Goal: Check status: Check status

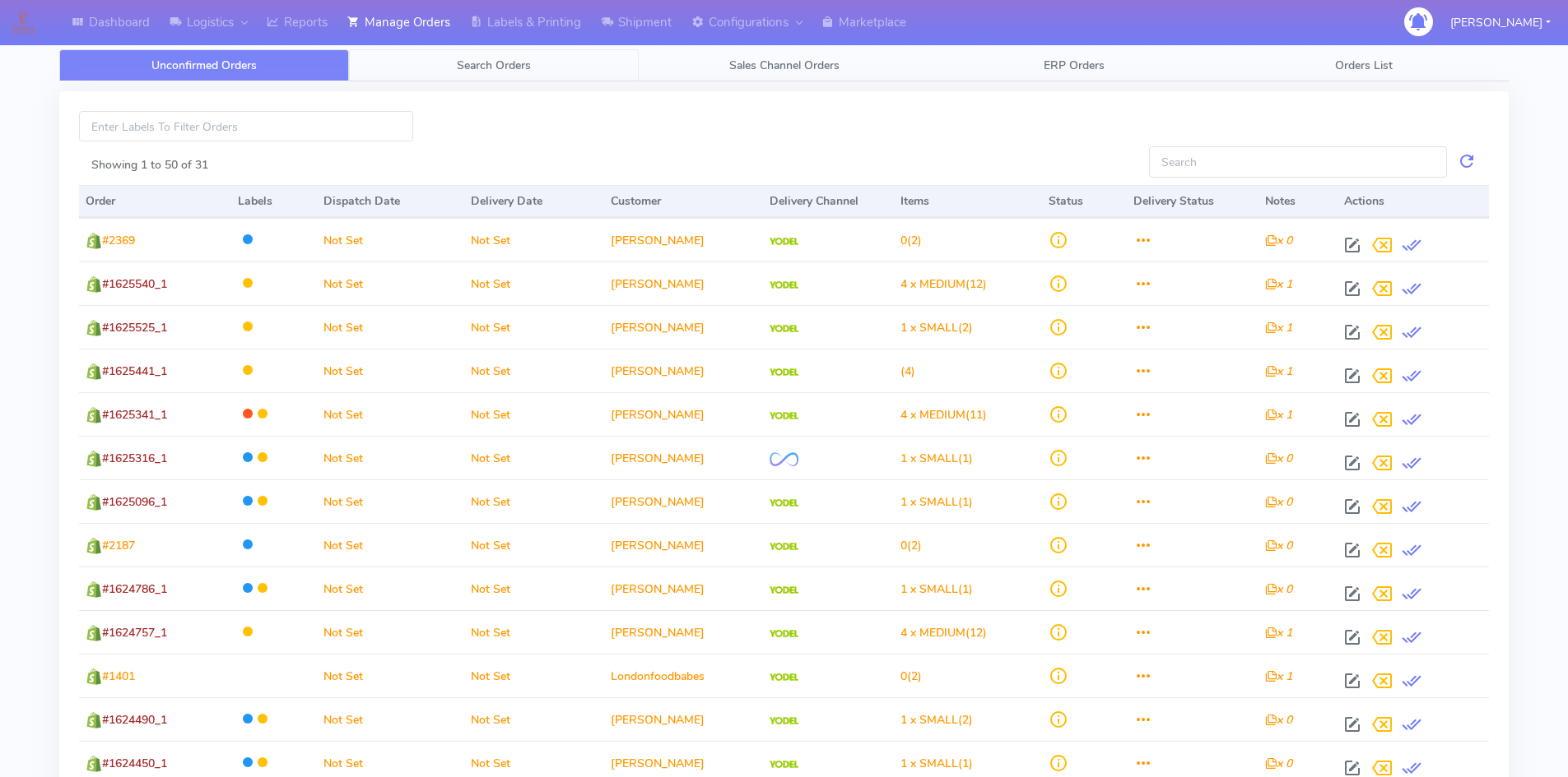
click at [432, 70] on link "Search Orders" at bounding box center [494, 65] width 290 height 32
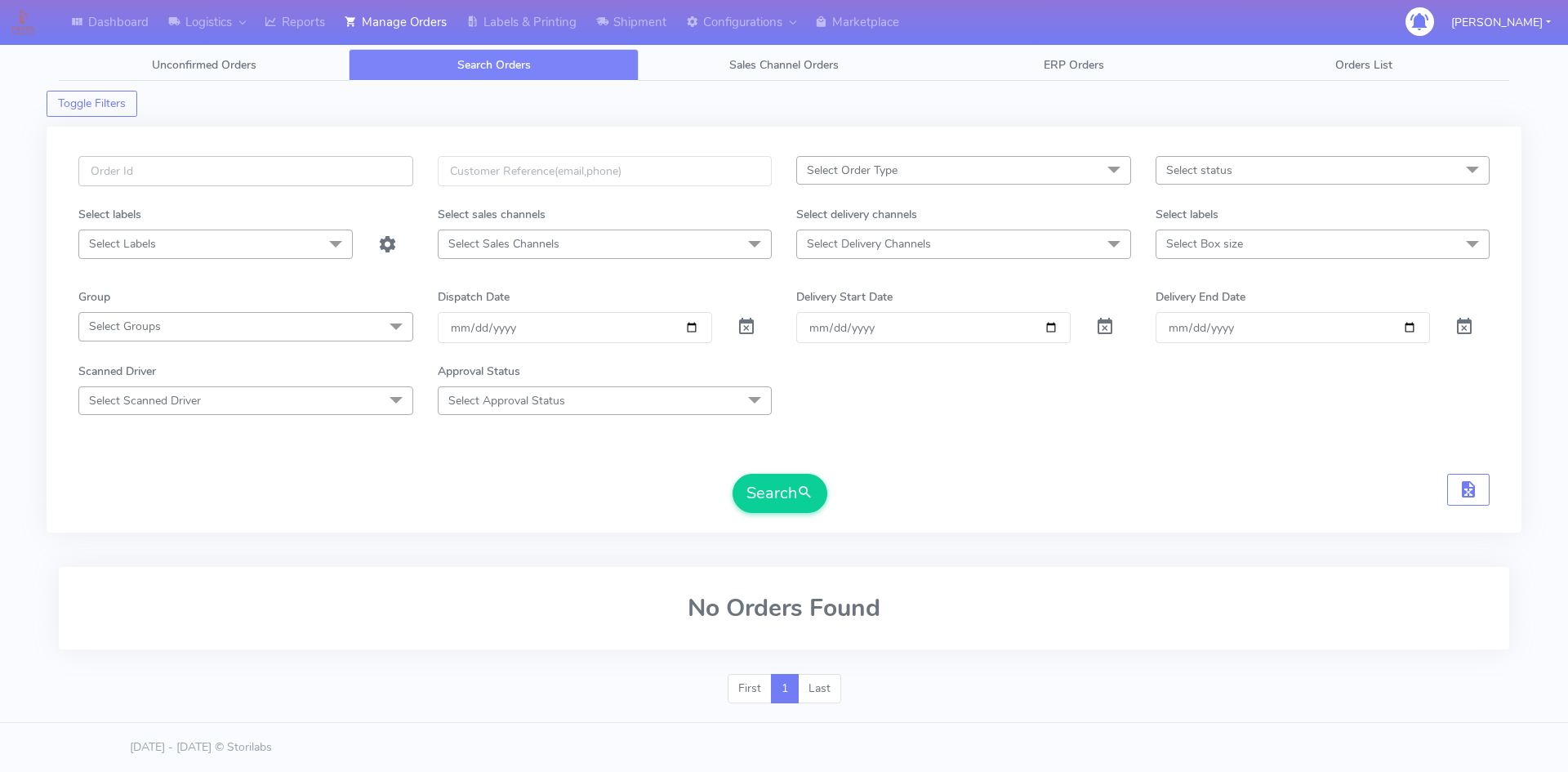
click at [244, 177] on input "text" at bounding box center [246, 171] width 335 height 30
paste input "1618460"
type input "1618460"
click at [747, 323] on span at bounding box center [747, 330] width 19 height 15
click at [786, 496] on button "Search" at bounding box center [780, 494] width 95 height 39
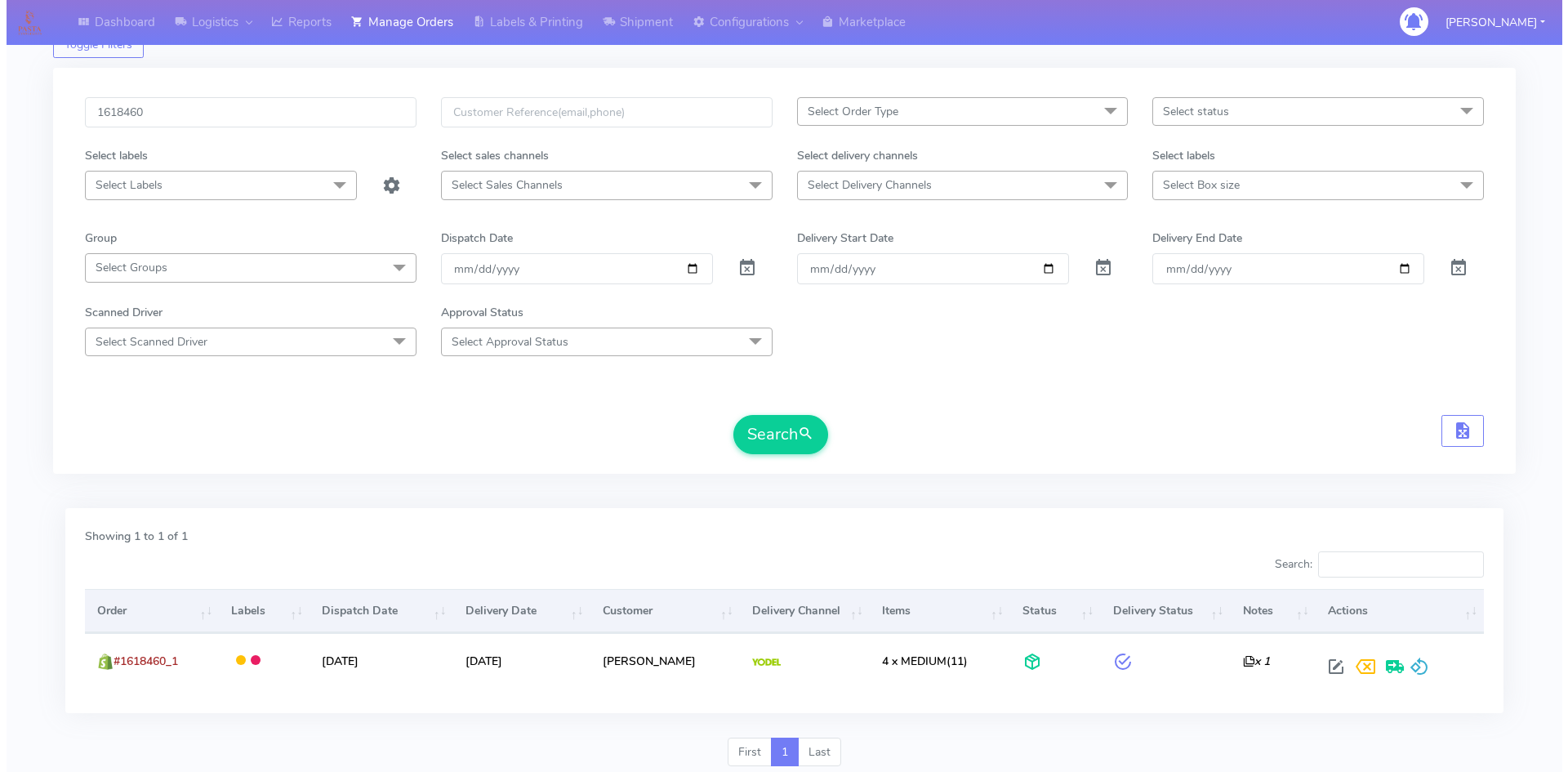
scroll to position [115, 0]
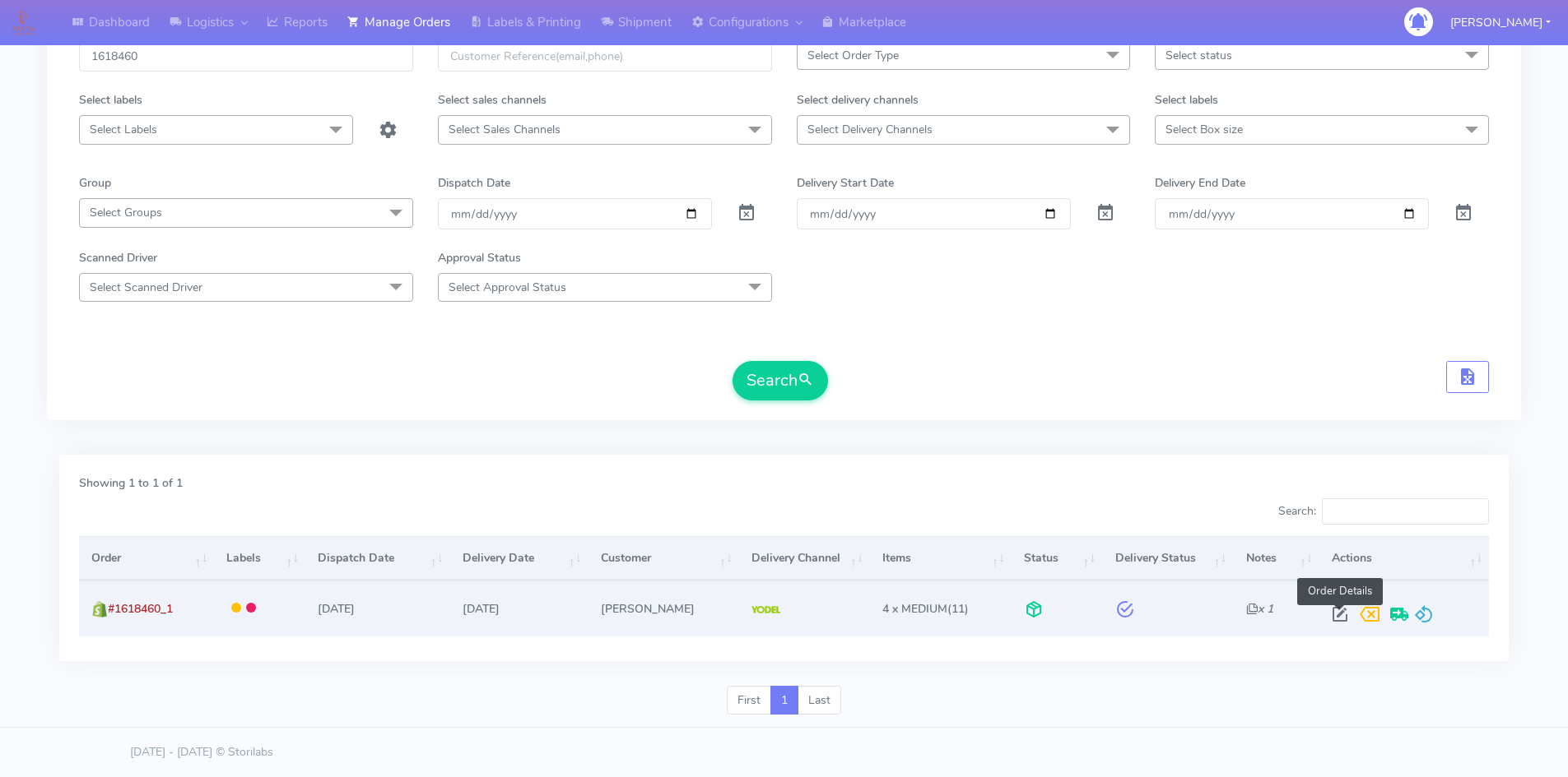
click at [1340, 619] on span at bounding box center [1340, 619] width 30 height 15
select select "5"
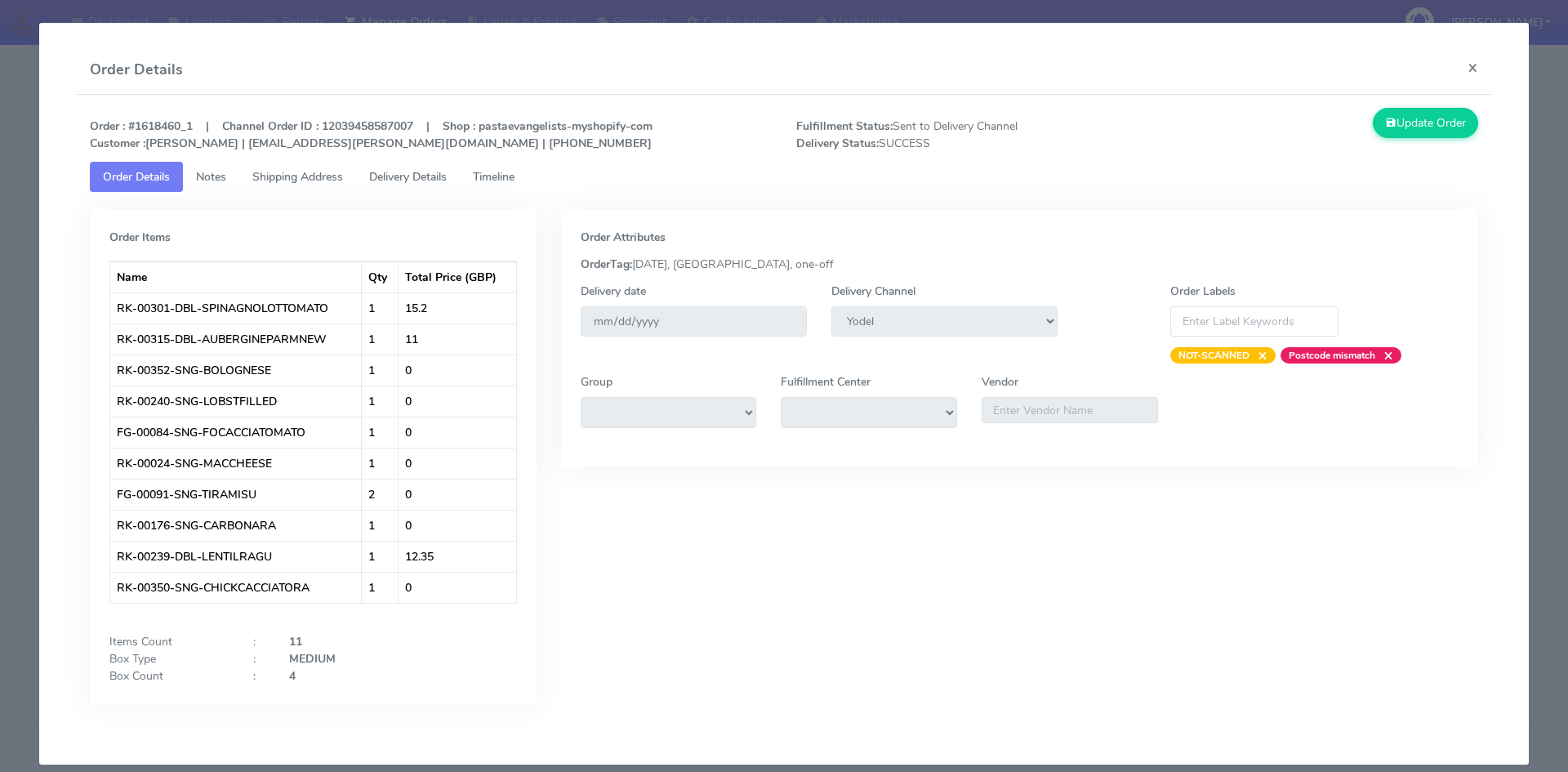
click at [400, 179] on span "Delivery Details" at bounding box center [408, 177] width 78 height 15
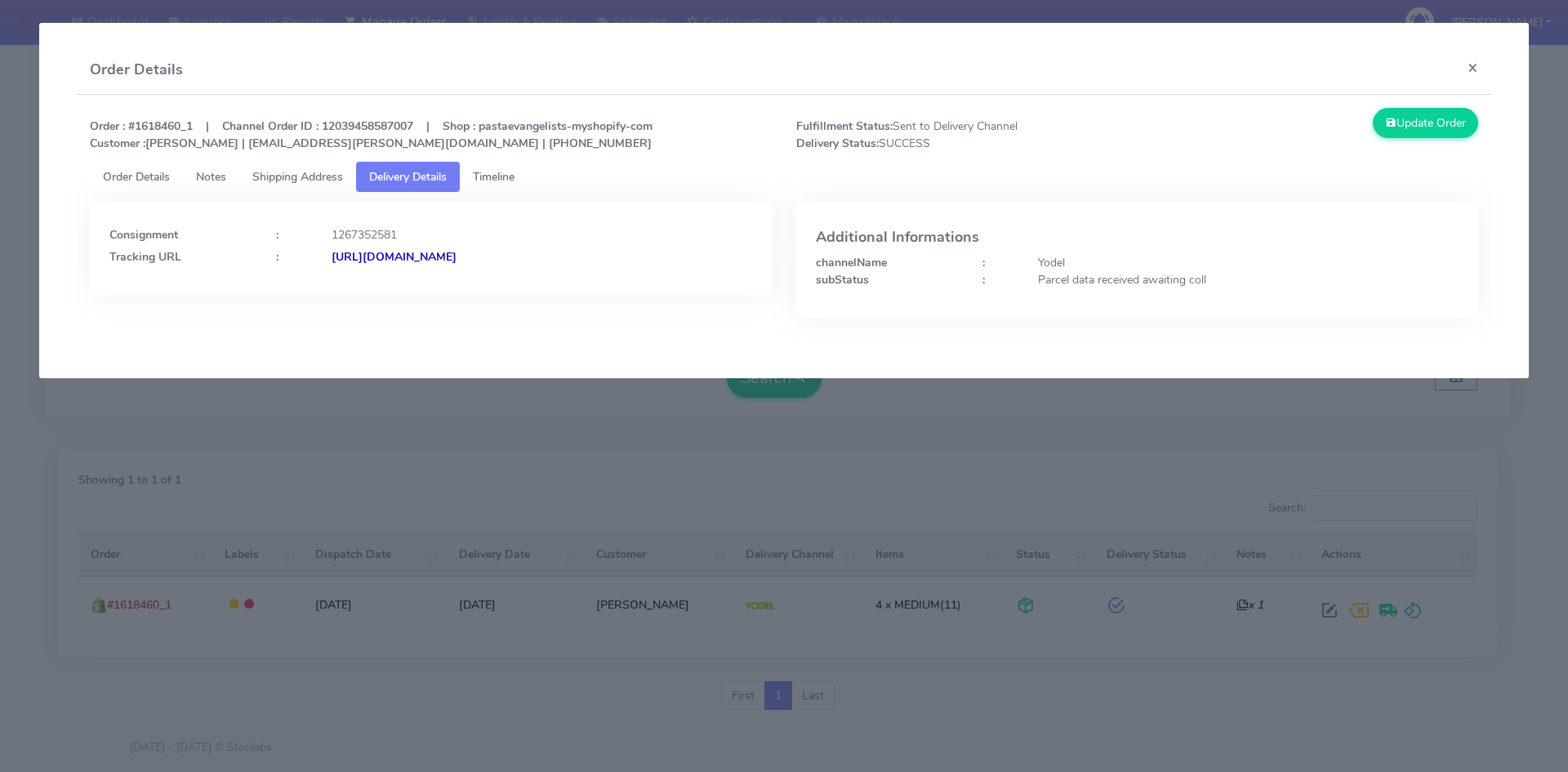
click at [457, 254] on strong "[URL][DOMAIN_NAME]" at bounding box center [394, 257] width 125 height 15
click at [514, 180] on span "Timeline" at bounding box center [493, 177] width 41 height 15
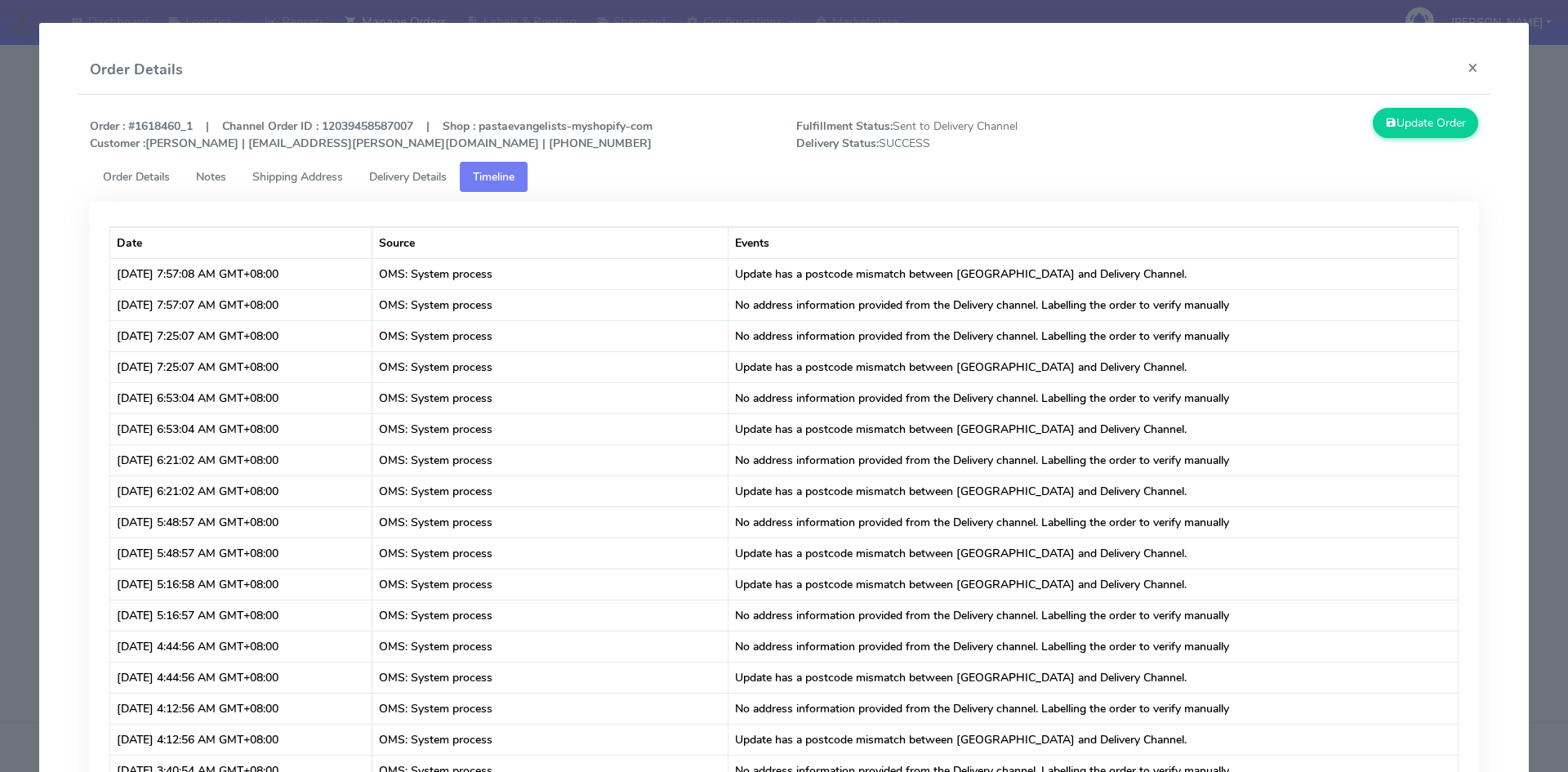
click at [159, 175] on span "Order Details" at bounding box center [136, 177] width 67 height 15
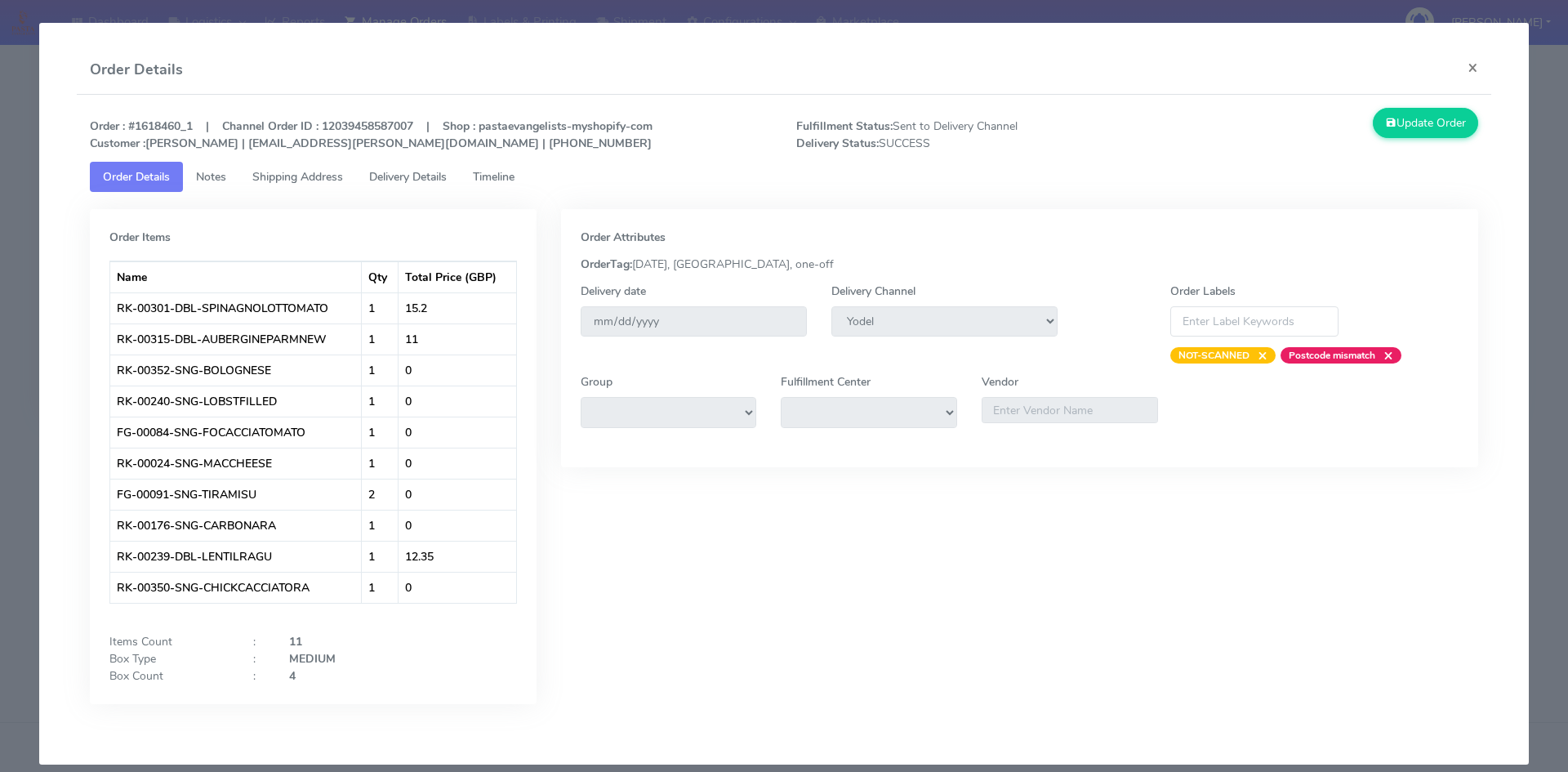
click at [419, 182] on span "Delivery Details" at bounding box center [408, 177] width 78 height 15
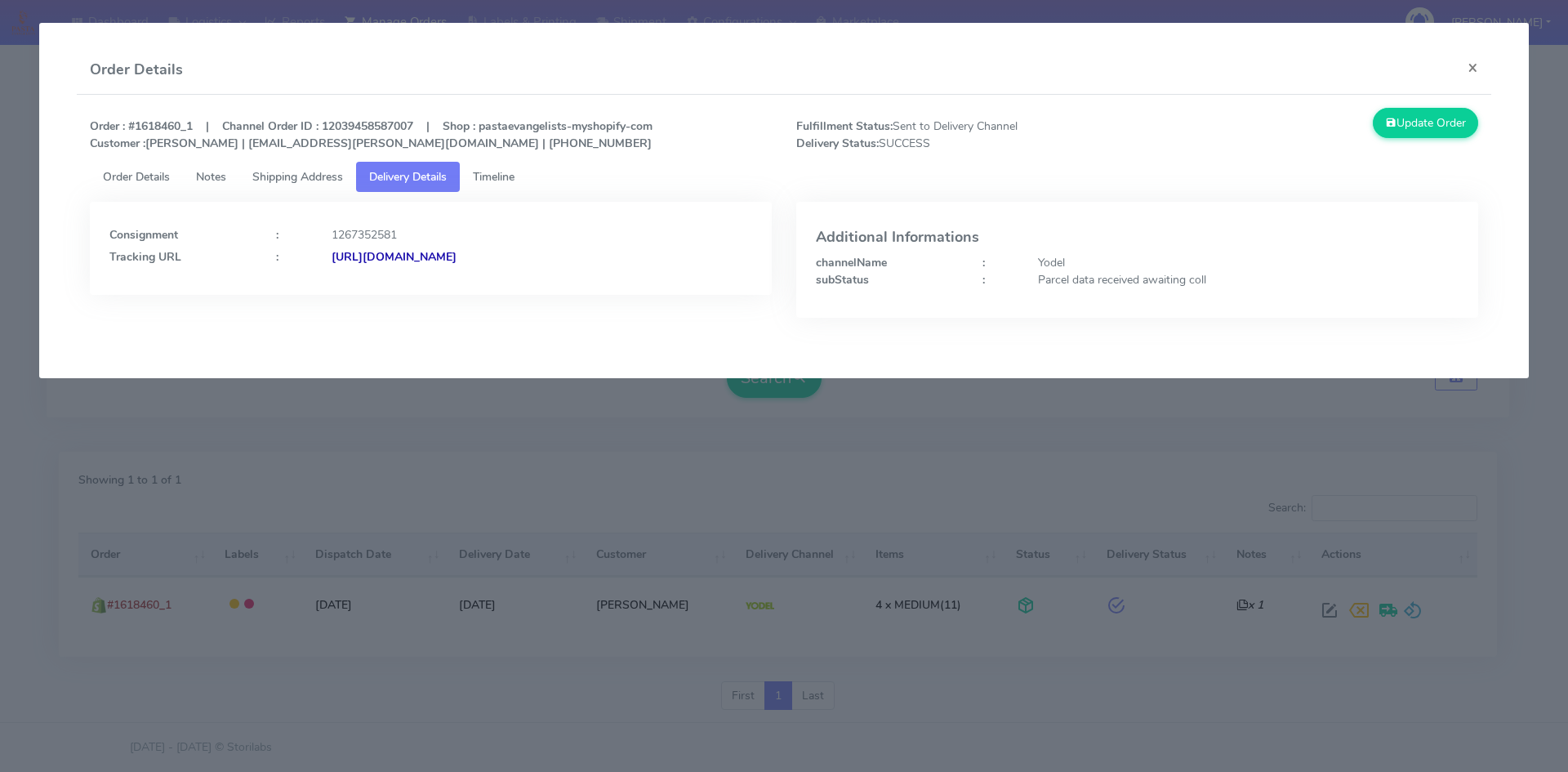
click at [137, 181] on span "Order Details" at bounding box center [136, 177] width 67 height 15
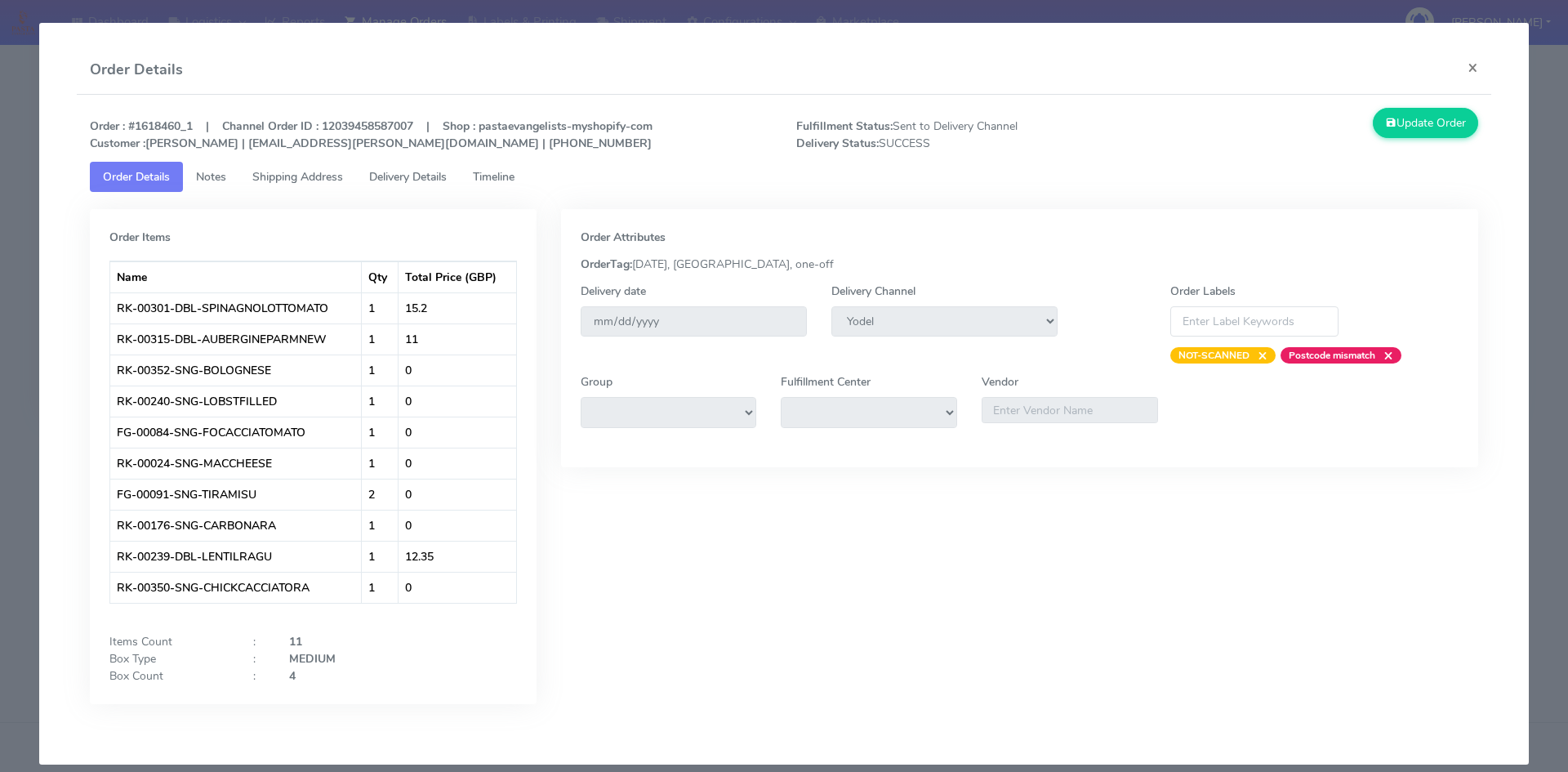
click at [418, 179] on span "Delivery Details" at bounding box center [408, 177] width 78 height 15
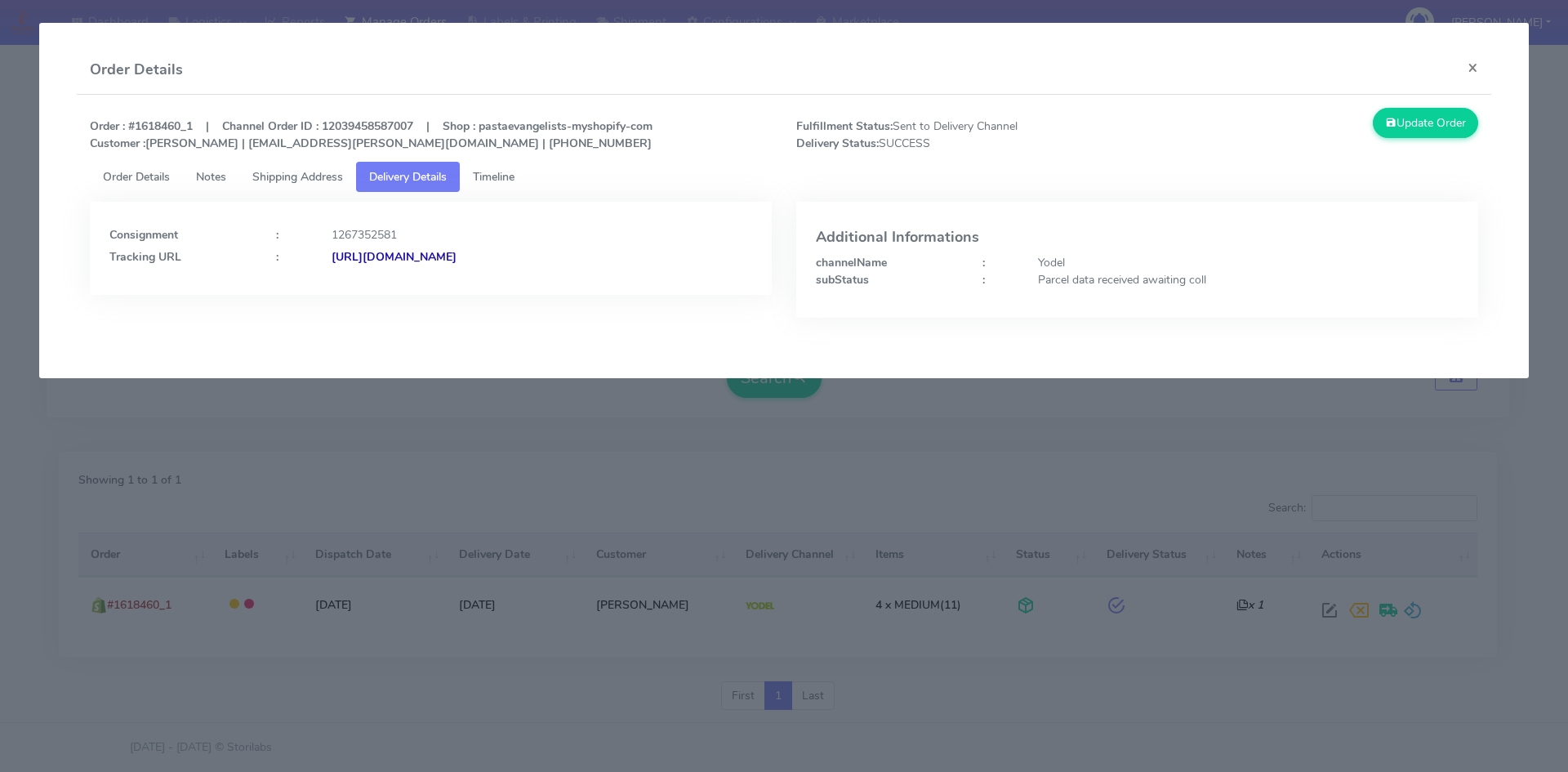
drag, startPoint x: 626, startPoint y: 255, endPoint x: 510, endPoint y: 255, distance: 116.0
click at [510, 255] on div "[URL][DOMAIN_NAME]" at bounding box center [542, 257] width 445 height 17
copy strong "JJD0002249960882608"
click at [509, 182] on span "Timeline" at bounding box center [493, 177] width 41 height 15
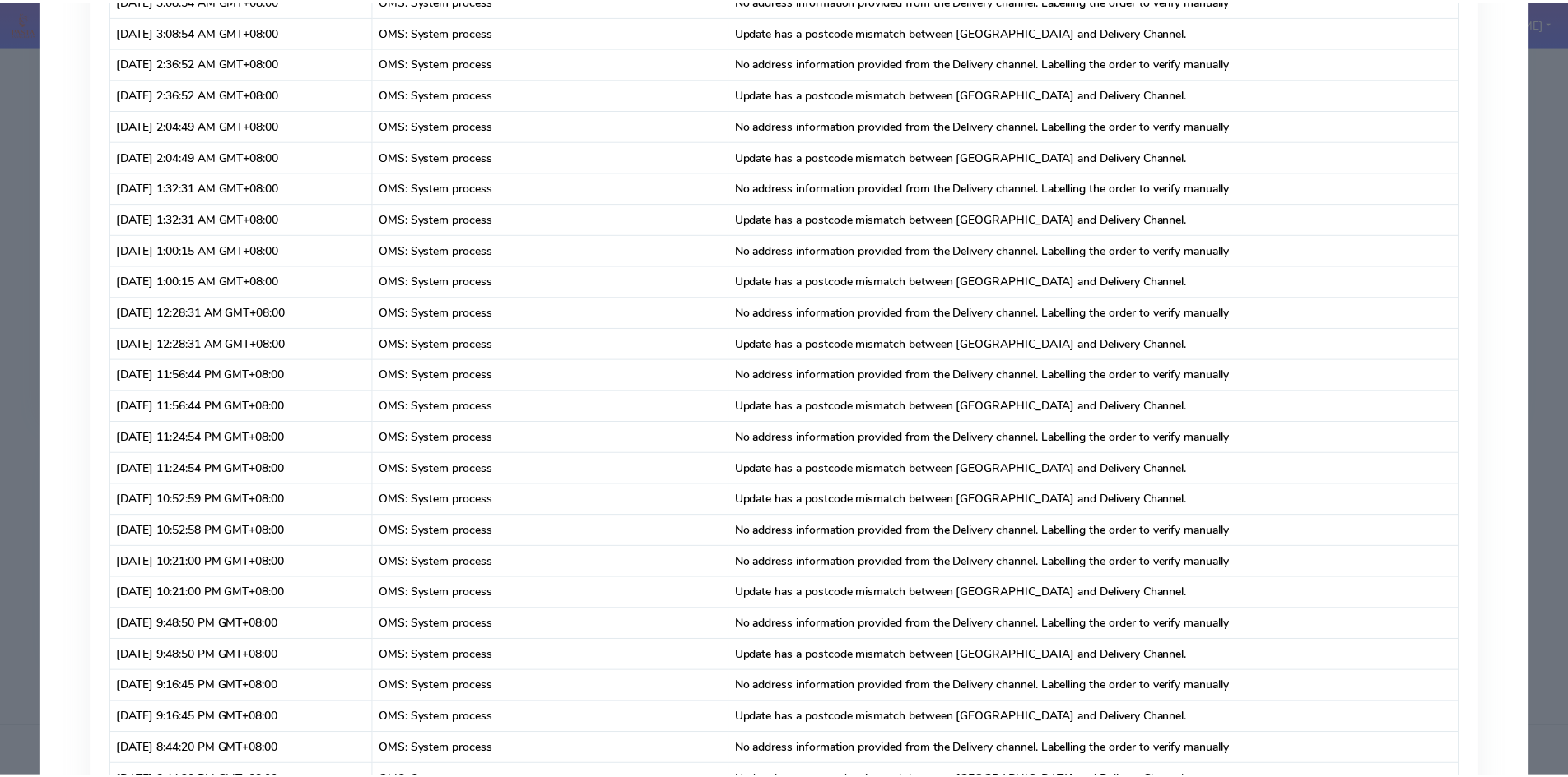
scroll to position [0, 0]
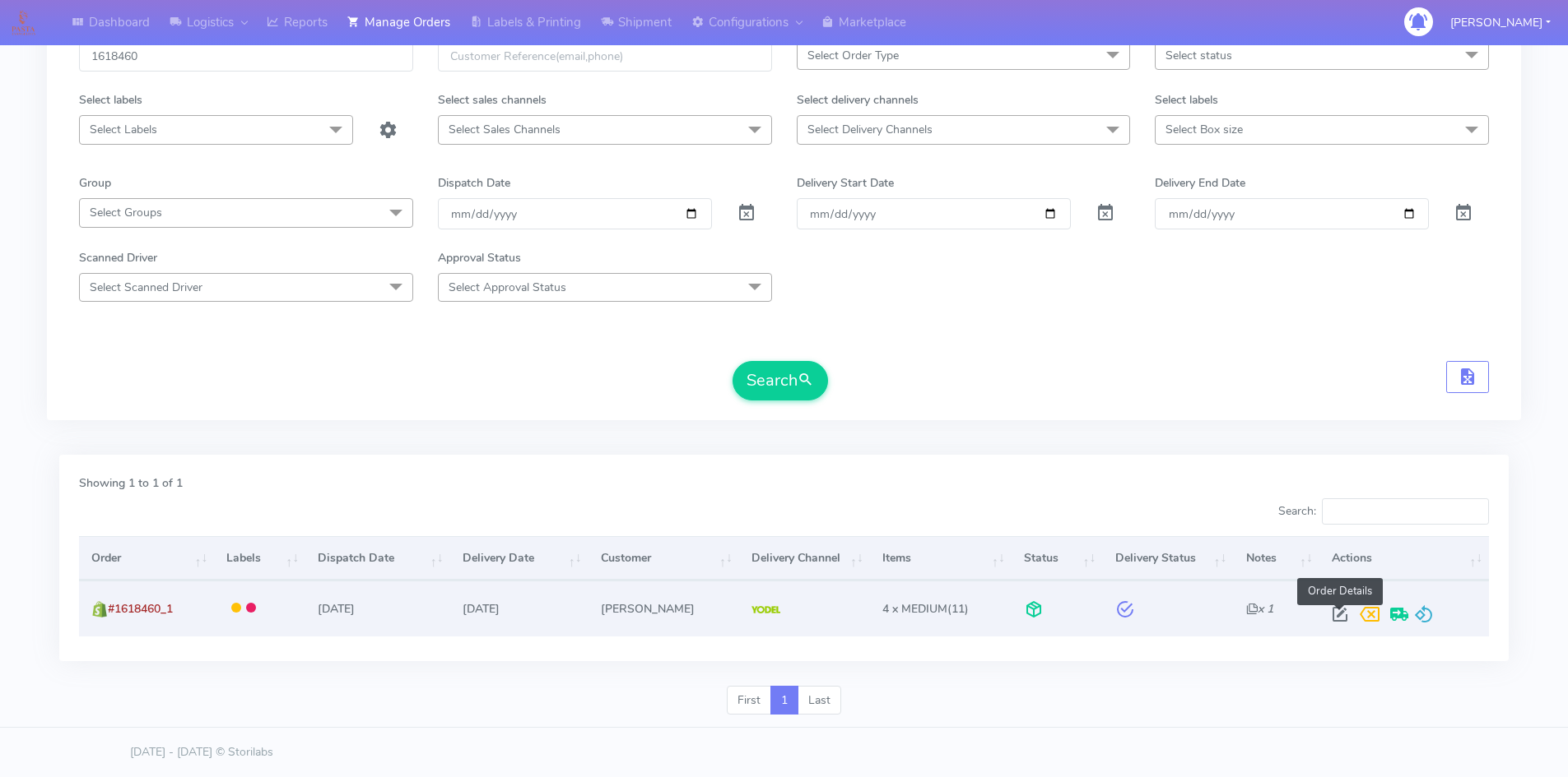
click at [1339, 611] on span at bounding box center [1340, 619] width 30 height 15
select select "5"
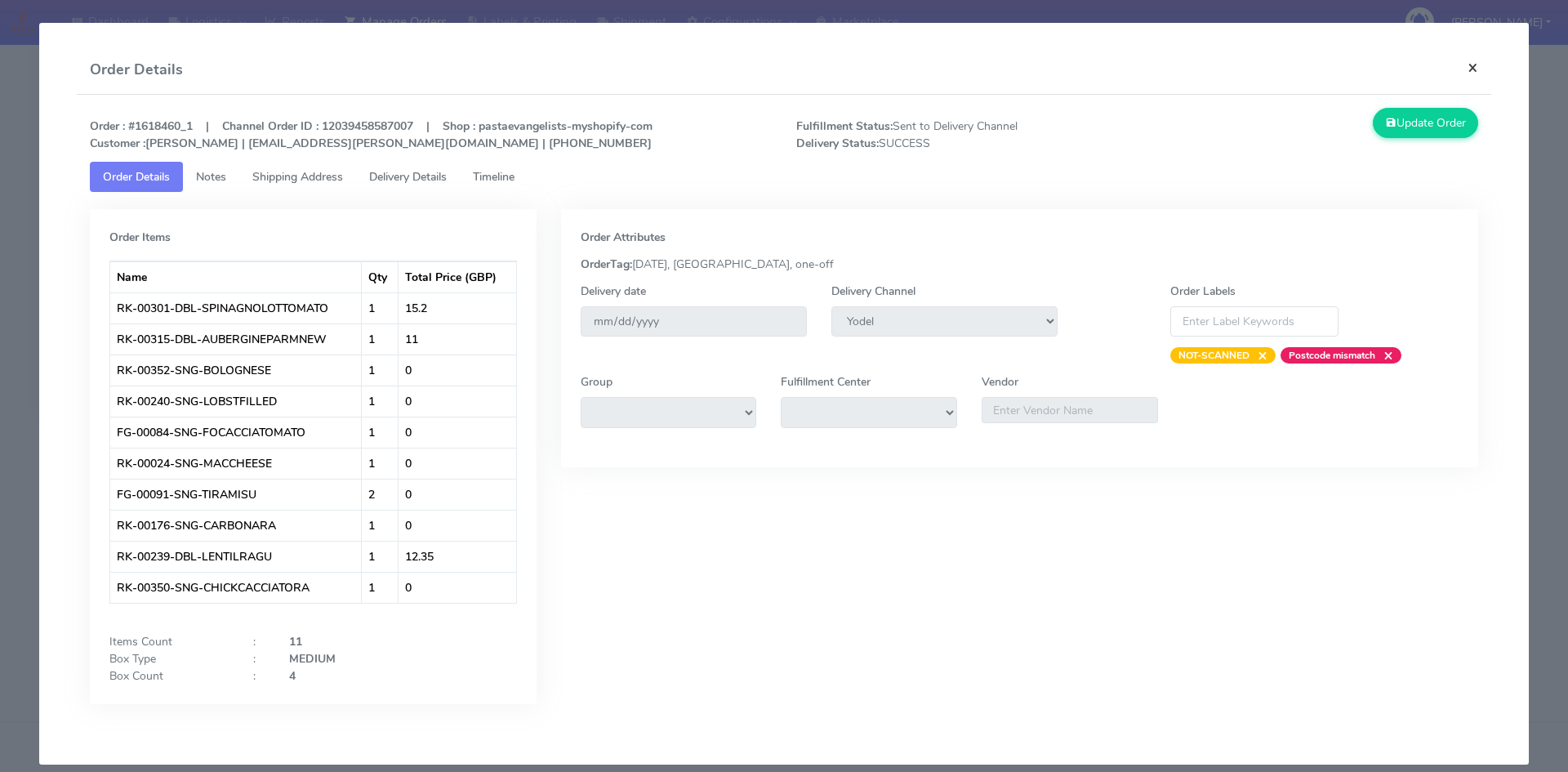
click at [1465, 64] on button "×" at bounding box center [1473, 67] width 36 height 43
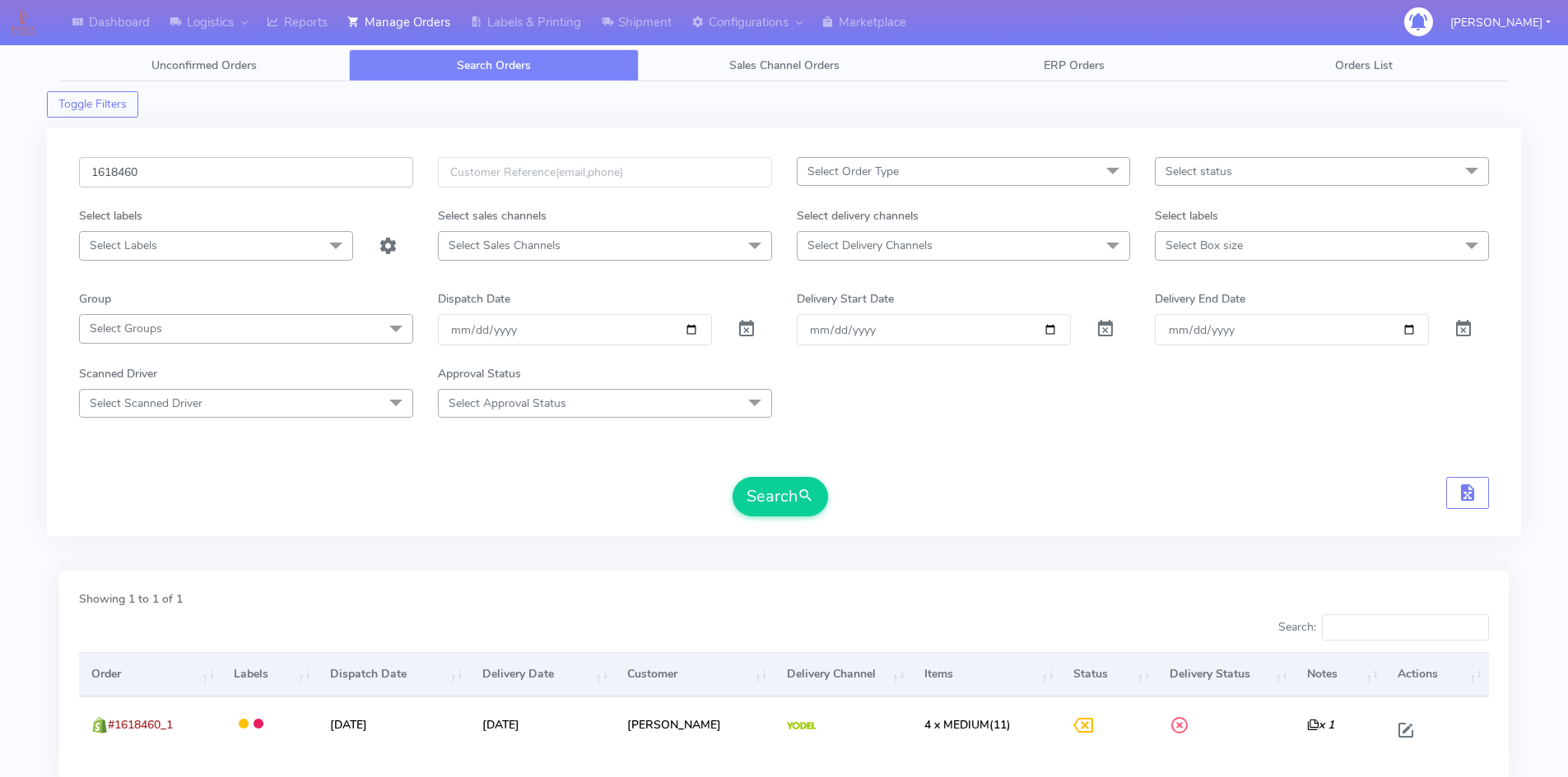
drag, startPoint x: 26, startPoint y: 163, endPoint x: -232, endPoint y: 167, distance: 258.0
click at [0, 167] on html "Dashboard Logistics London Logistics Reports Manage Orders Labels & Printing Sh…" at bounding box center [784, 446] width 1568 height 893
paste input "#1618742"
type input "#1618742"
click at [809, 490] on span "submit" at bounding box center [805, 496] width 16 height 22
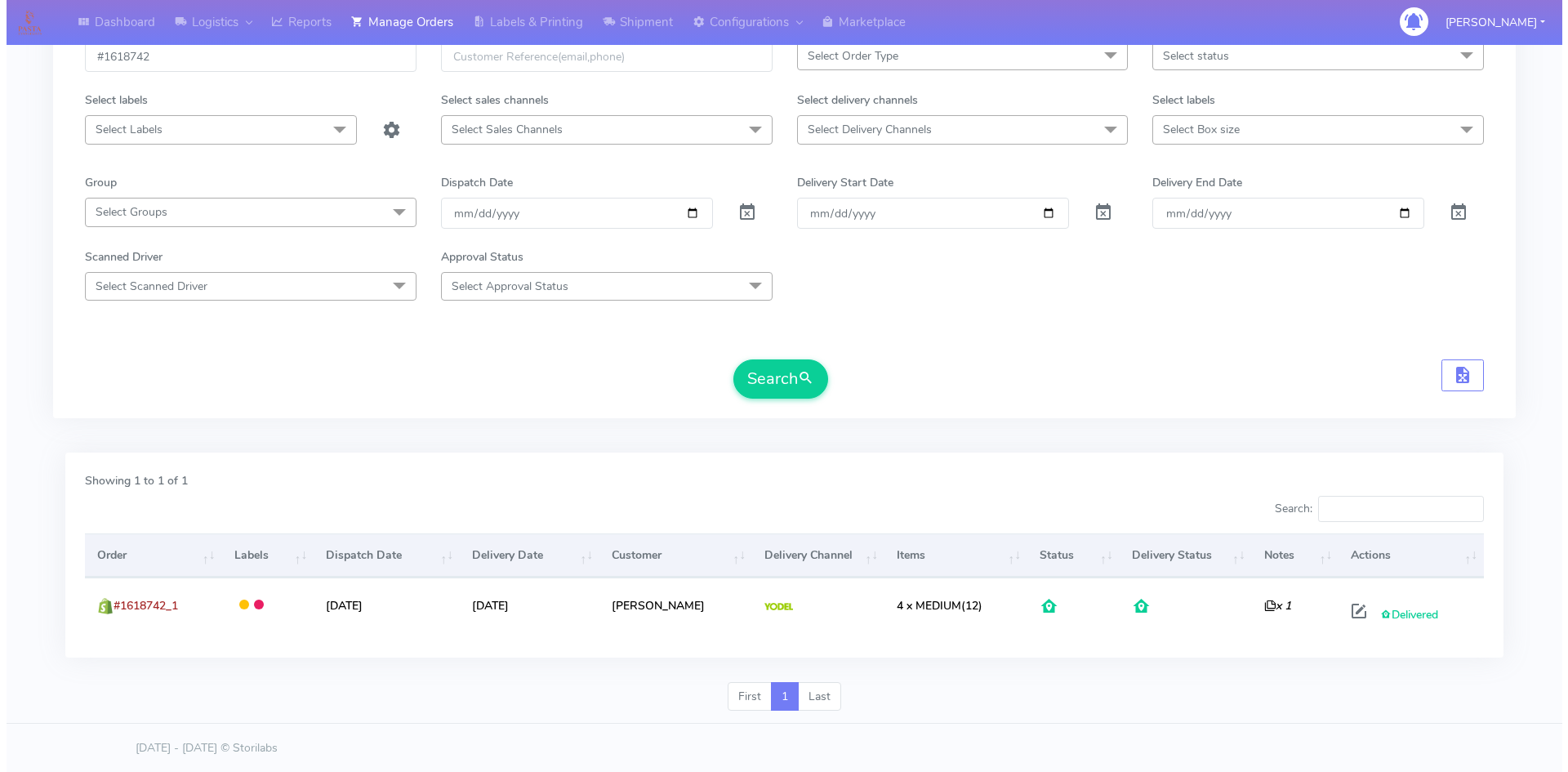
scroll to position [115, 0]
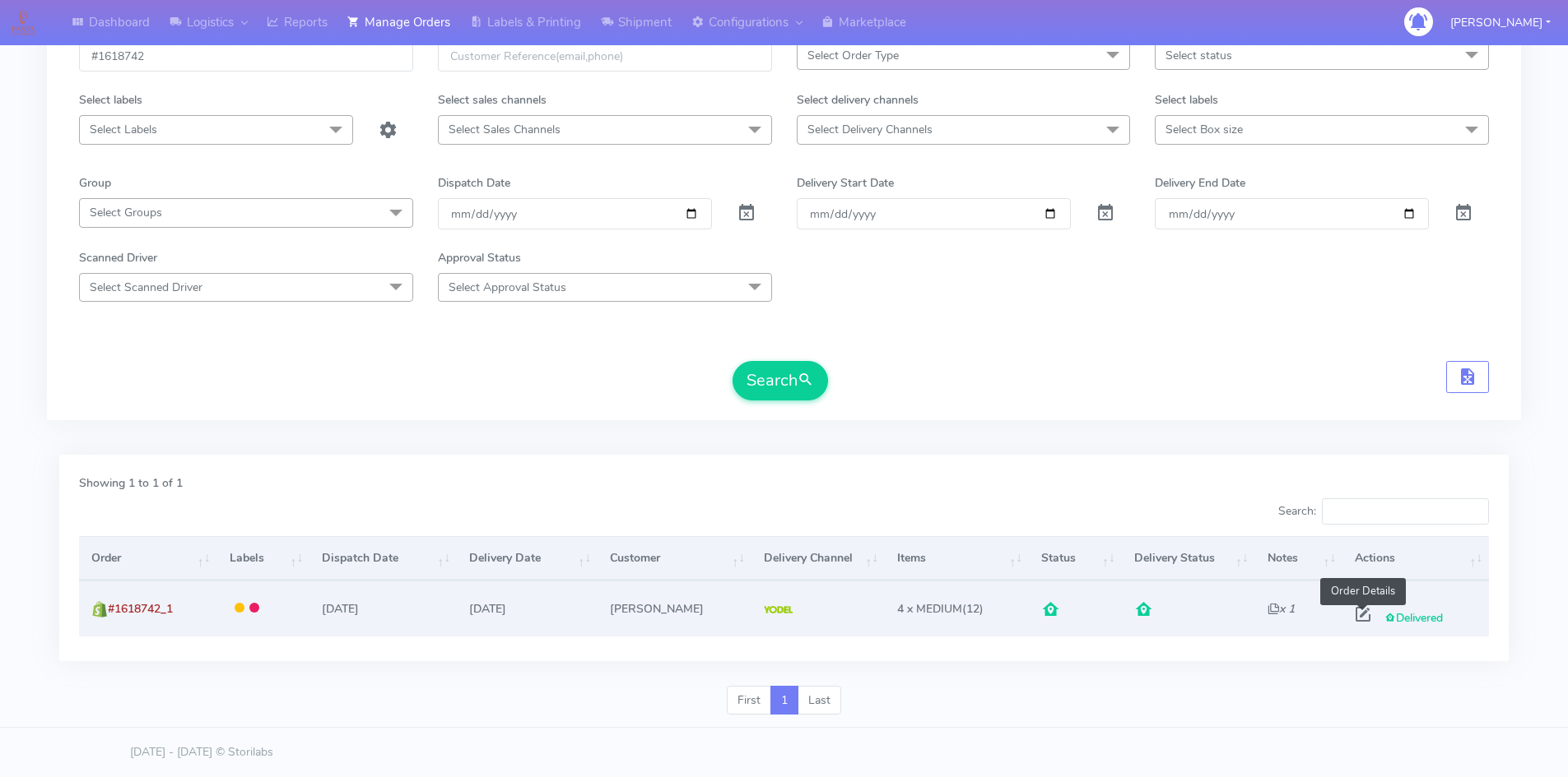
click at [1358, 612] on span at bounding box center [1362, 619] width 30 height 15
select select "5"
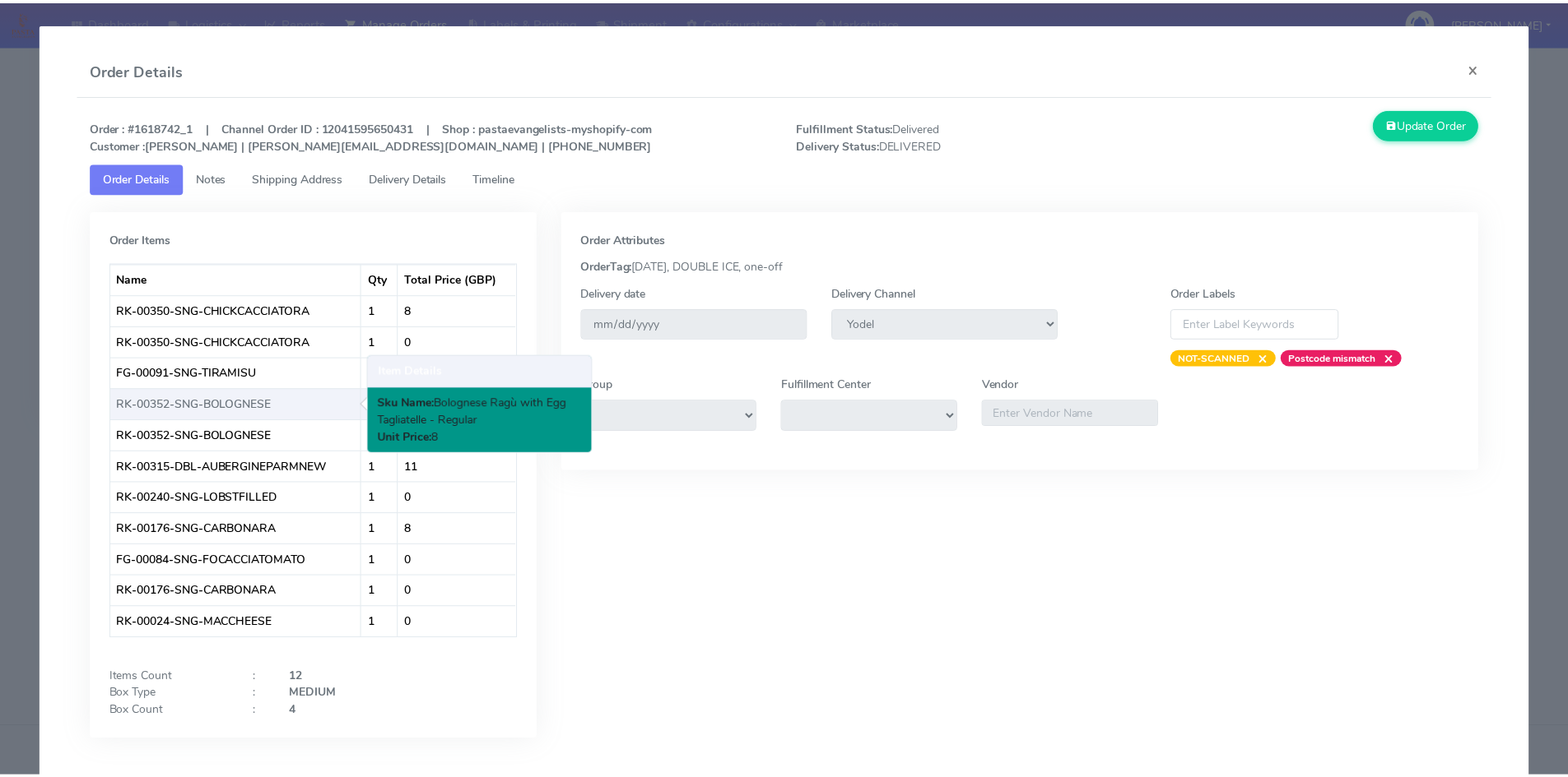
scroll to position [47, 0]
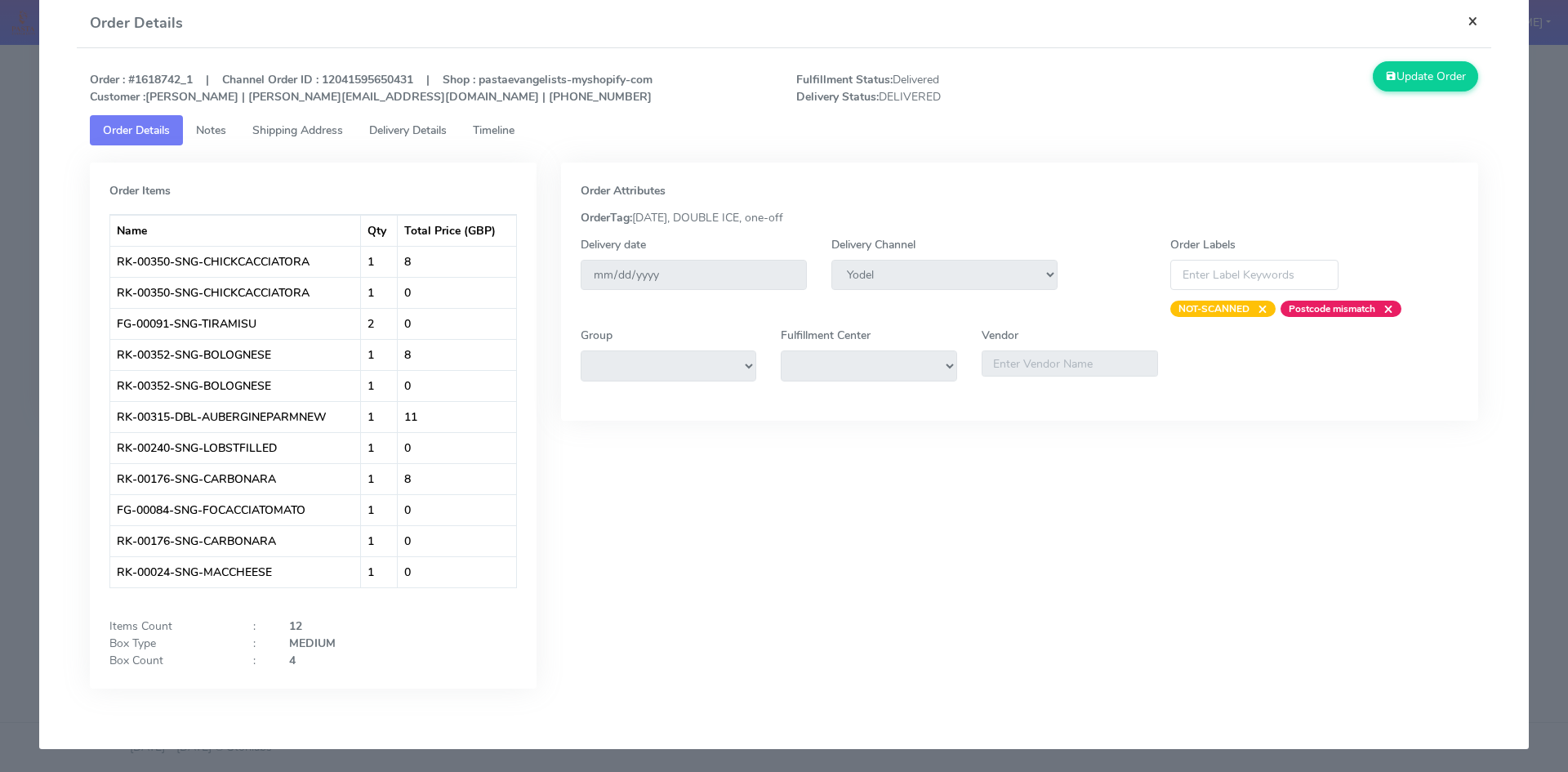
click at [1462, 20] on button "×" at bounding box center [1473, 20] width 36 height 43
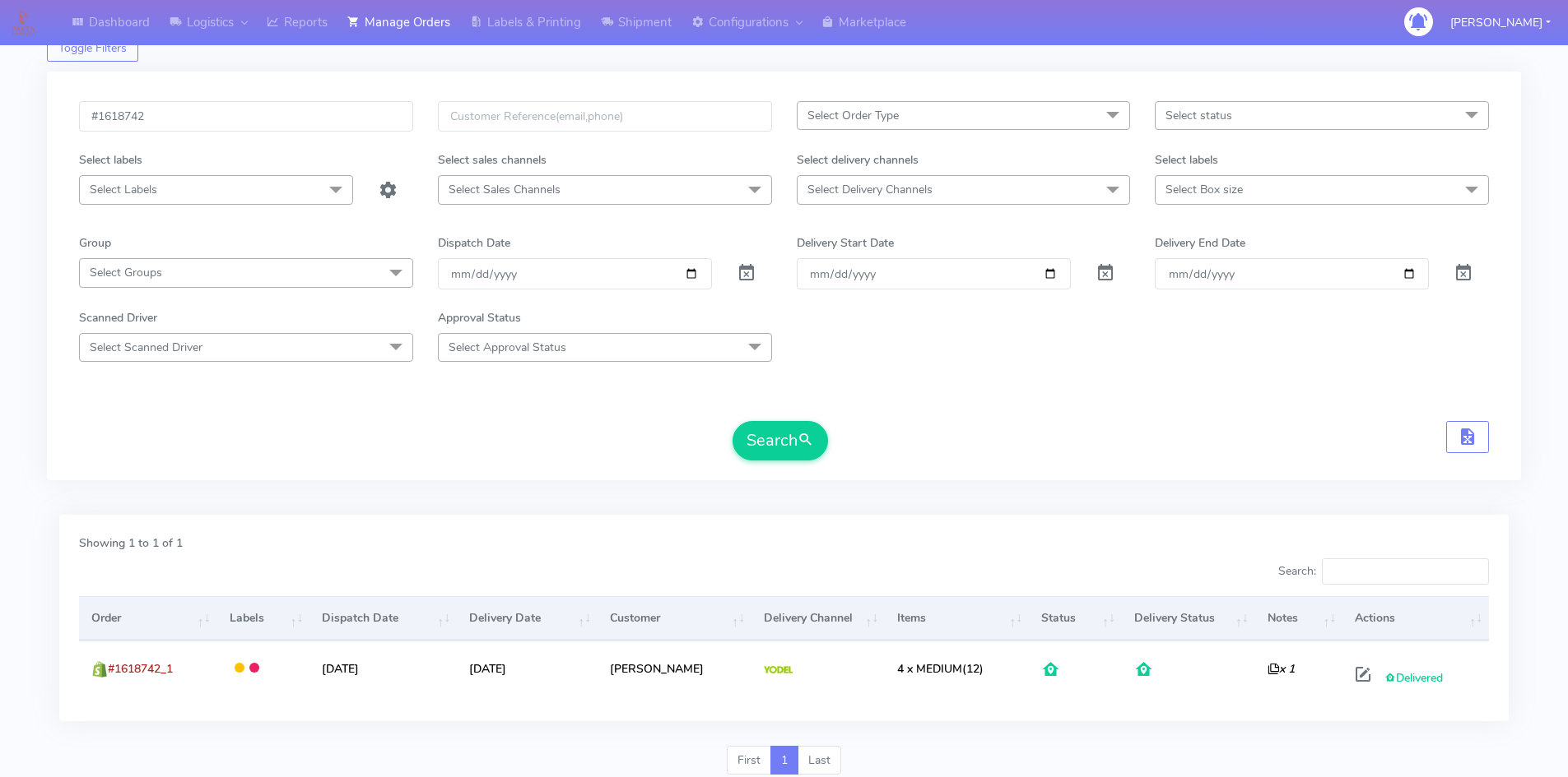
scroll to position [0, 0]
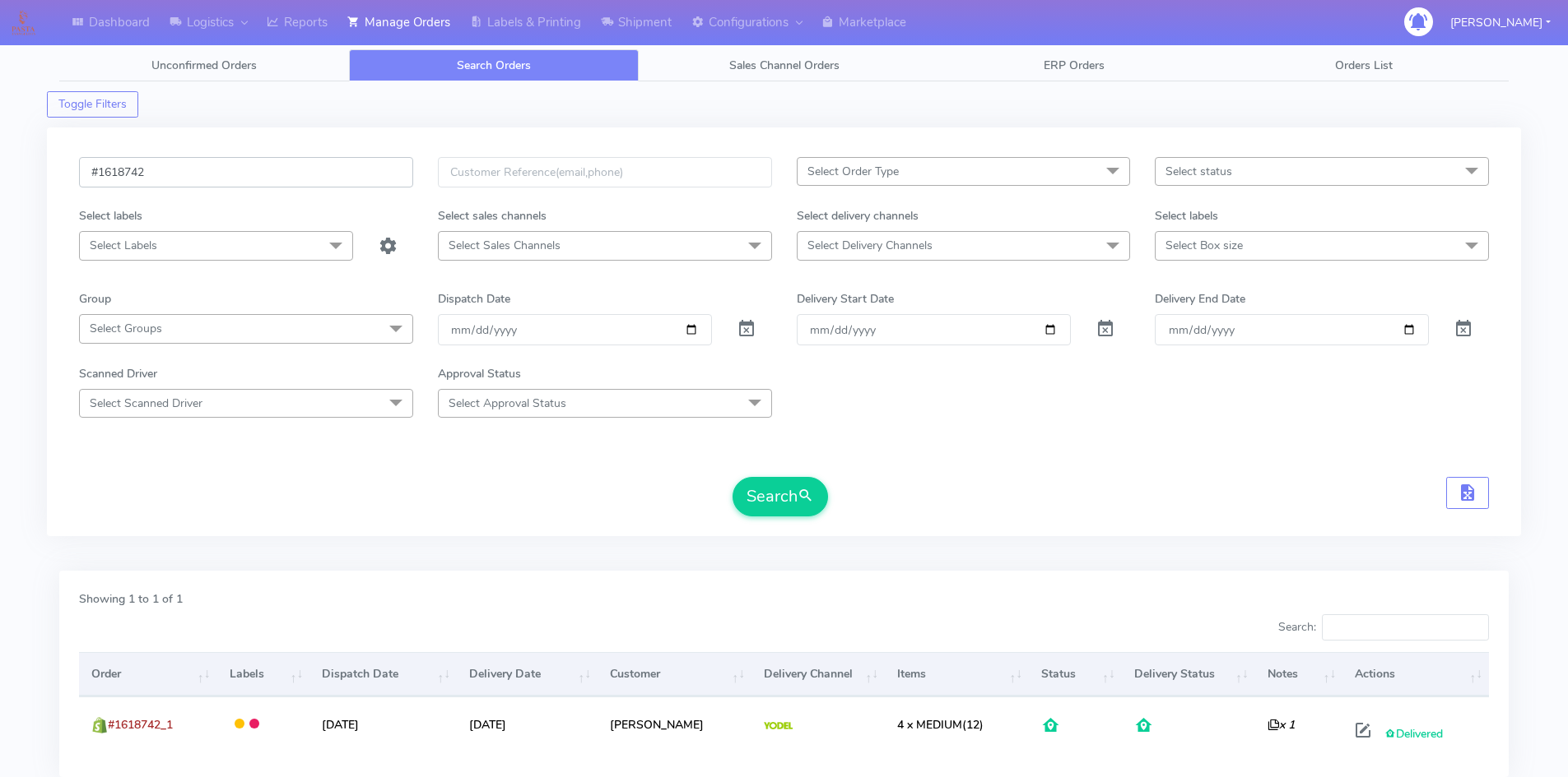
drag, startPoint x: 18, startPoint y: 181, endPoint x: -11, endPoint y: 180, distance: 29.0
click at [0, 180] on html "Dashboard Logistics London Logistics Reports Manage Orders Labels & Printing Sh…" at bounding box center [784, 446] width 1568 height 893
paste input "20456"
click at [787, 510] on button "Search" at bounding box center [780, 497] width 96 height 40
drag, startPoint x: 164, startPoint y: 171, endPoint x: 77, endPoint y: 167, distance: 87.1
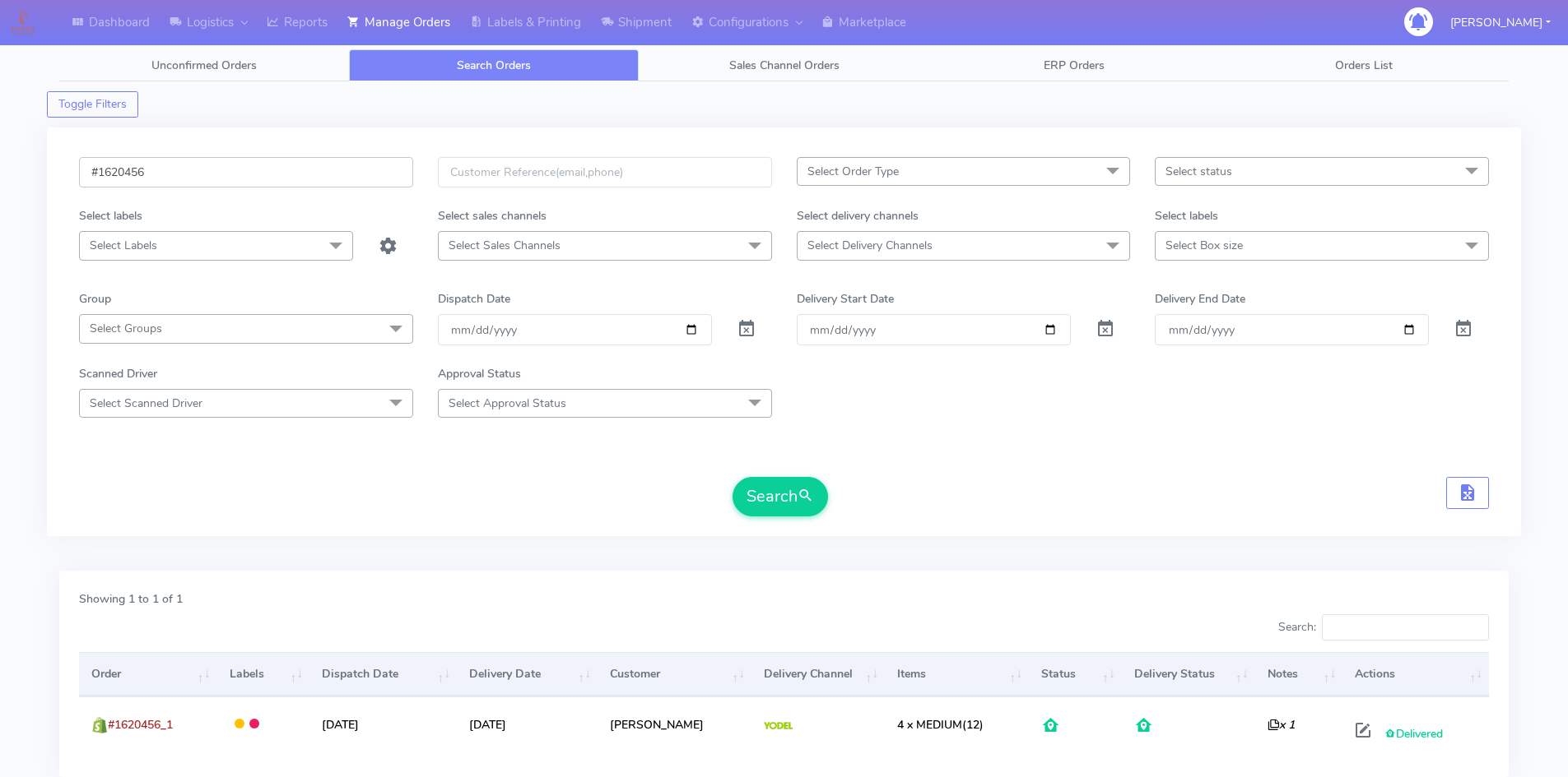
click at [82, 169] on input "#1620456" at bounding box center [247, 172] width 334 height 30
paste input "19711"
type input "#1619711"
click at [797, 506] on button "Search" at bounding box center [780, 497] width 96 height 40
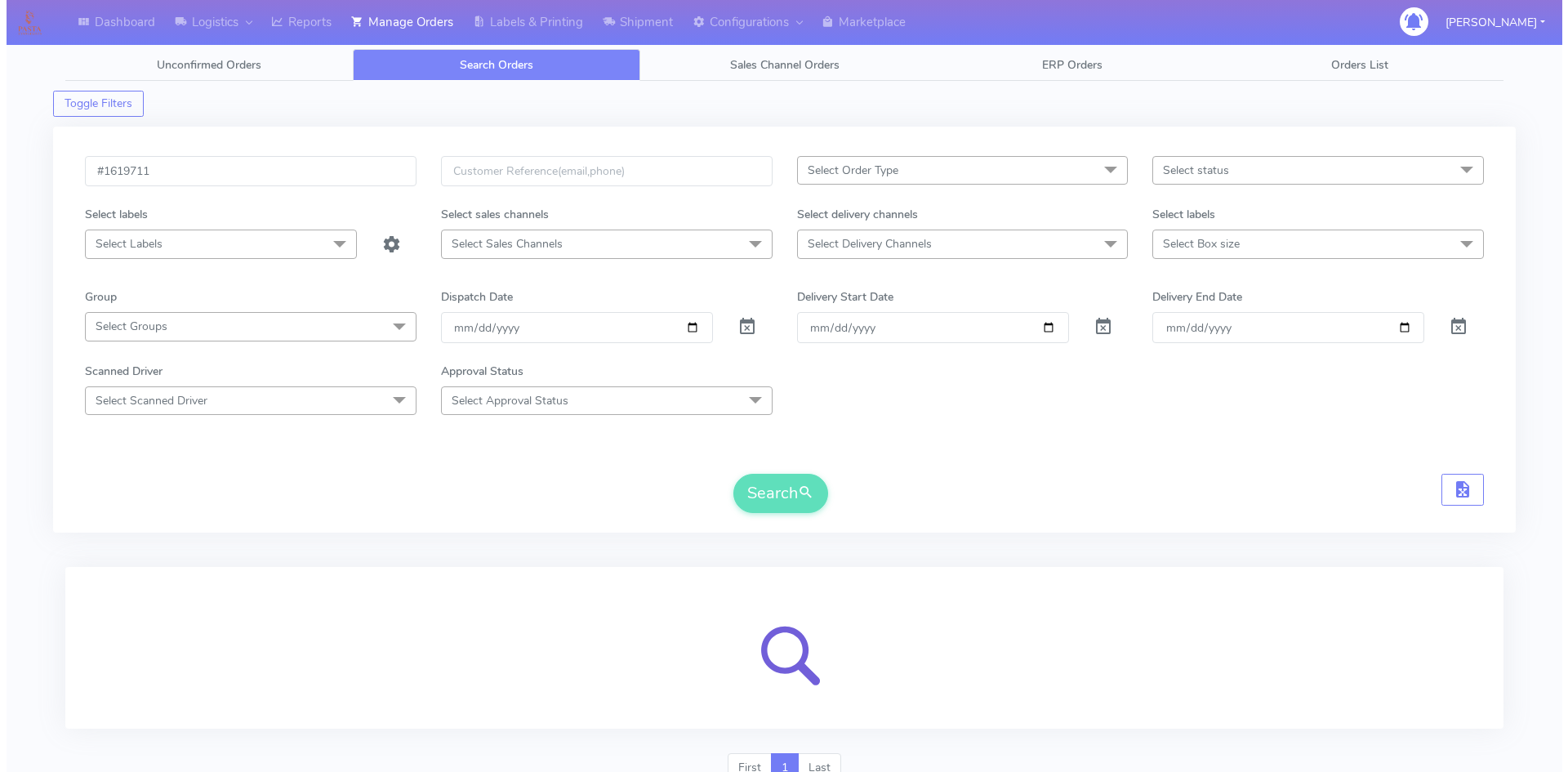
scroll to position [73, 0]
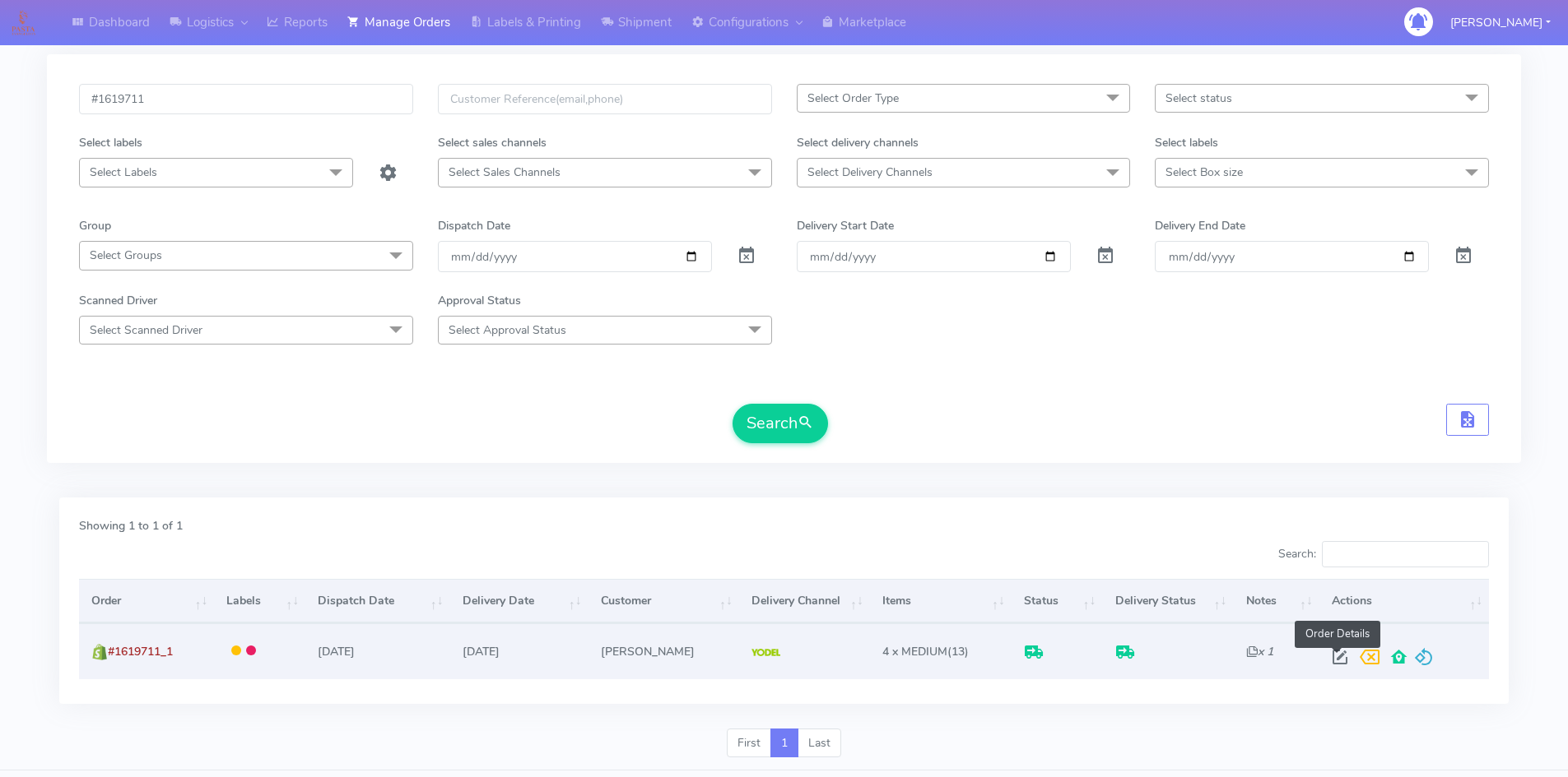
click at [1336, 653] on span at bounding box center [1340, 661] width 30 height 15
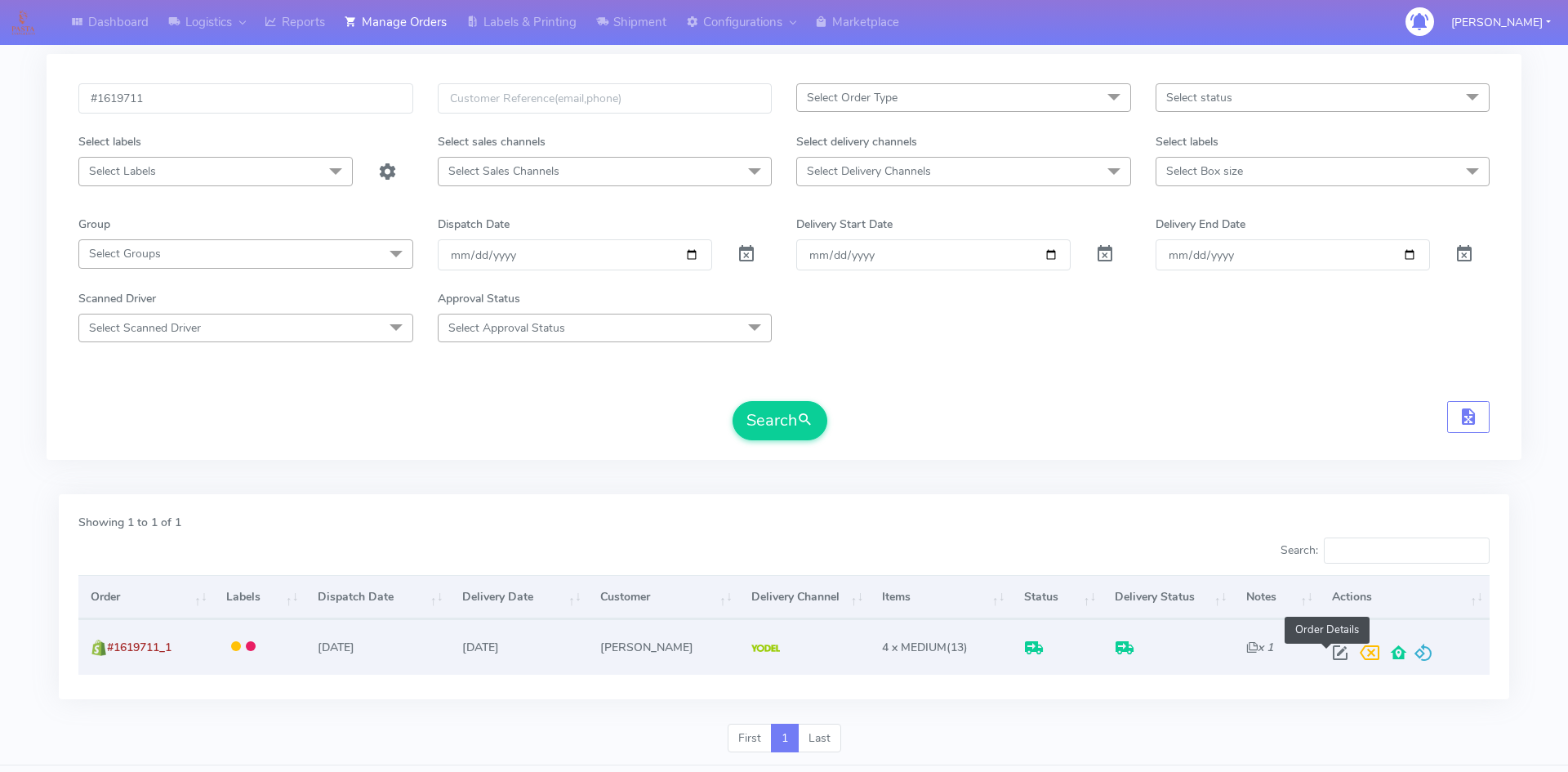
select select "5"
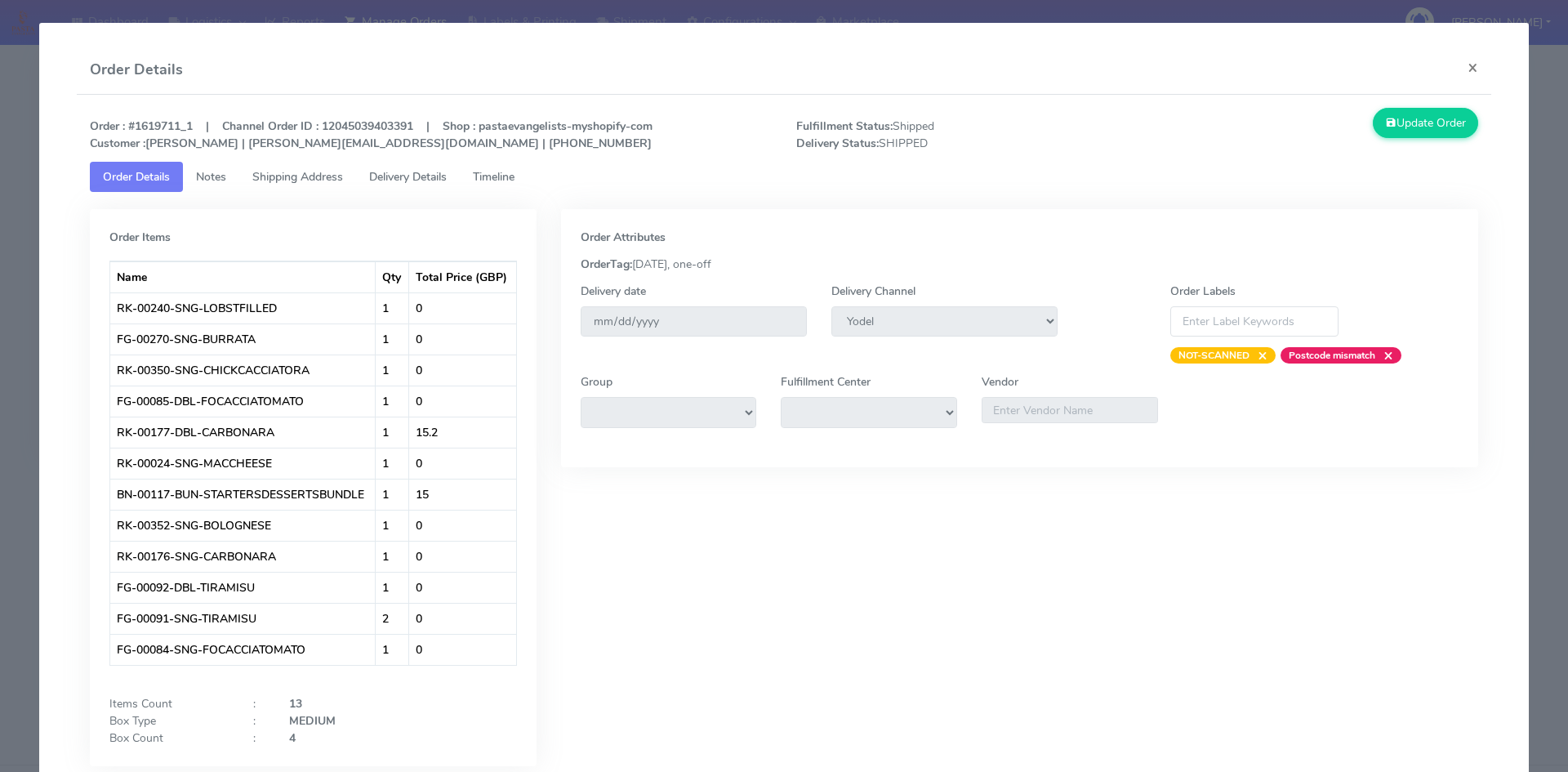
click at [392, 177] on span "Delivery Details" at bounding box center [408, 177] width 78 height 15
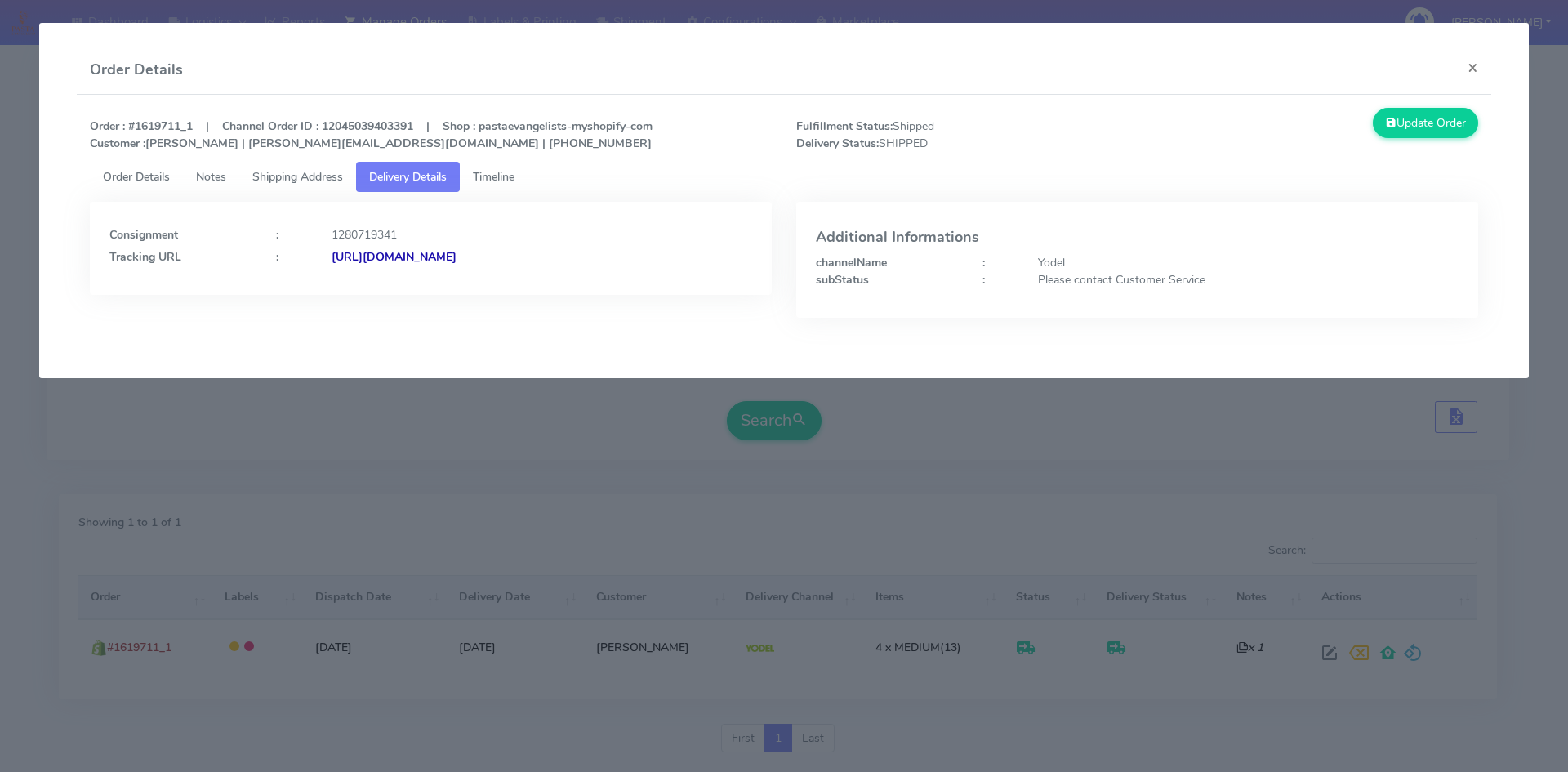
click at [457, 255] on strong "[URL][DOMAIN_NAME]" at bounding box center [394, 257] width 125 height 15
drag, startPoint x: 434, startPoint y: 475, endPoint x: 430, endPoint y: 444, distance: 31.3
click at [435, 475] on modal-container "Order Details × Order : #1619711_1 | Channel Order ID : 12045039403391 | Shop :…" at bounding box center [784, 386] width 1568 height 772
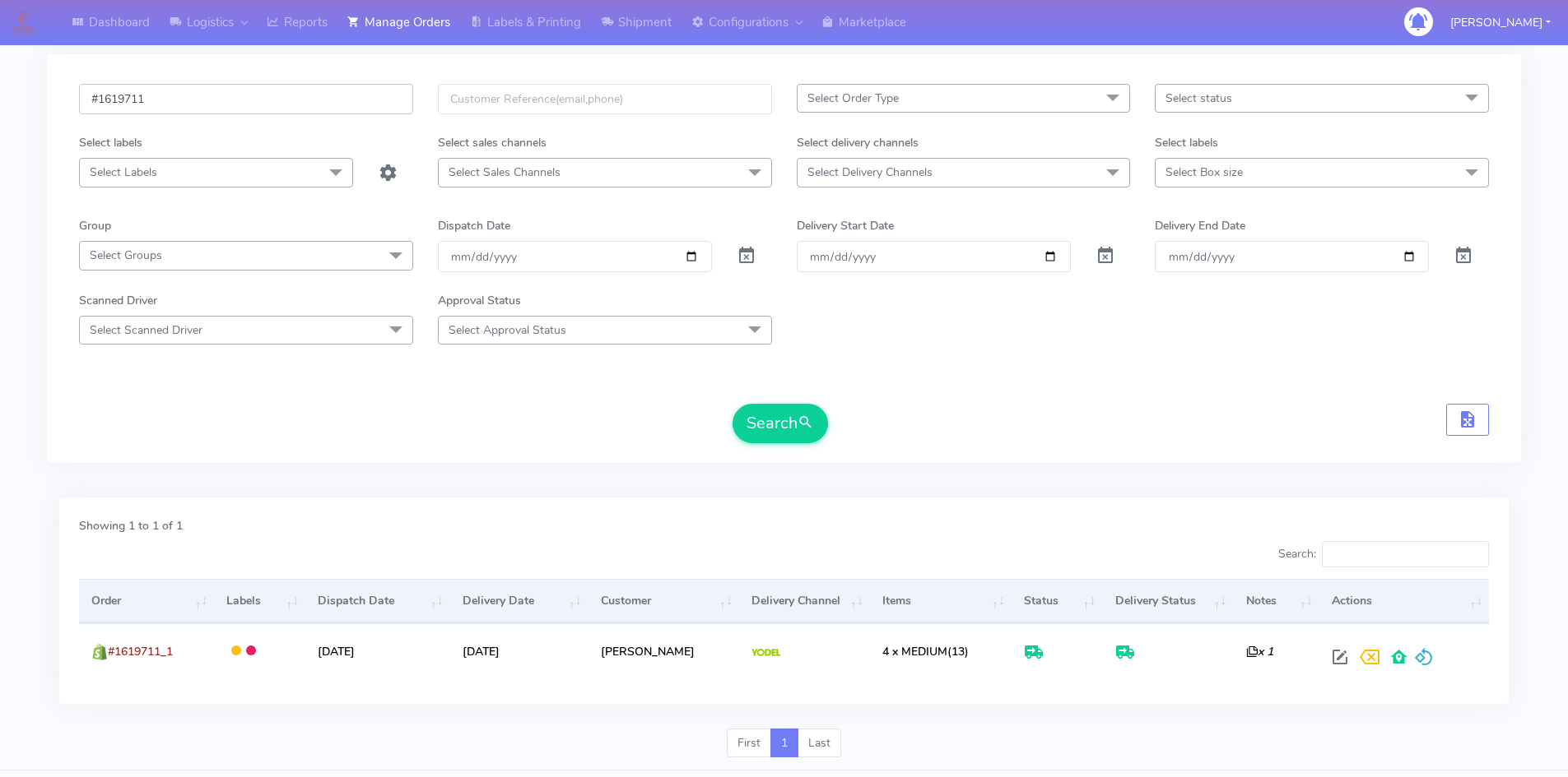
click at [25, 102] on div "Dashboard Logistics London Logistics Reports Manage Orders Labels & Printing Sh…" at bounding box center [784, 363] width 1568 height 815
paste input "text"
drag, startPoint x: 321, startPoint y: 98, endPoint x: 19, endPoint y: 97, distance: 302.0
click at [19, 97] on div "Dashboard Logistics London Logistics Reports Manage Orders Labels & Printing Sh…" at bounding box center [784, 363] width 1568 height 815
paste input "#1624807"
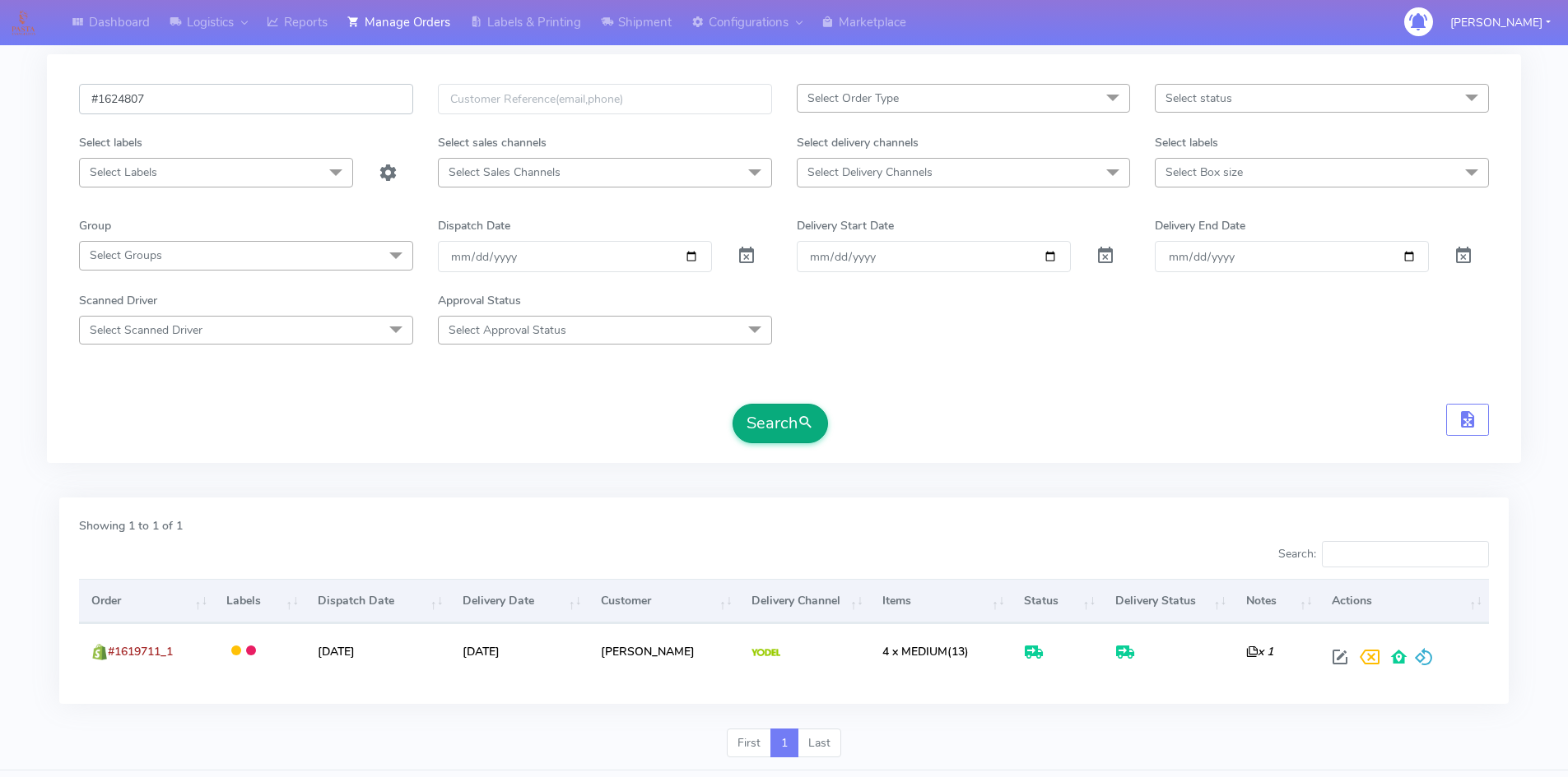
type input "#1624807"
click at [774, 429] on button "Search" at bounding box center [780, 423] width 96 height 40
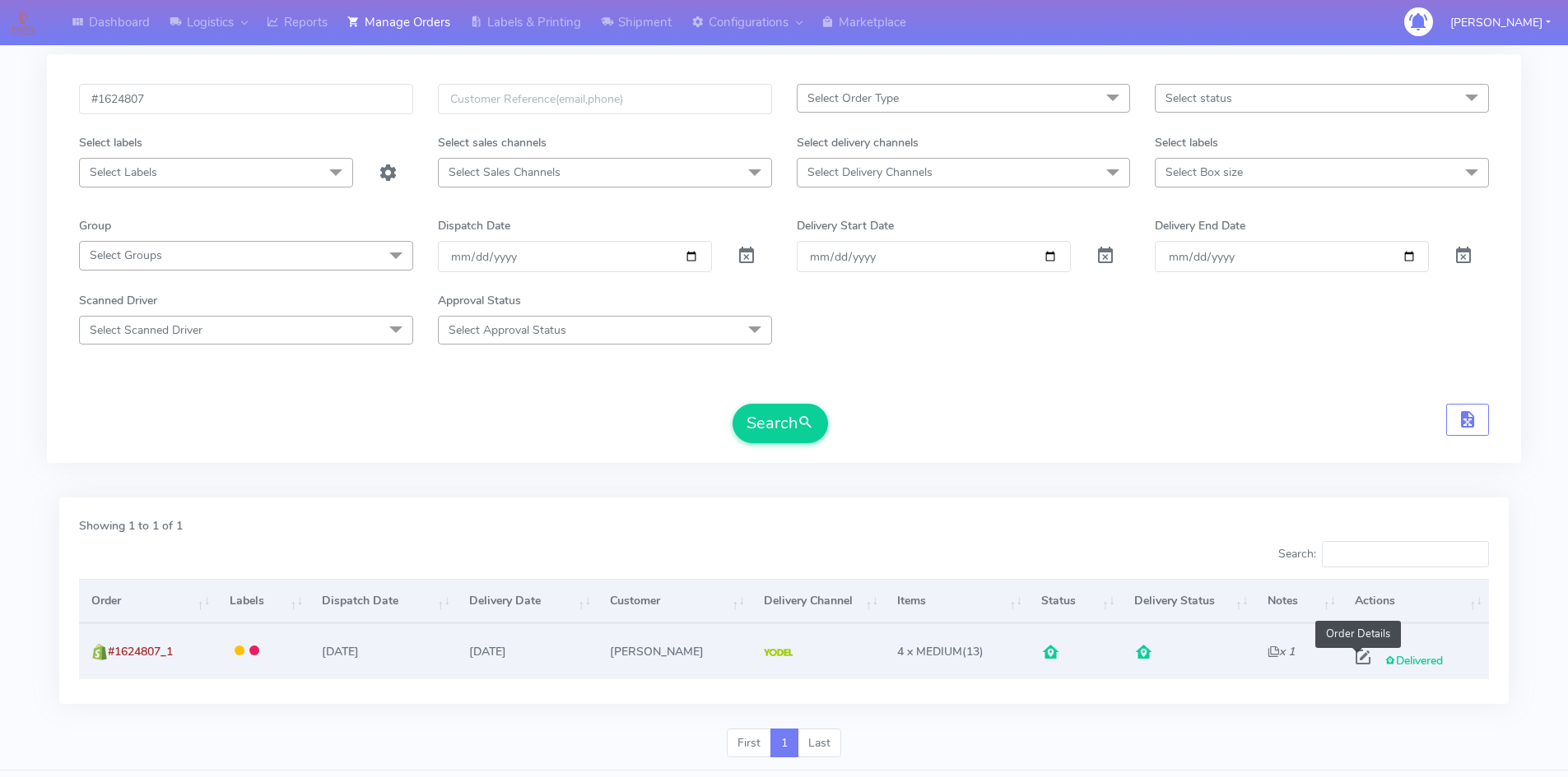
click at [1358, 655] on span at bounding box center [1362, 661] width 30 height 15
select select "5"
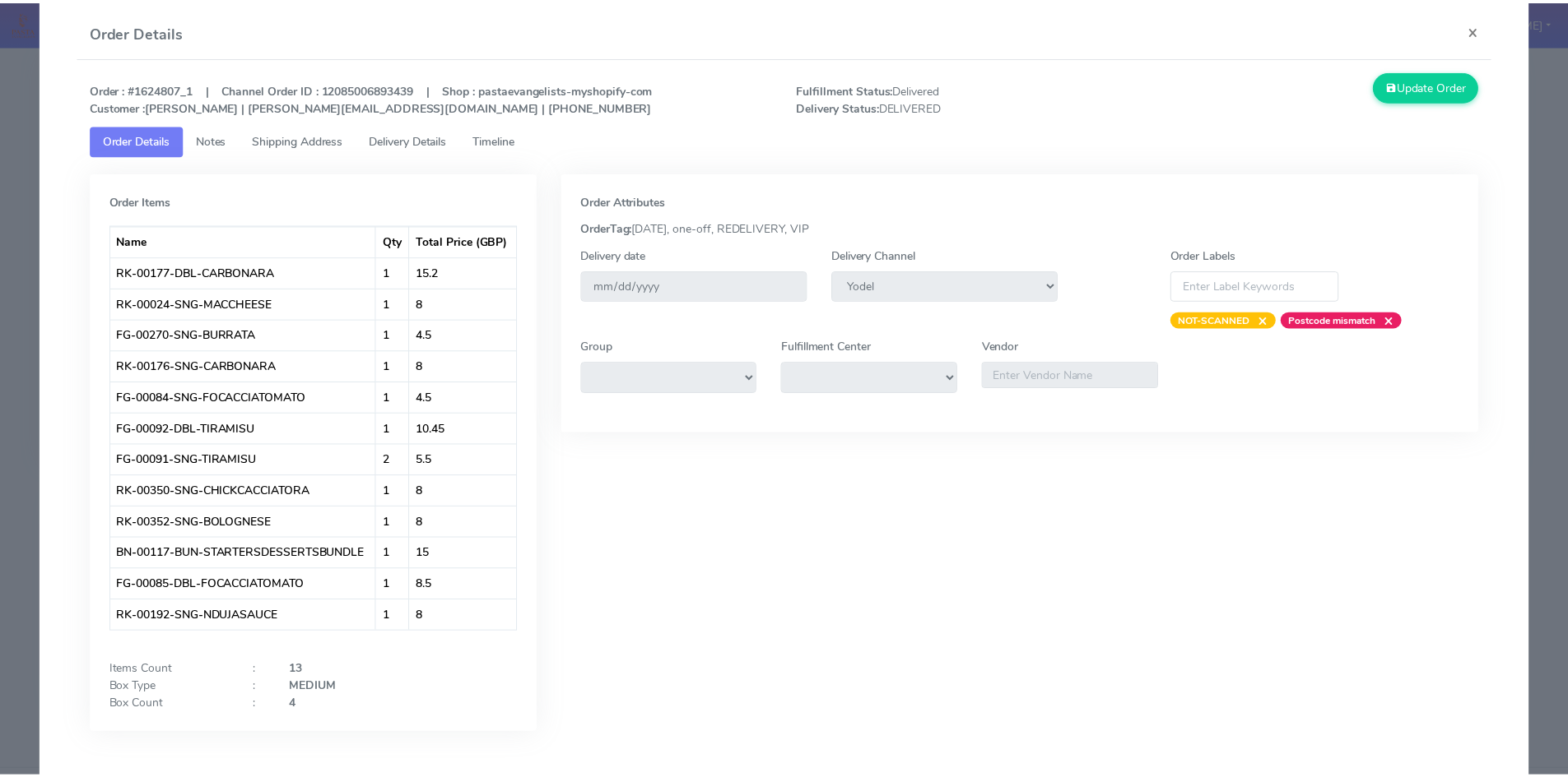
scroll to position [0, 0]
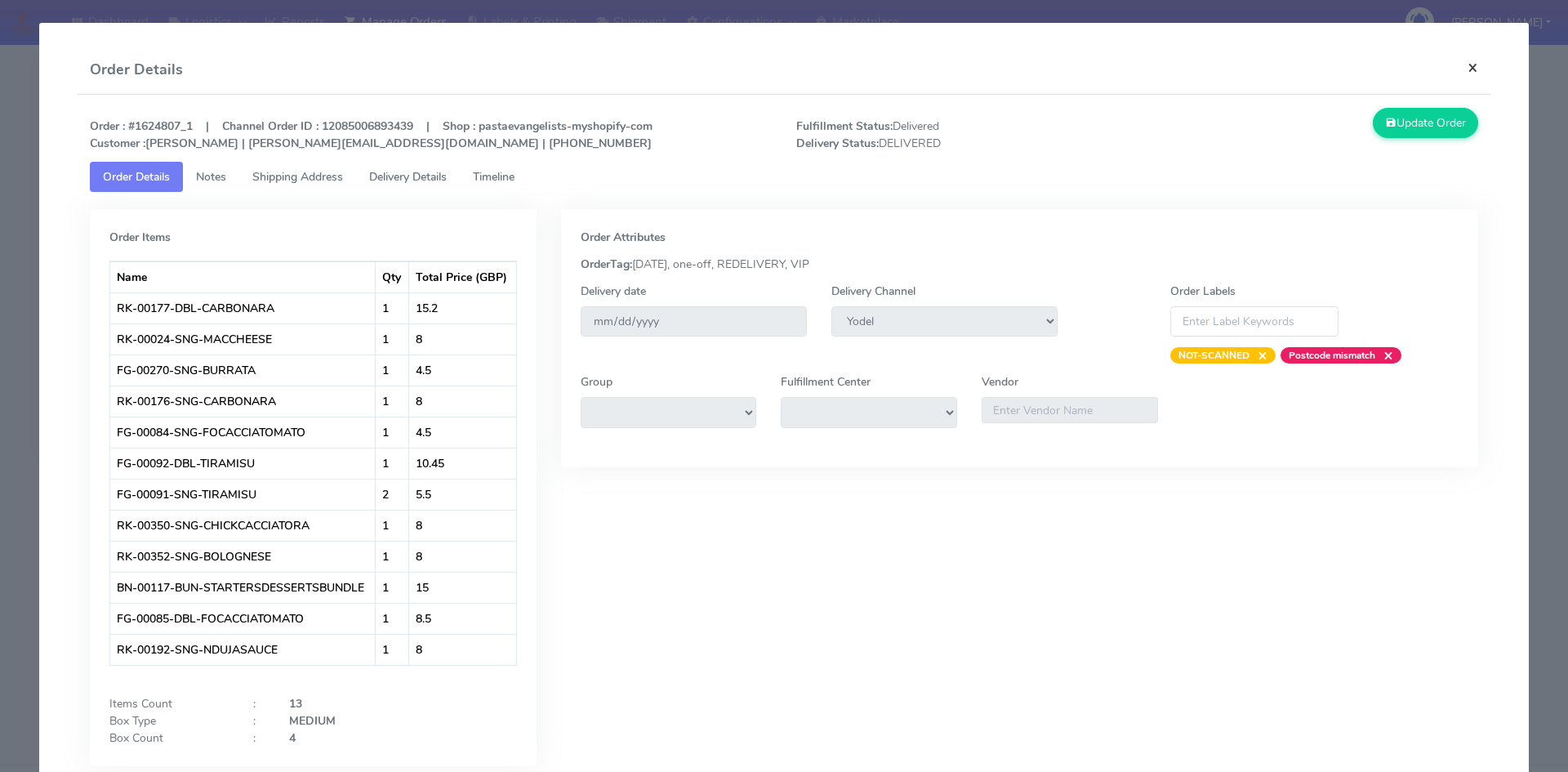
click at [1461, 79] on button "×" at bounding box center [1473, 67] width 36 height 43
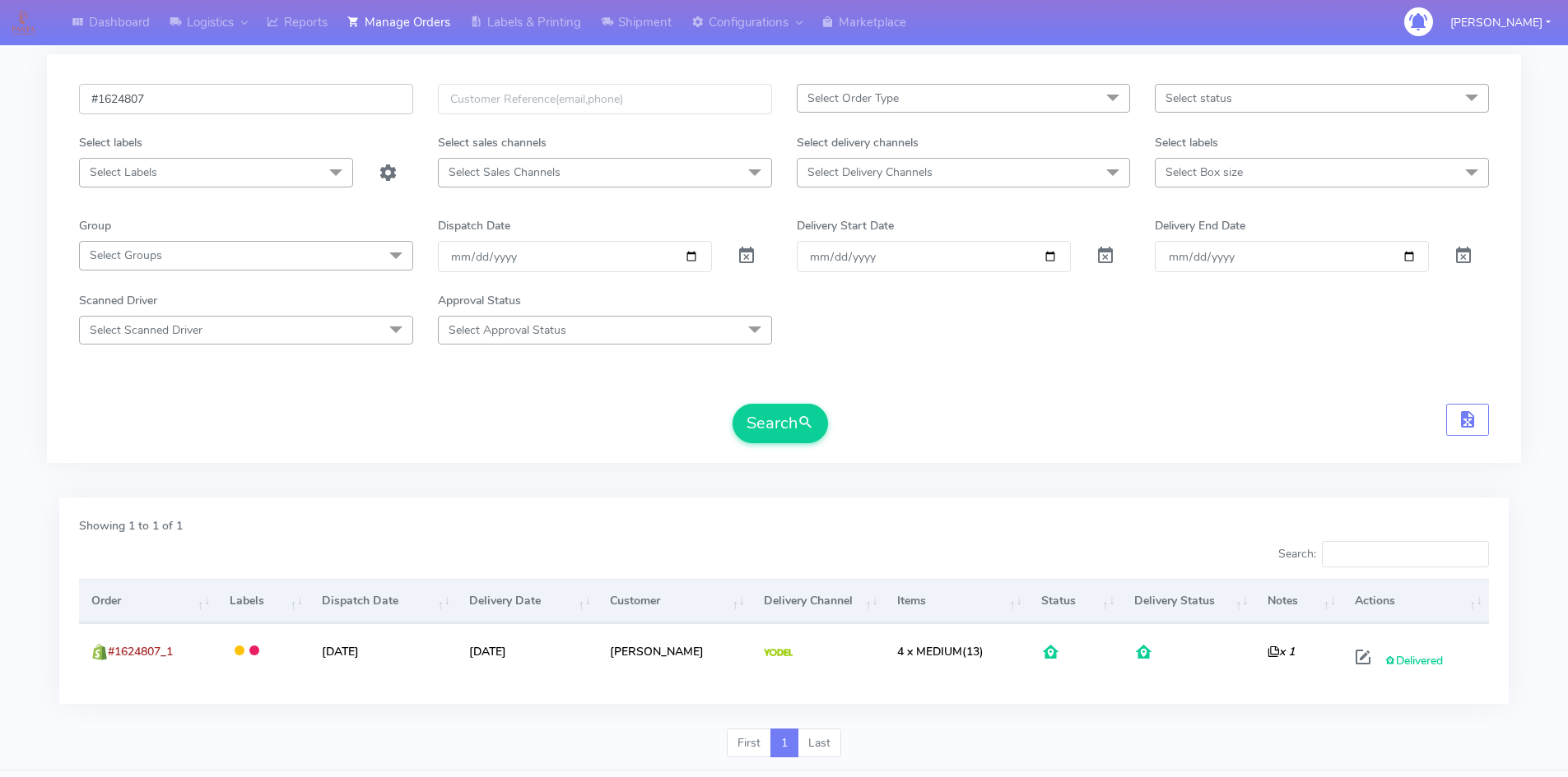
drag, startPoint x: 339, startPoint y: 101, endPoint x: 28, endPoint y: 81, distance: 311.6
click at [28, 81] on div "Dashboard Logistics London Logistics Reports Manage Orders Labels & Printing Sh…" at bounding box center [784, 363] width 1568 height 815
paste input "1622863"
type input "1622863"
click at [816, 413] on button "Search" at bounding box center [780, 423] width 96 height 40
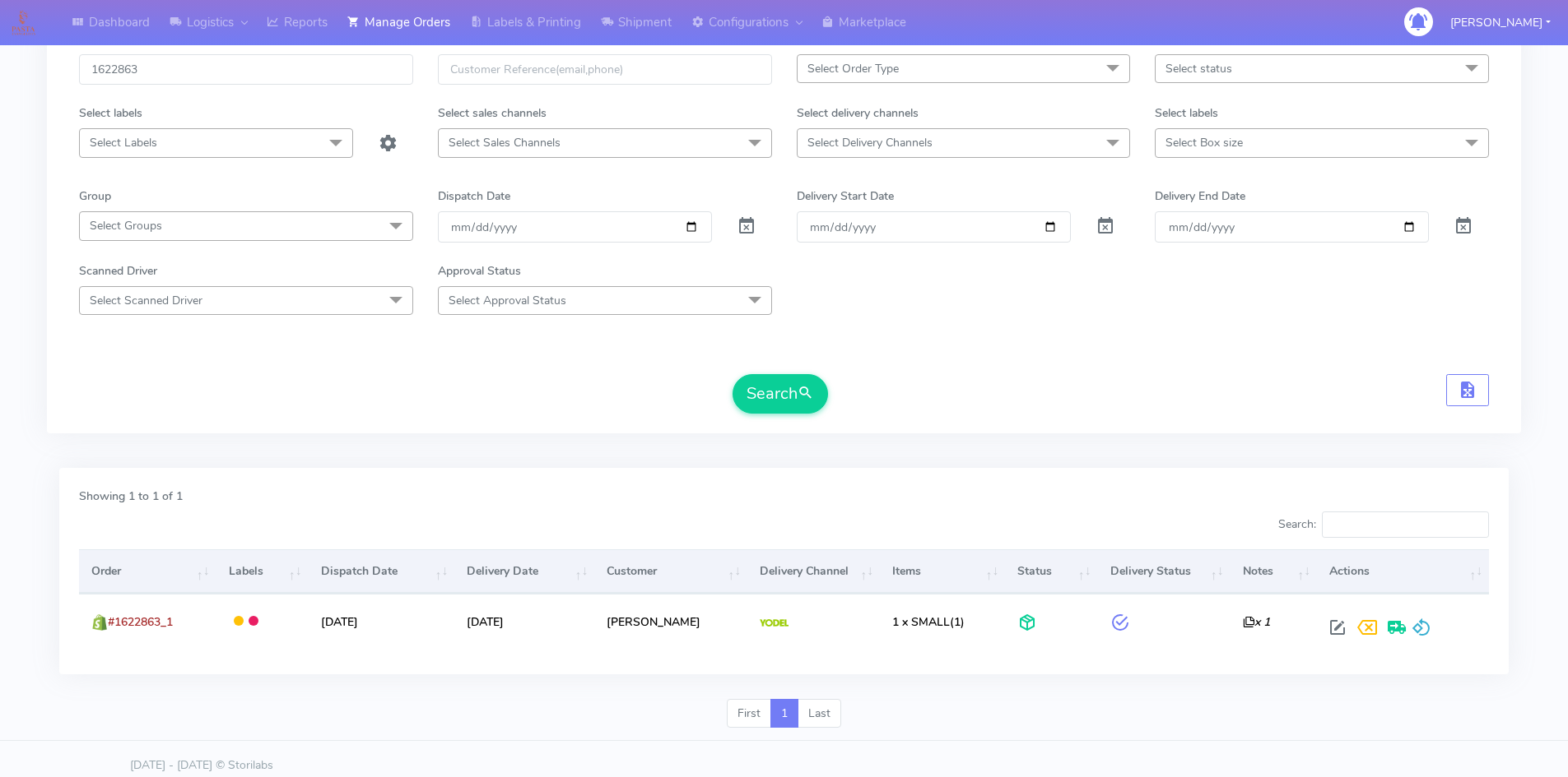
scroll to position [116, 0]
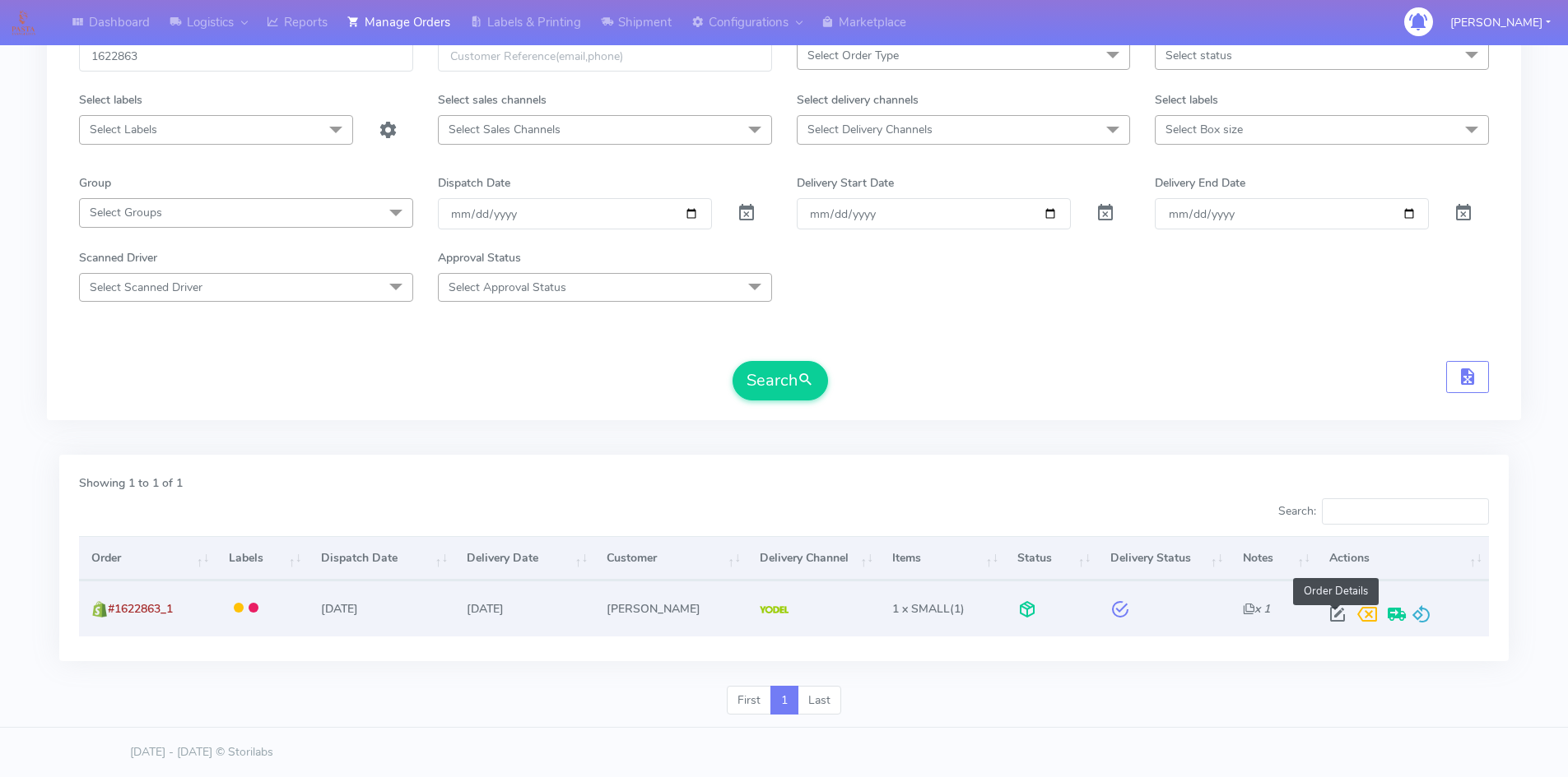
click at [1342, 612] on span at bounding box center [1337, 619] width 30 height 15
select select "5"
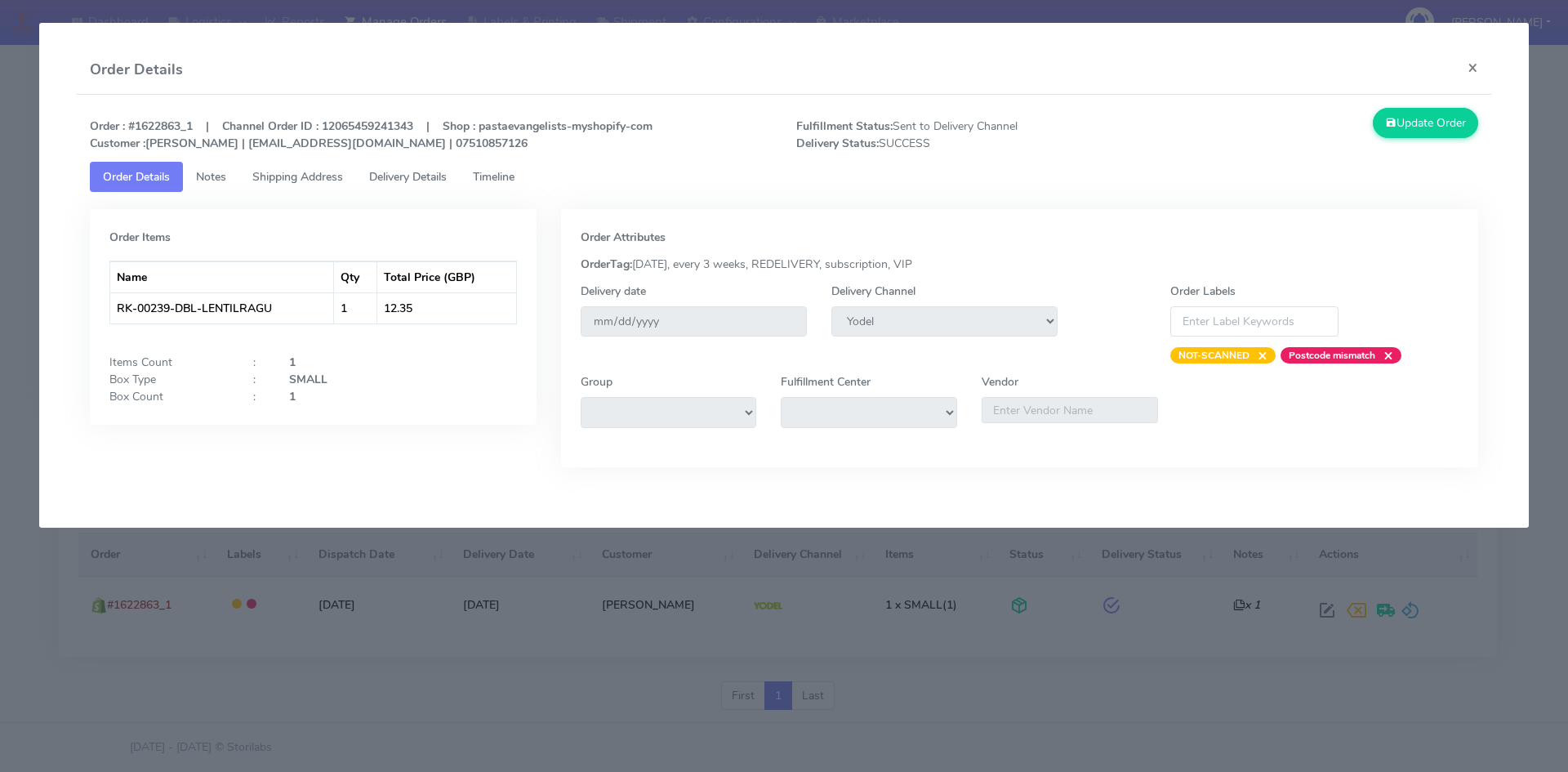
click at [405, 178] on span "Delivery Details" at bounding box center [408, 177] width 78 height 15
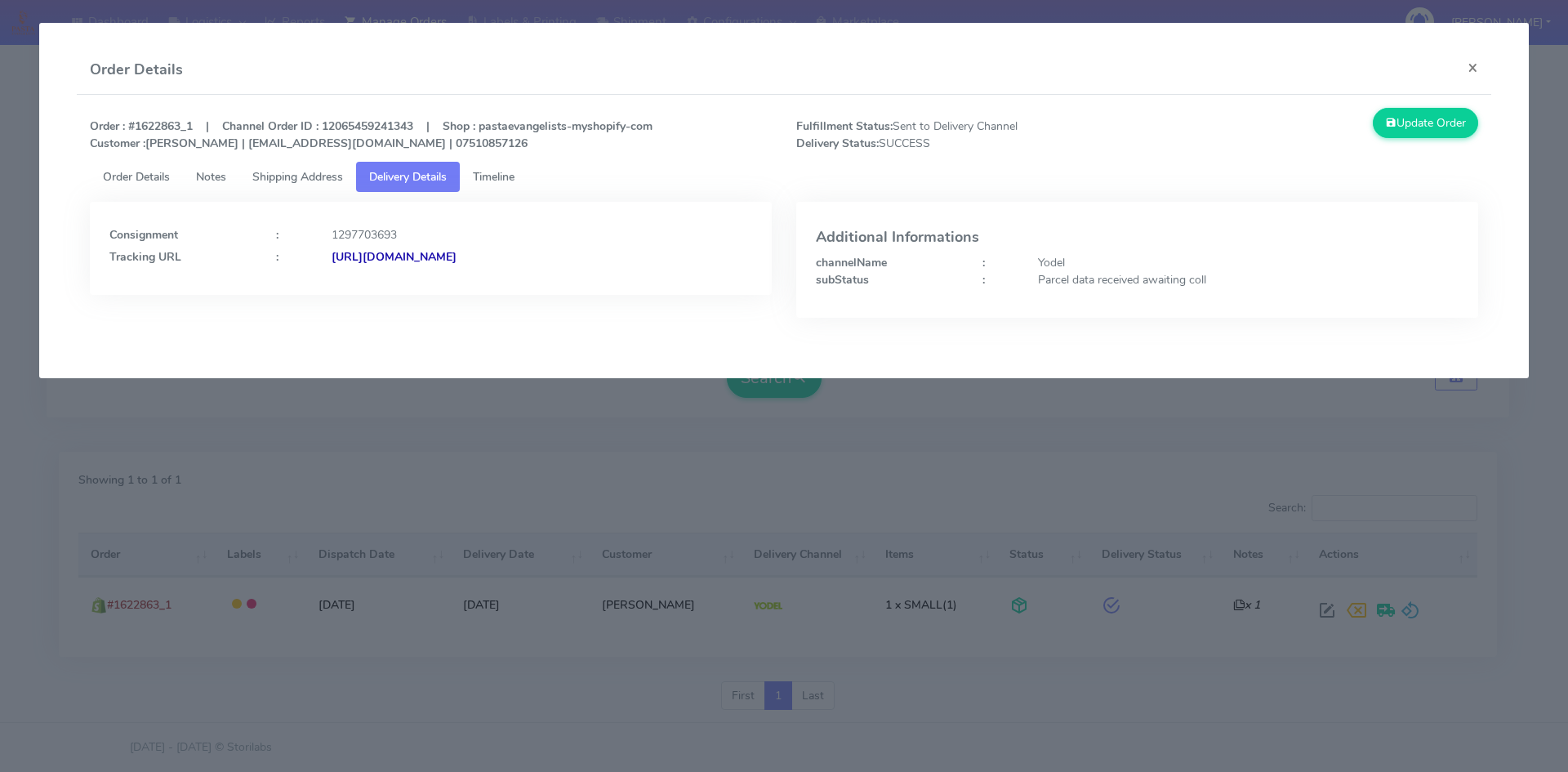
click at [514, 180] on span "Timeline" at bounding box center [493, 177] width 41 height 15
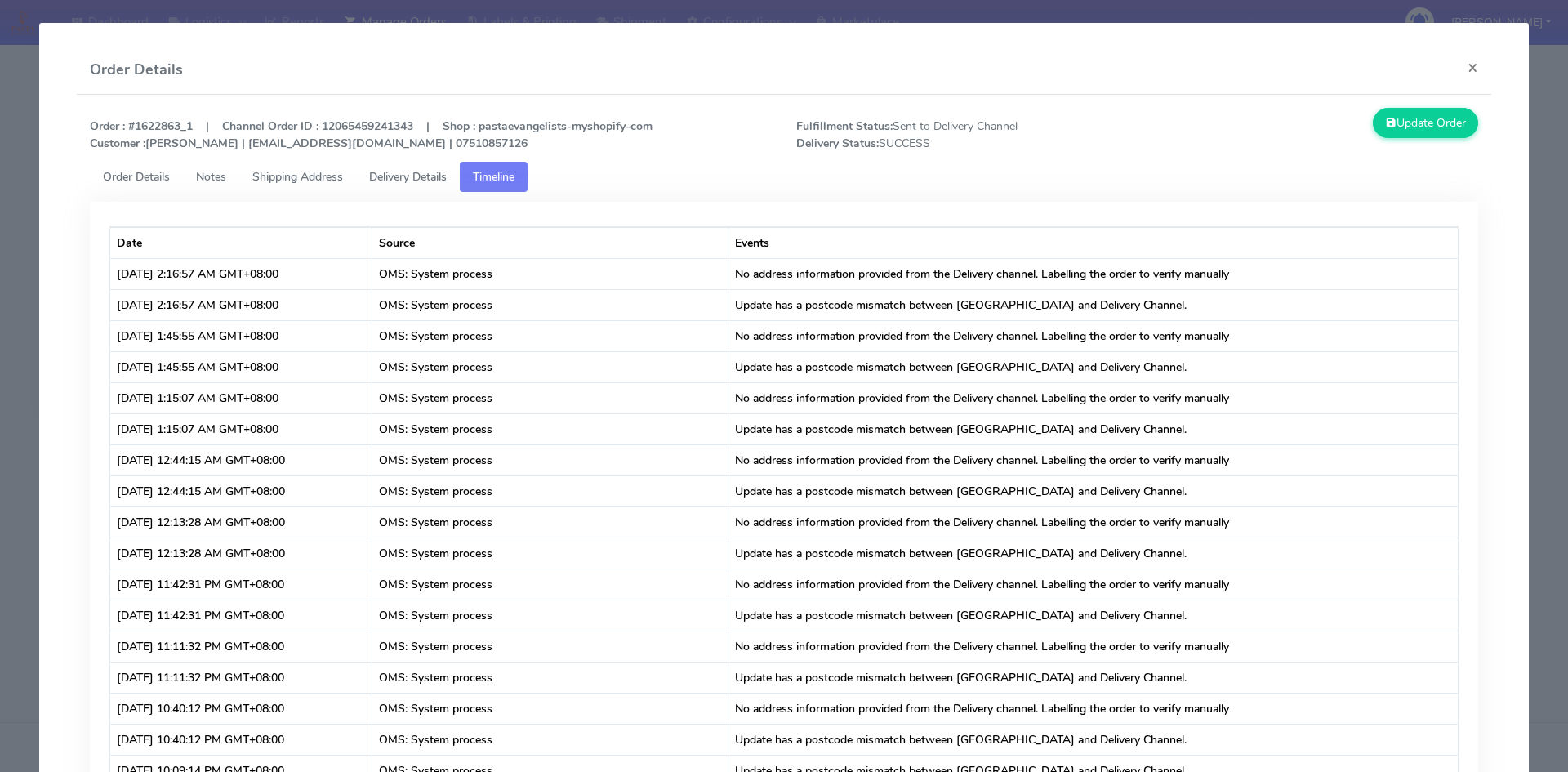
click at [411, 173] on span "Delivery Details" at bounding box center [408, 177] width 78 height 15
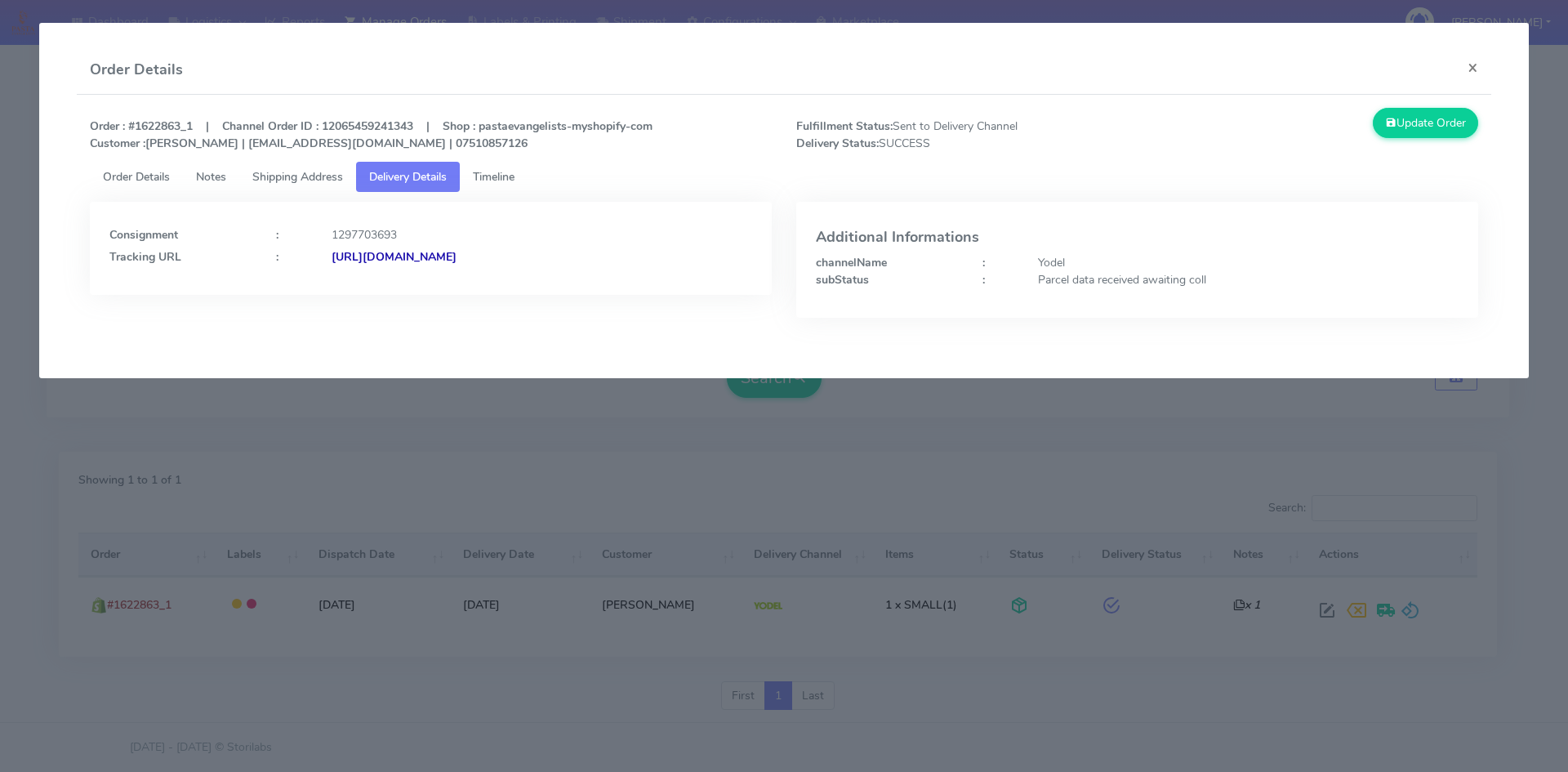
click at [457, 259] on strong "[URL][DOMAIN_NAME]" at bounding box center [394, 257] width 125 height 15
click at [1471, 79] on button "×" at bounding box center [1473, 67] width 36 height 43
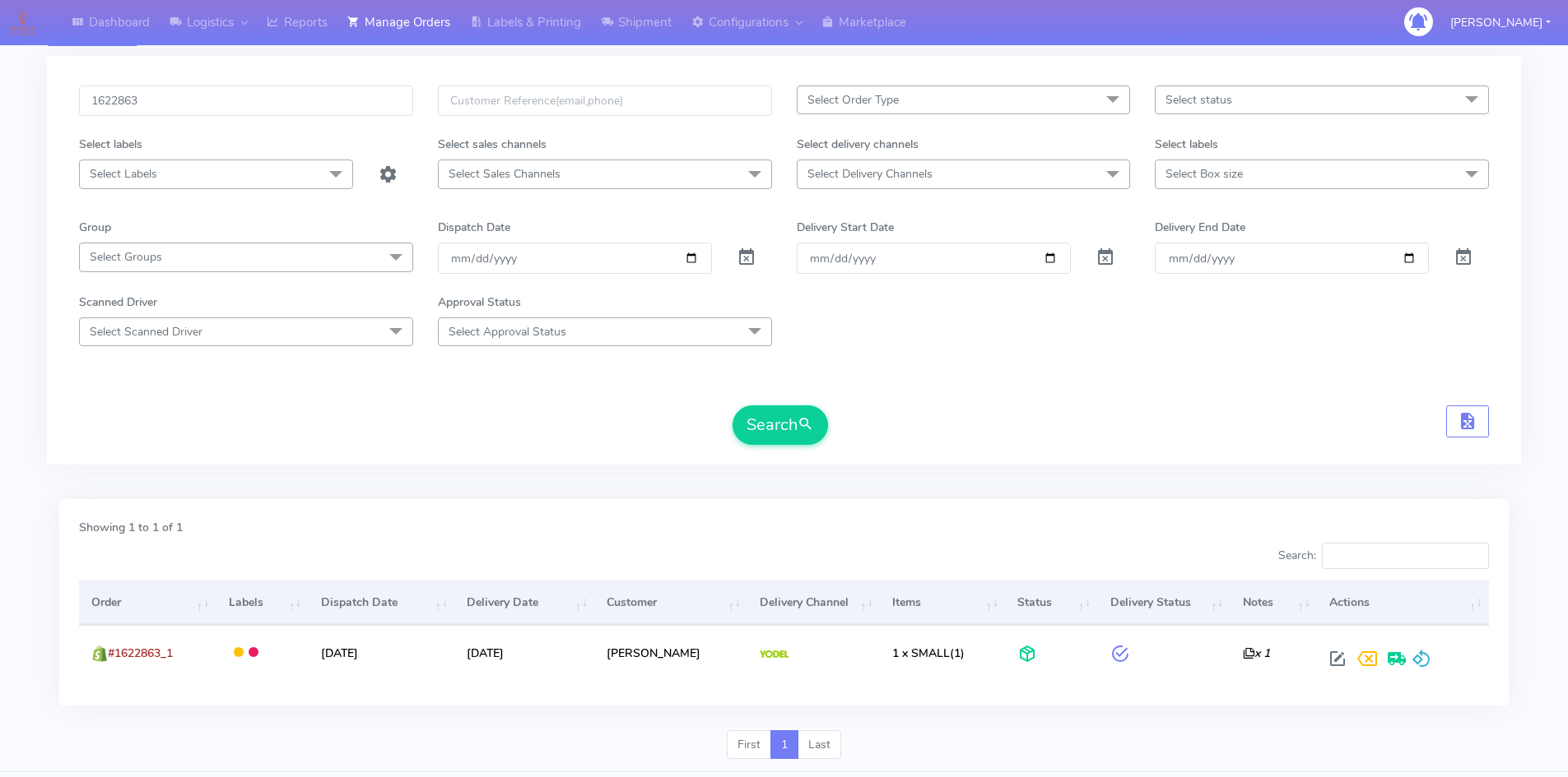
scroll to position [0, 0]
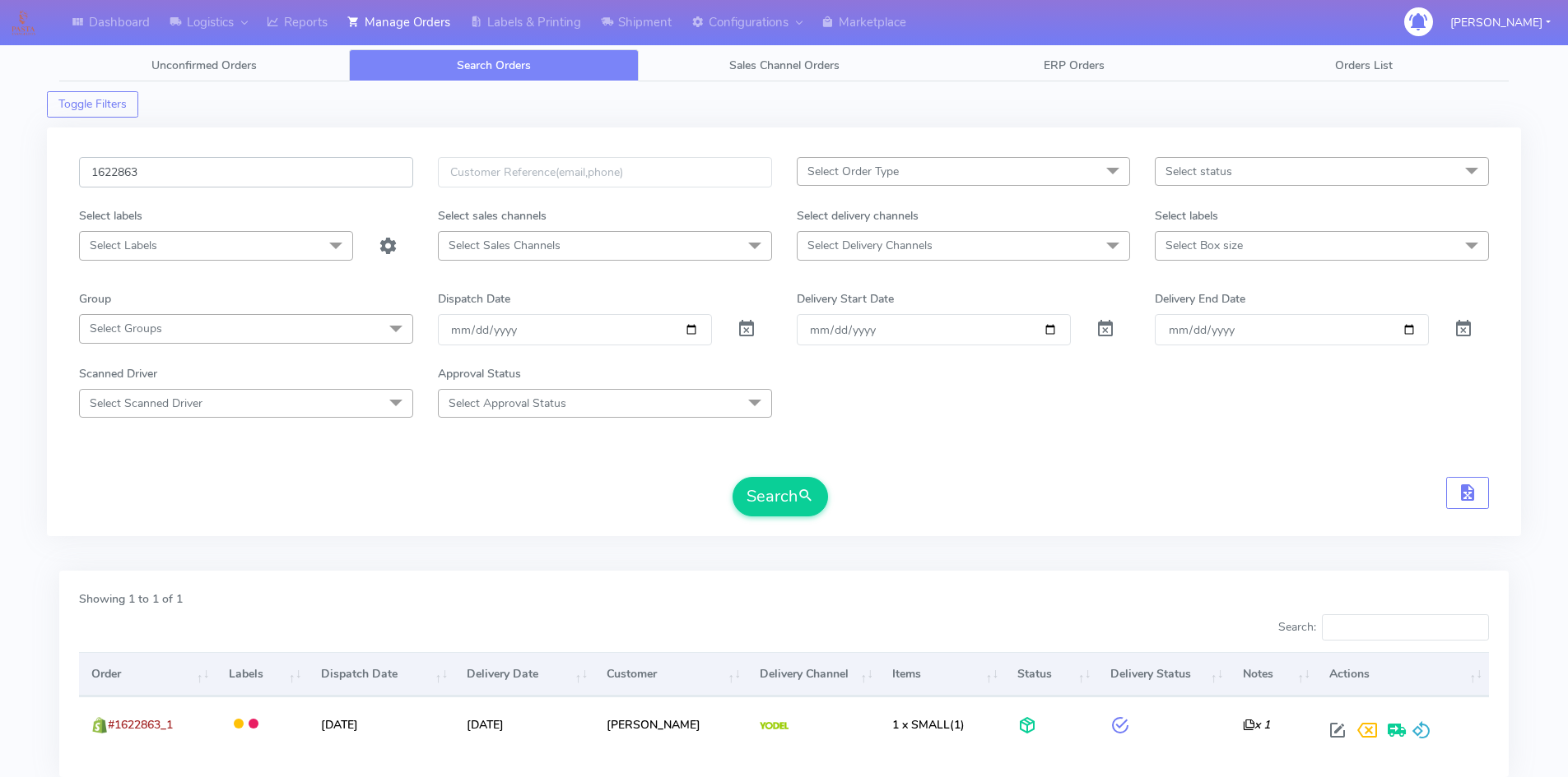
drag, startPoint x: 104, startPoint y: 174, endPoint x: 33, endPoint y: 175, distance: 71.0
click at [33, 175] on div "Dashboard Logistics London Logistics Reports Manage Orders Labels & Printing Sh…" at bounding box center [784, 437] width 1568 height 815
paste input "Thank you for getting in touch with us, and we’re so sorry for the delayed resp…"
type input "Thank you for getting in touch with us, and we’re so sorry for the delayed resp…"
paste input "1622992_1"
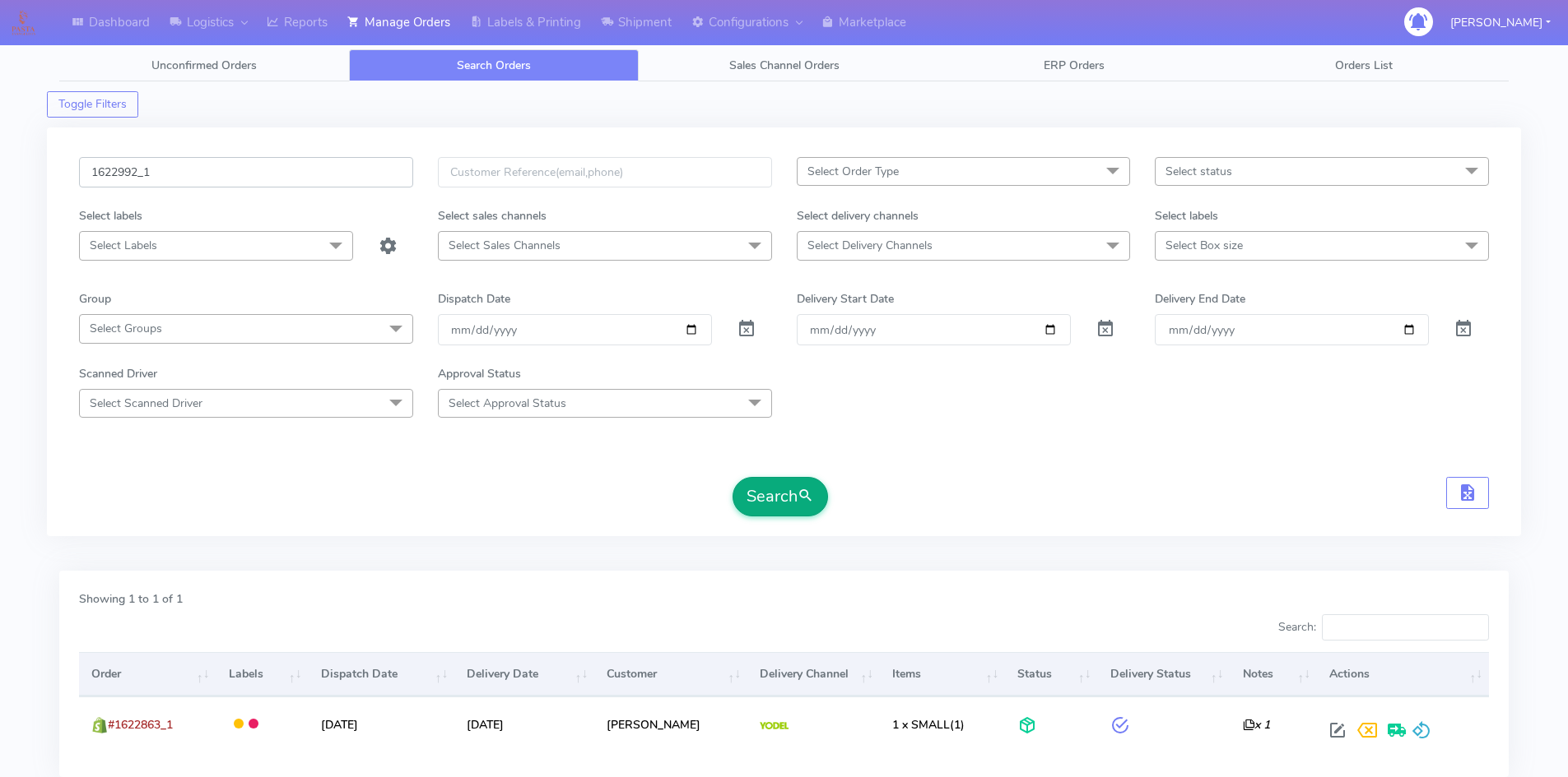
type input "1622992_1"
click at [756, 498] on button "Search" at bounding box center [780, 497] width 96 height 40
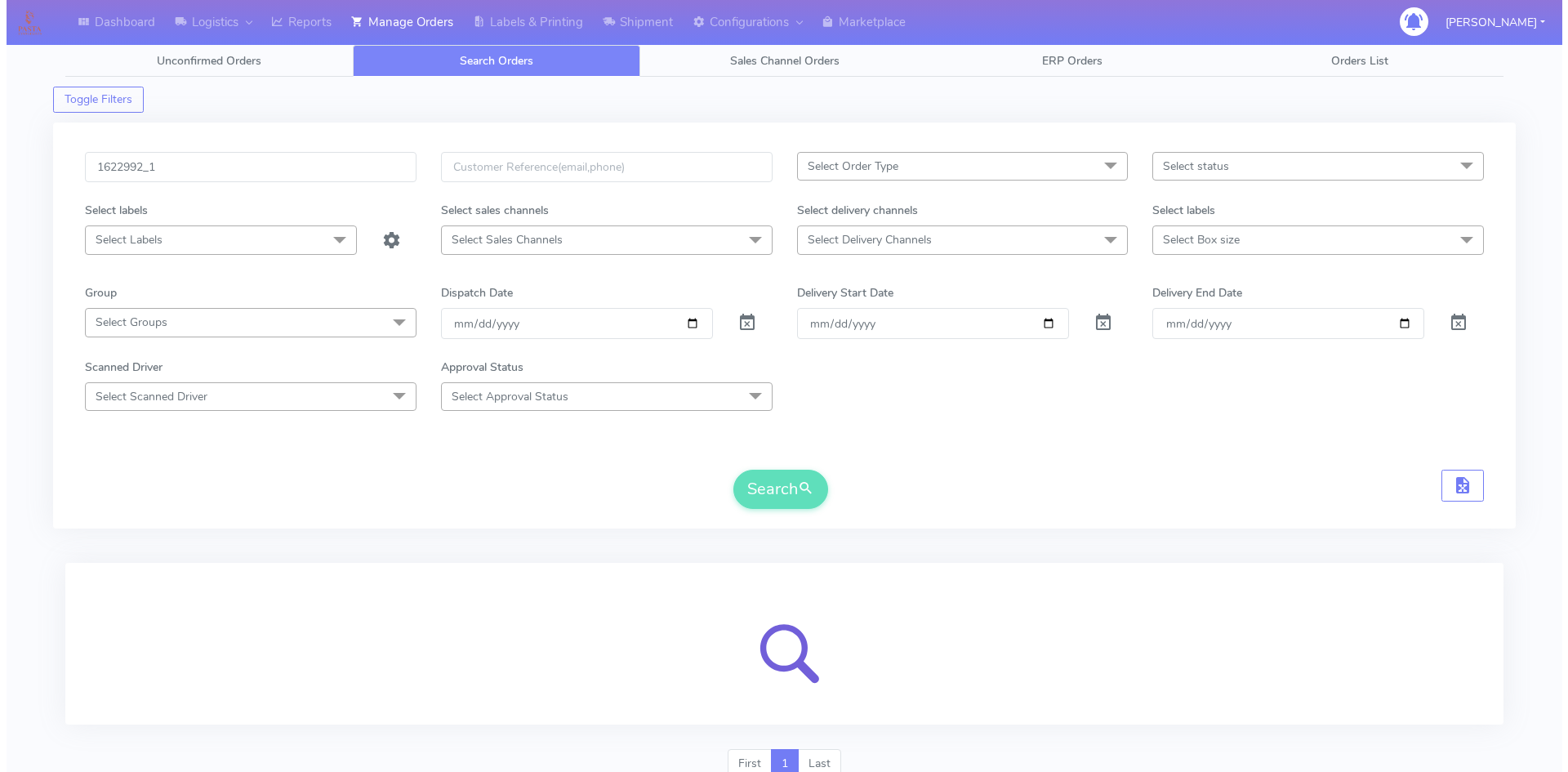
scroll to position [73, 0]
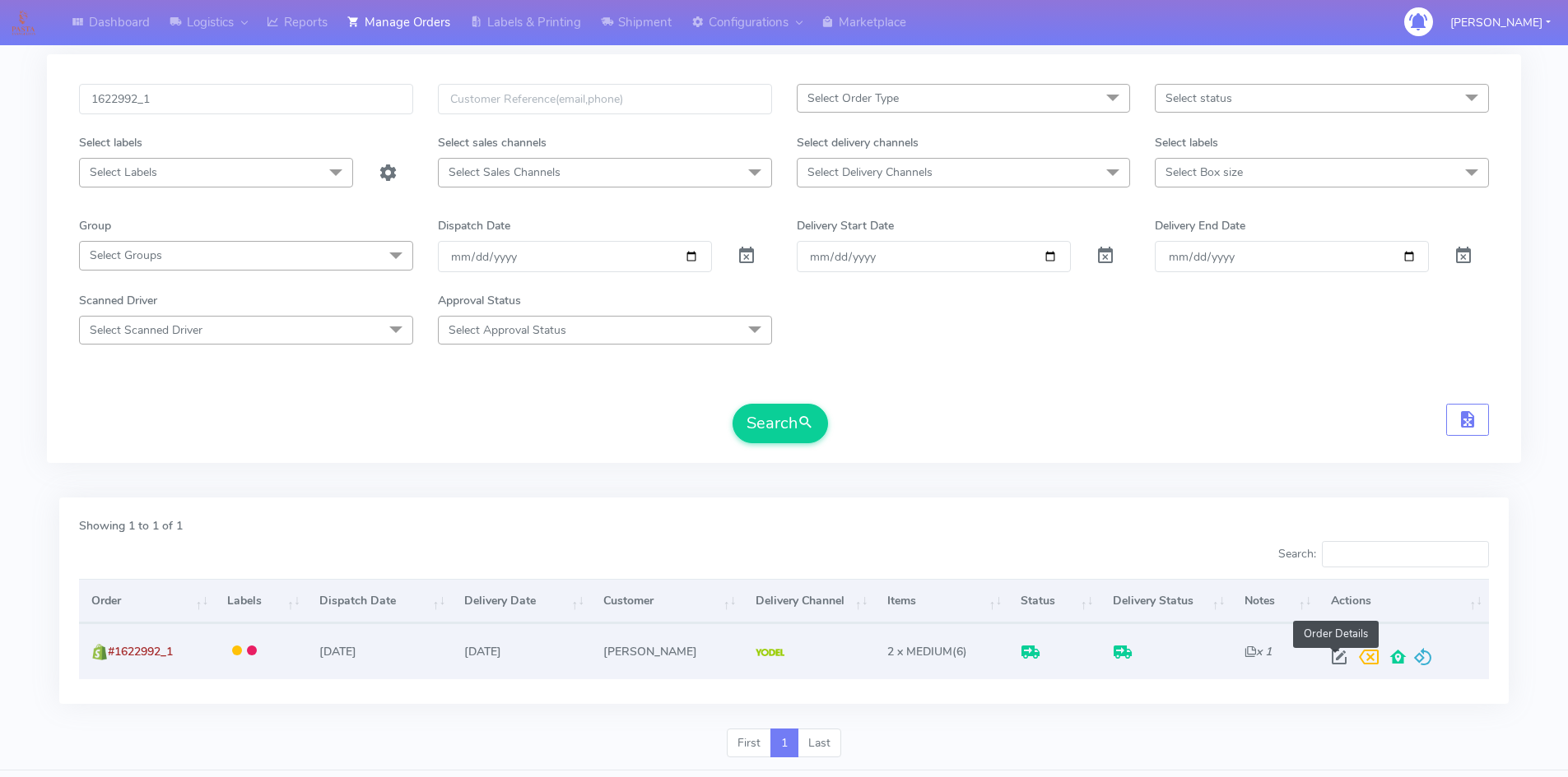
click at [1330, 655] on span at bounding box center [1339, 661] width 30 height 15
select select "5"
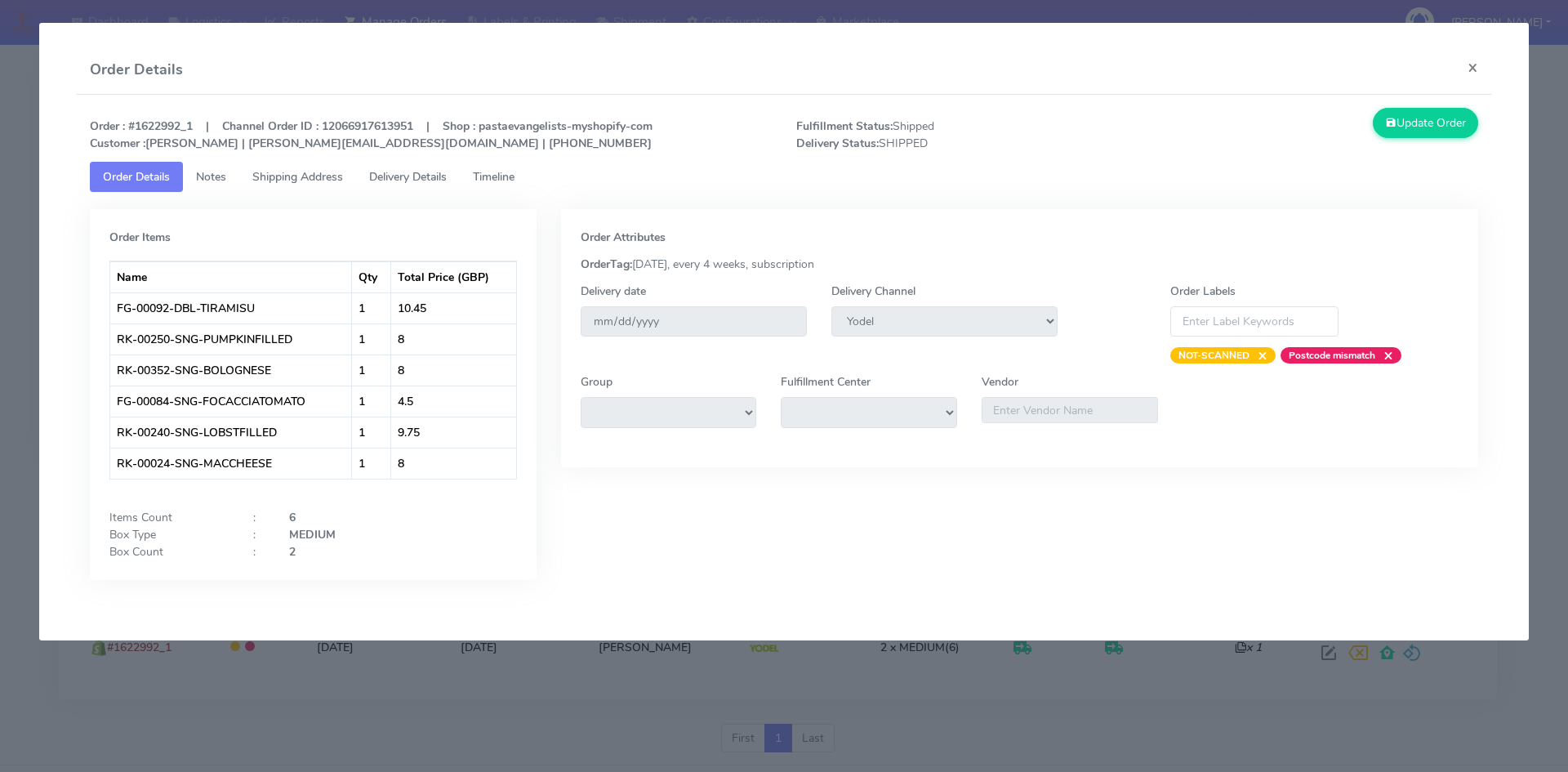
click at [428, 690] on modal-container "Order Details × Order : #1622992_1 | Channel Order ID : 12066917613951 | Shop :…" at bounding box center [784, 386] width 1568 height 772
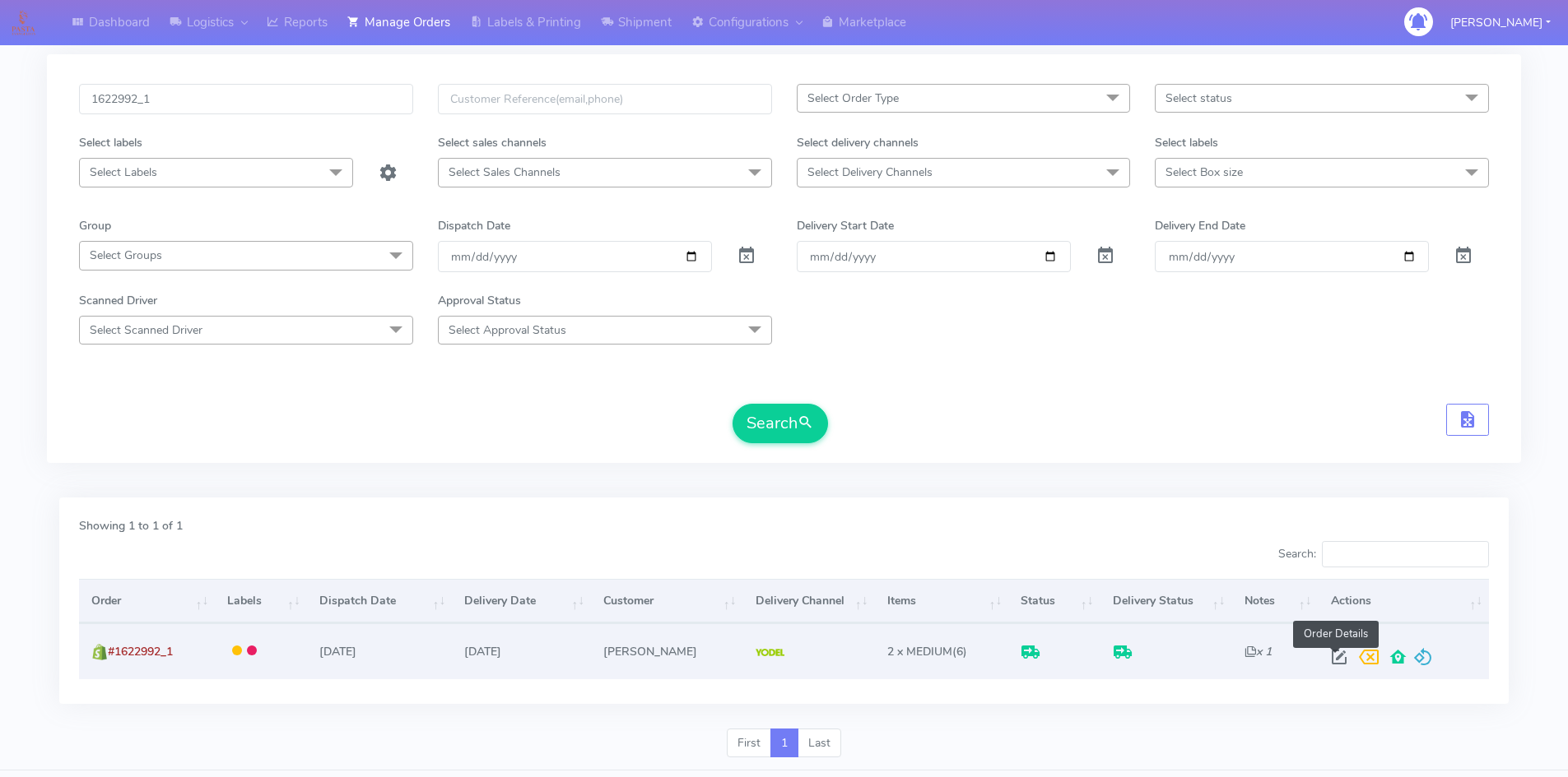
click at [1335, 659] on span at bounding box center [1339, 661] width 30 height 15
select select "5"
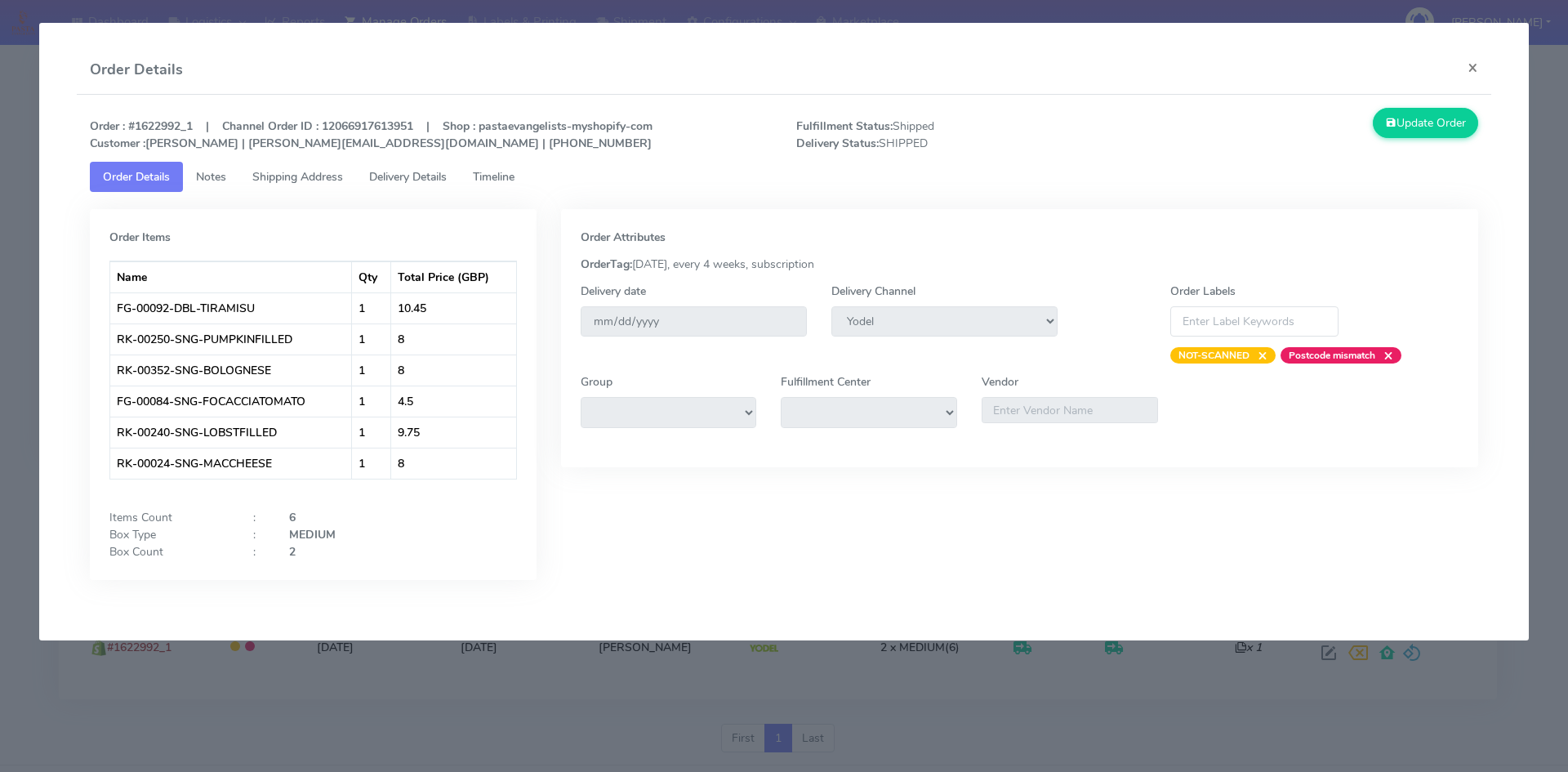
click at [415, 180] on span "Delivery Details" at bounding box center [408, 177] width 78 height 15
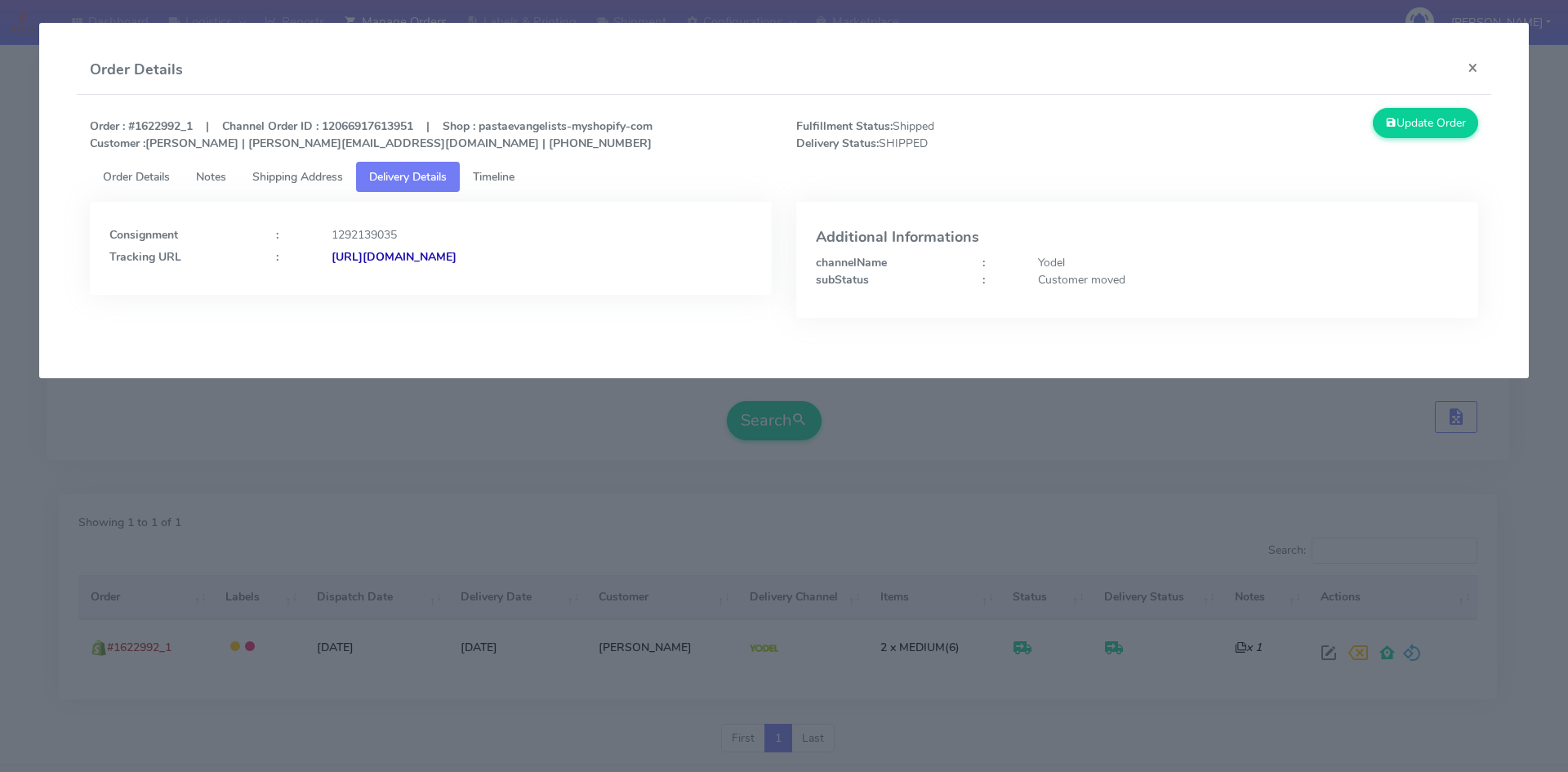
click at [508, 266] on div "Consignment : 1292139035 Tracking URL : [URL][DOMAIN_NAME]" at bounding box center [431, 248] width 682 height 93
click at [457, 257] on strong "[URL][DOMAIN_NAME]" at bounding box center [394, 257] width 125 height 15
click at [418, 528] on modal-container "Order Details × Order : #1622992_1 | Channel Order ID : 12066917613951 | Shop :…" at bounding box center [784, 386] width 1568 height 772
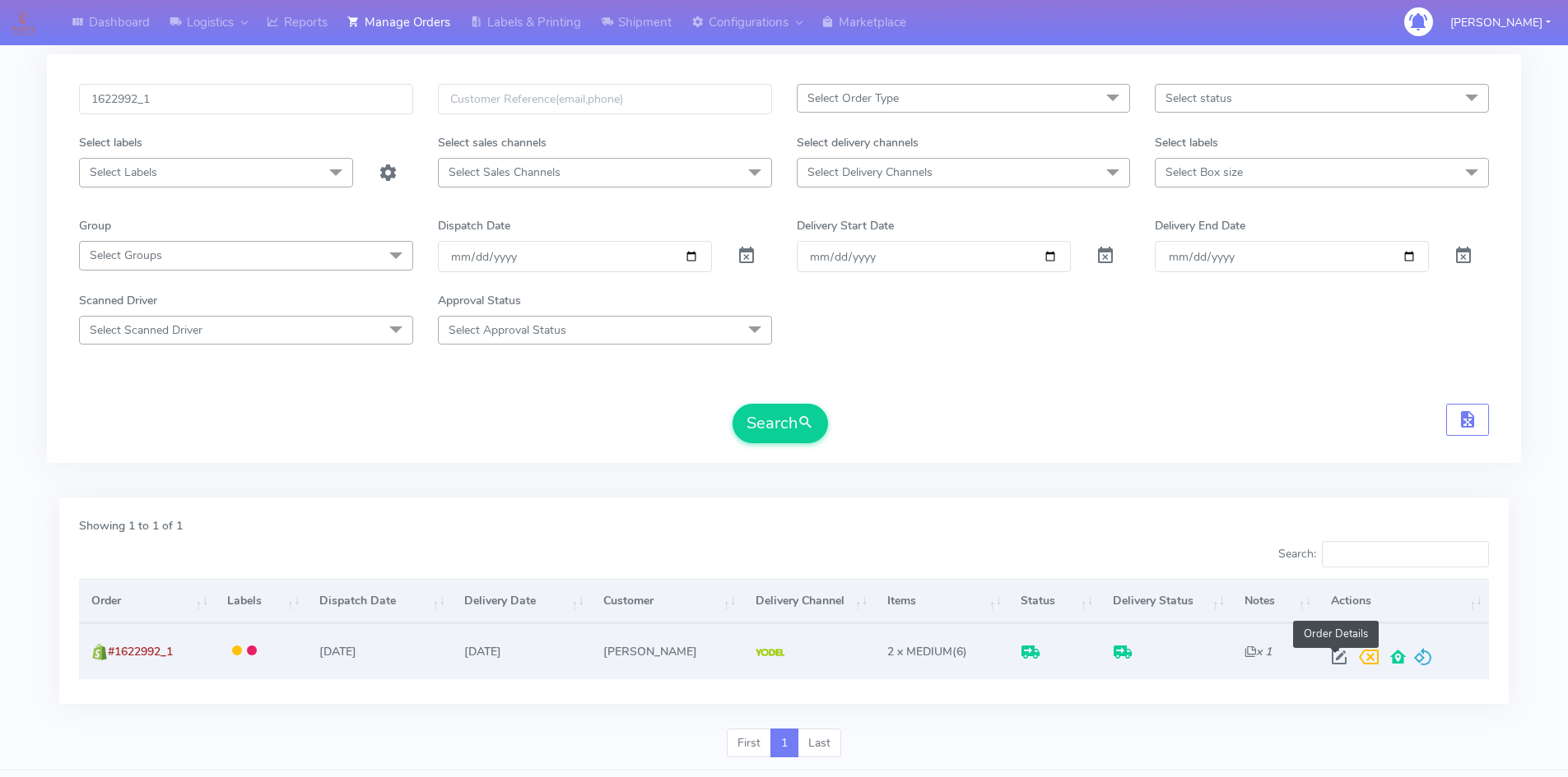
click at [1336, 656] on span at bounding box center [1339, 661] width 30 height 15
select select "5"
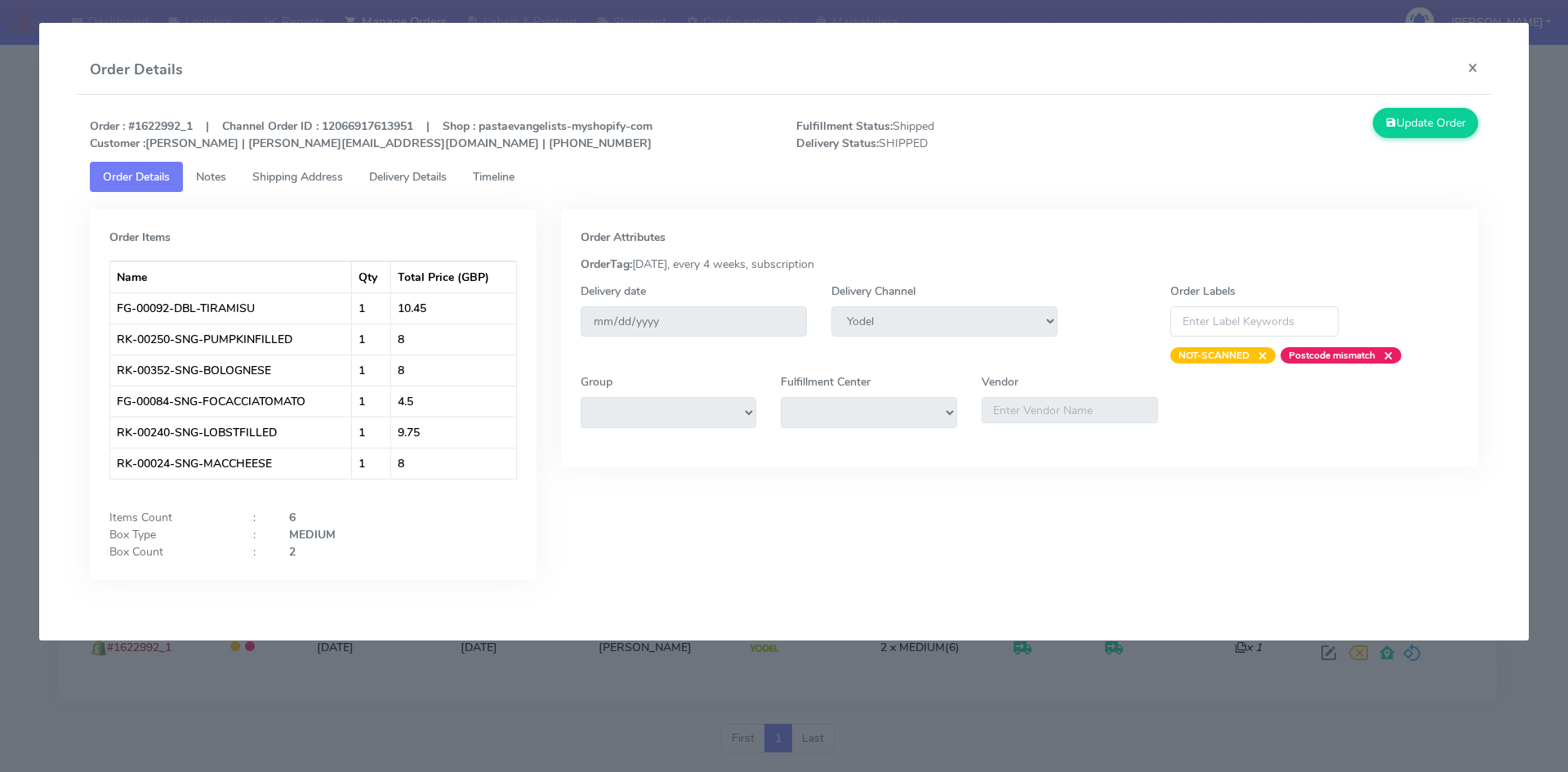
click at [285, 178] on span "Shipping Address" at bounding box center [297, 177] width 90 height 15
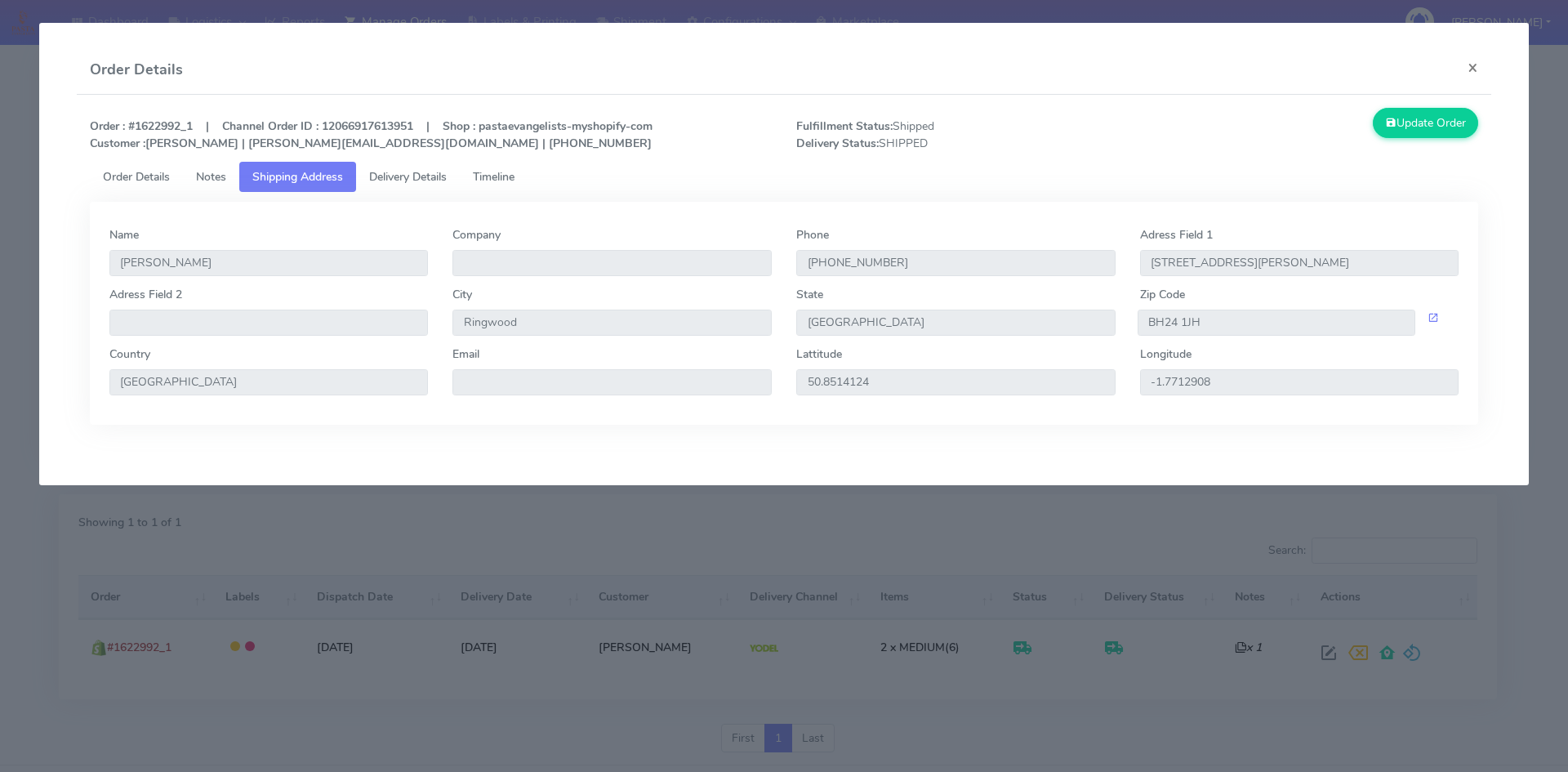
click at [416, 177] on span "Delivery Details" at bounding box center [408, 177] width 78 height 15
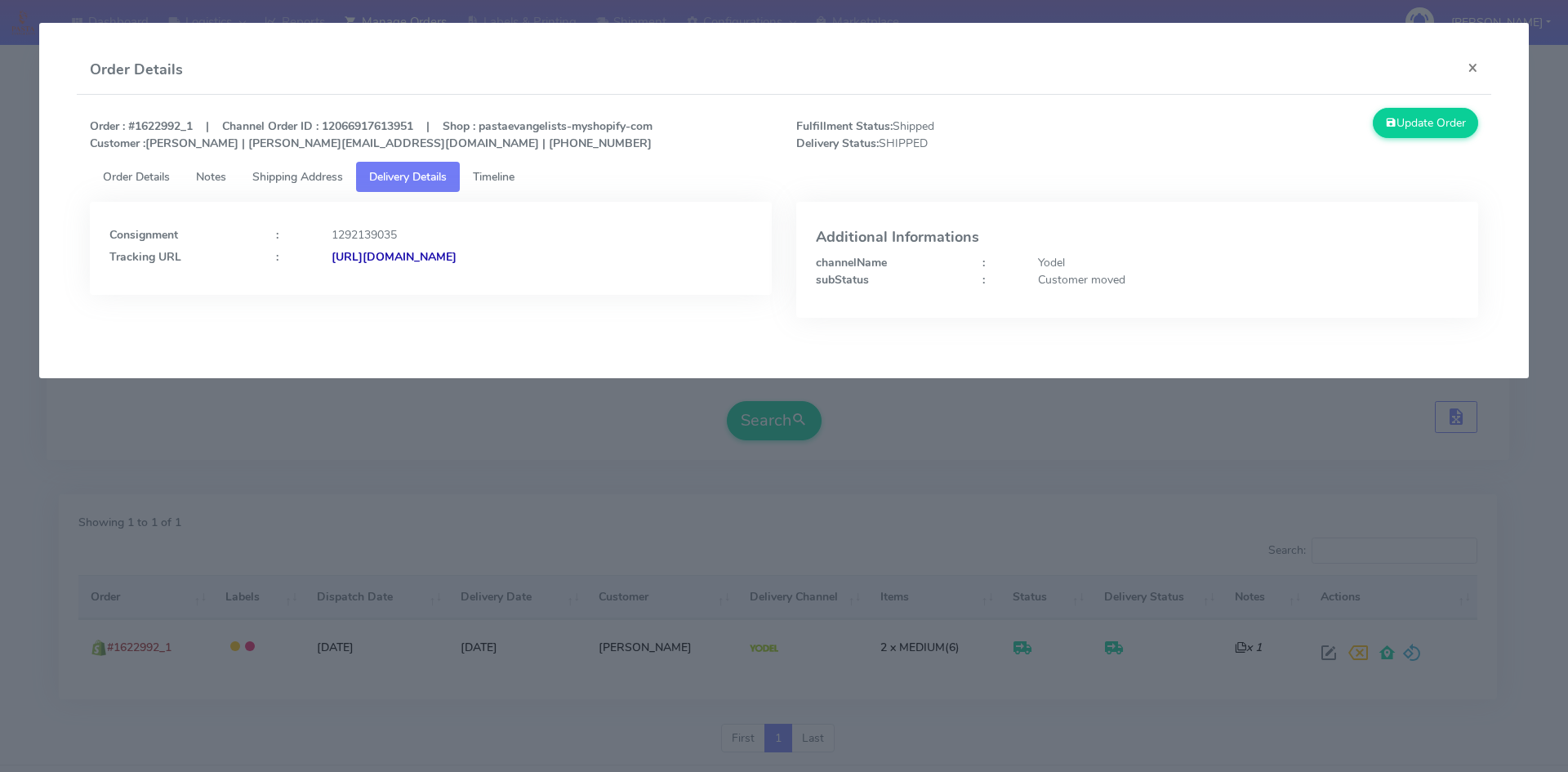
click at [496, 173] on span "Timeline" at bounding box center [493, 177] width 41 height 15
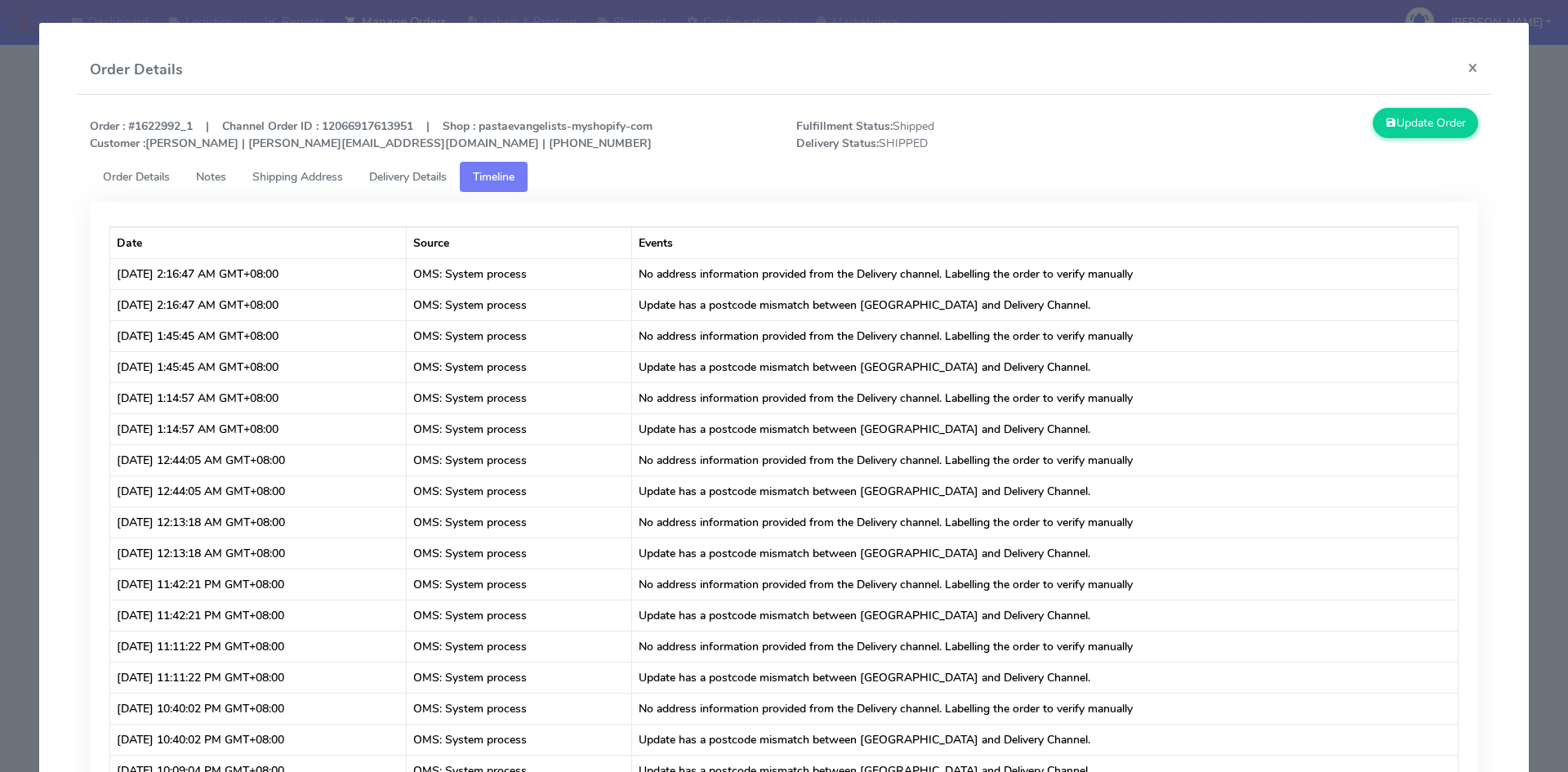
click at [392, 177] on span "Delivery Details" at bounding box center [408, 177] width 78 height 15
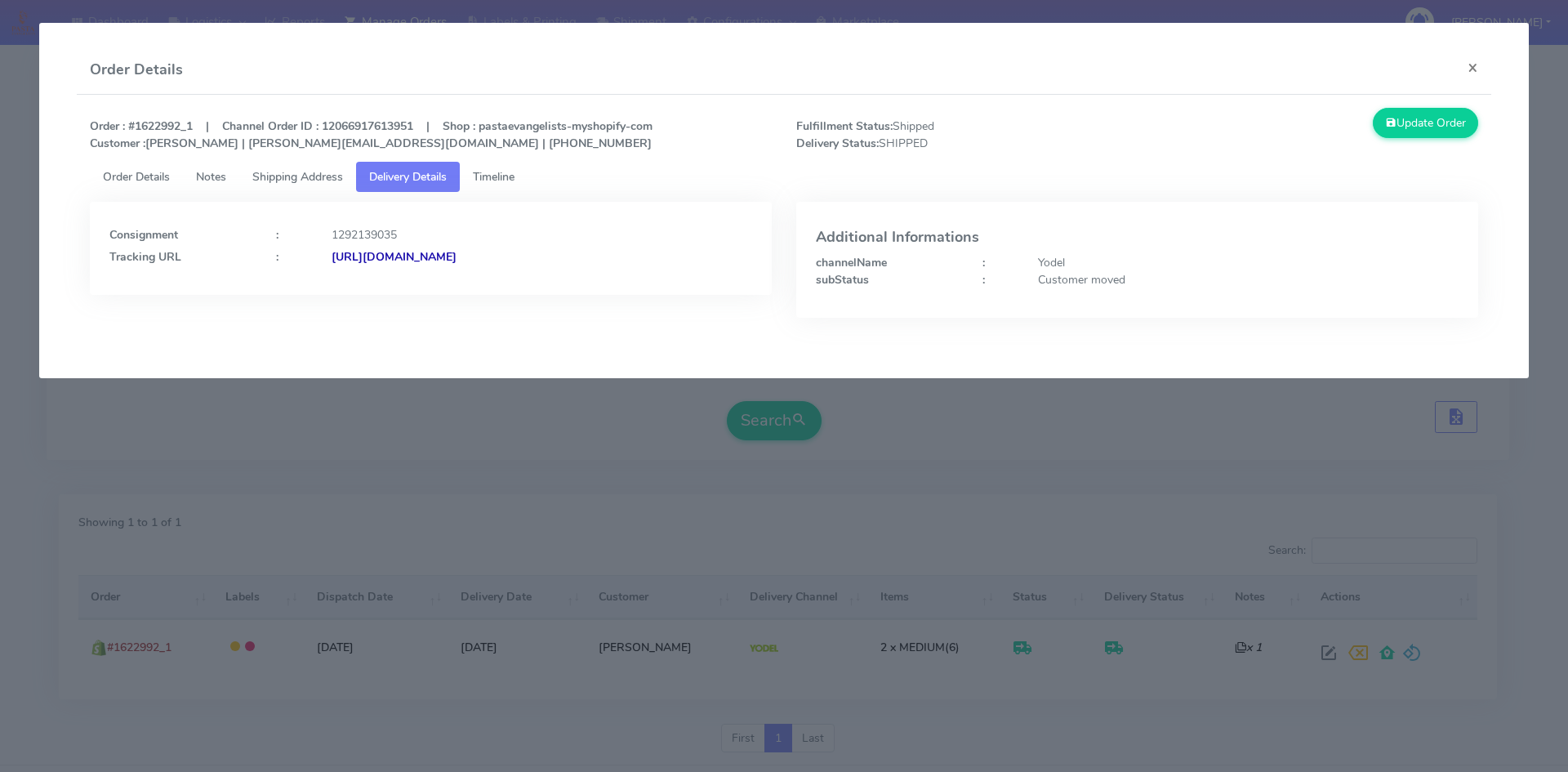
click at [140, 184] on link "Order Details" at bounding box center [136, 177] width 93 height 30
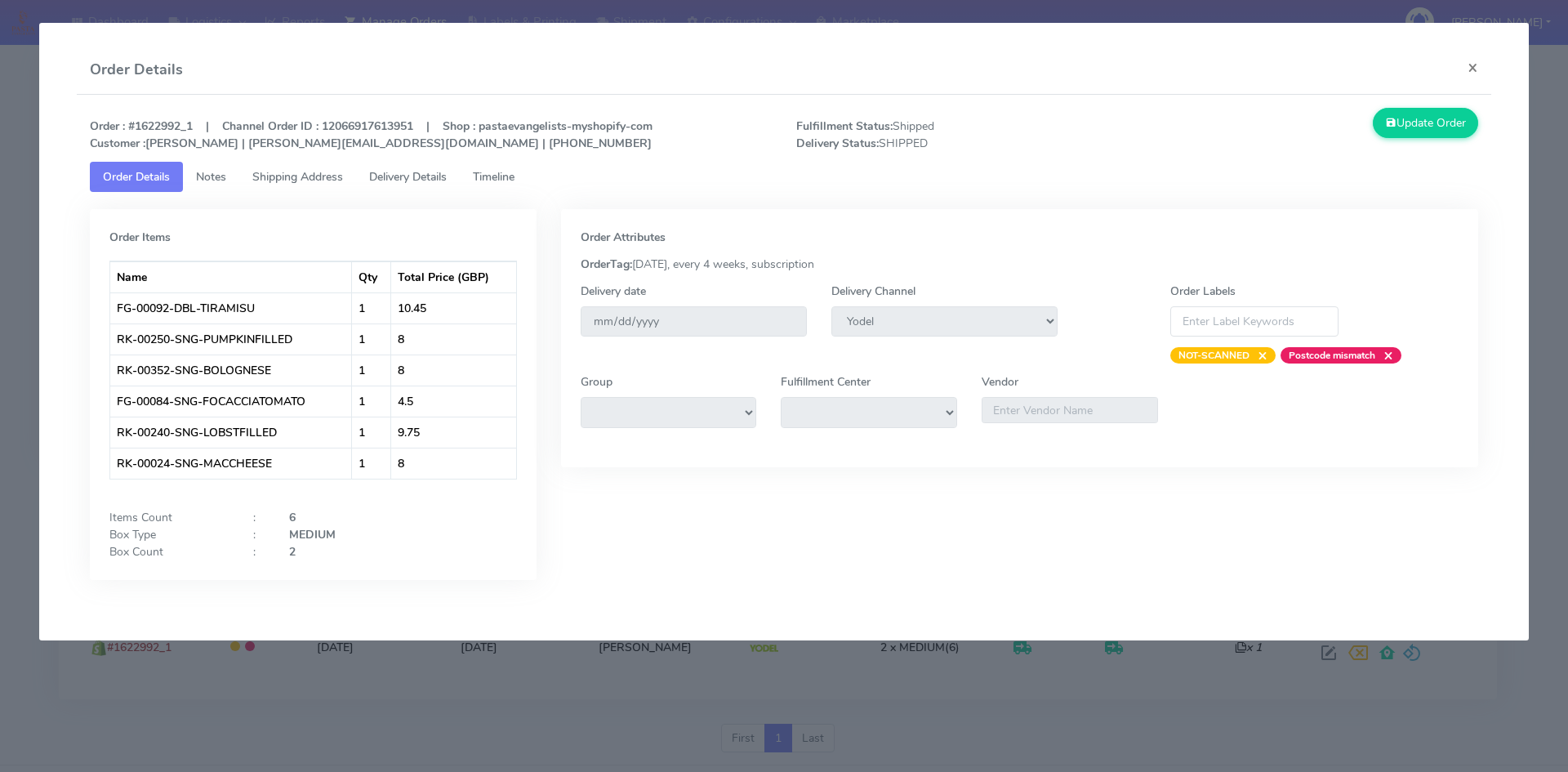
click at [328, 176] on span "Shipping Address" at bounding box center [297, 177] width 90 height 15
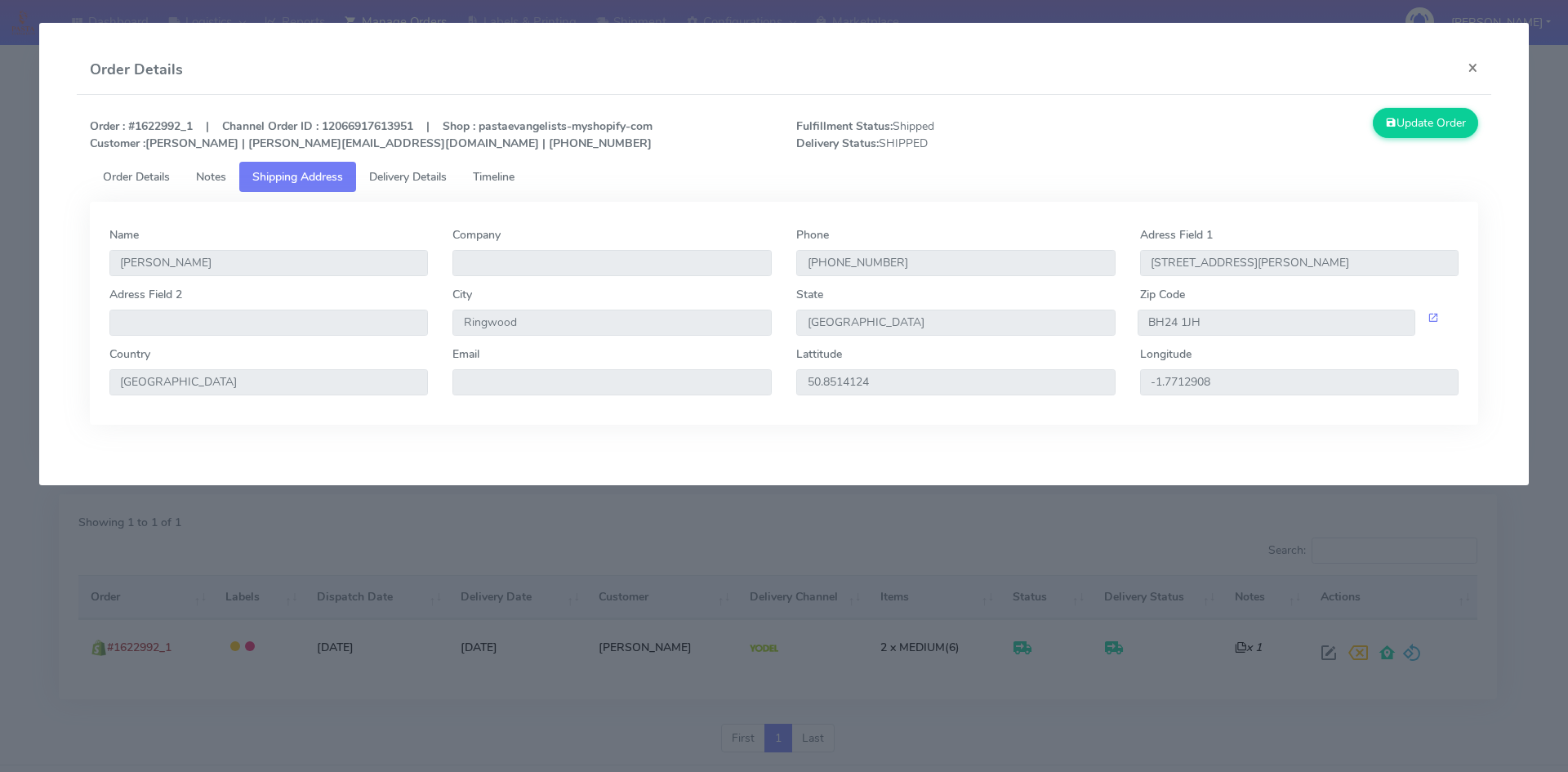
click at [409, 189] on link "Delivery Details" at bounding box center [408, 177] width 104 height 30
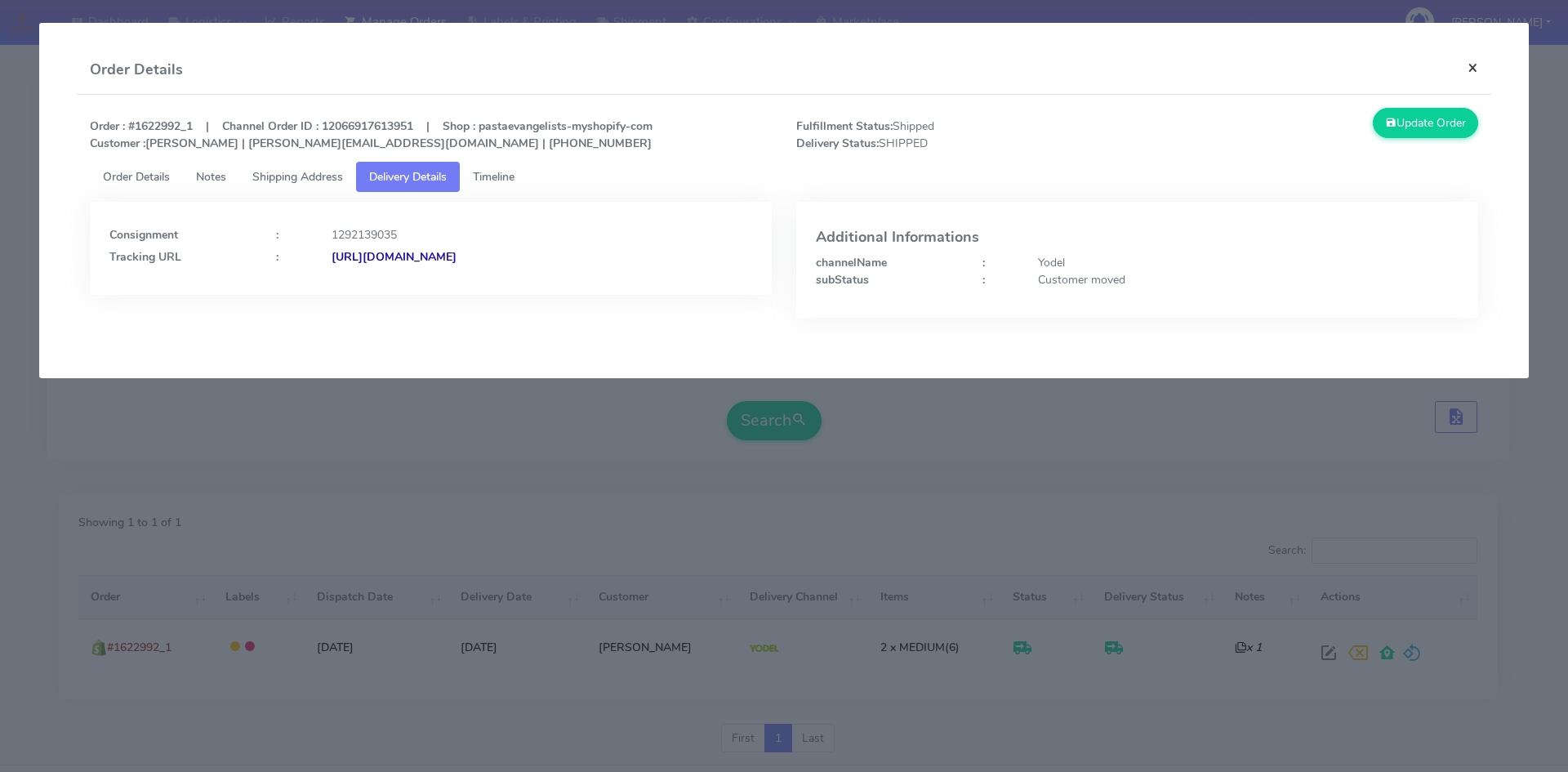
click at [1473, 69] on button "×" at bounding box center [1473, 67] width 36 height 43
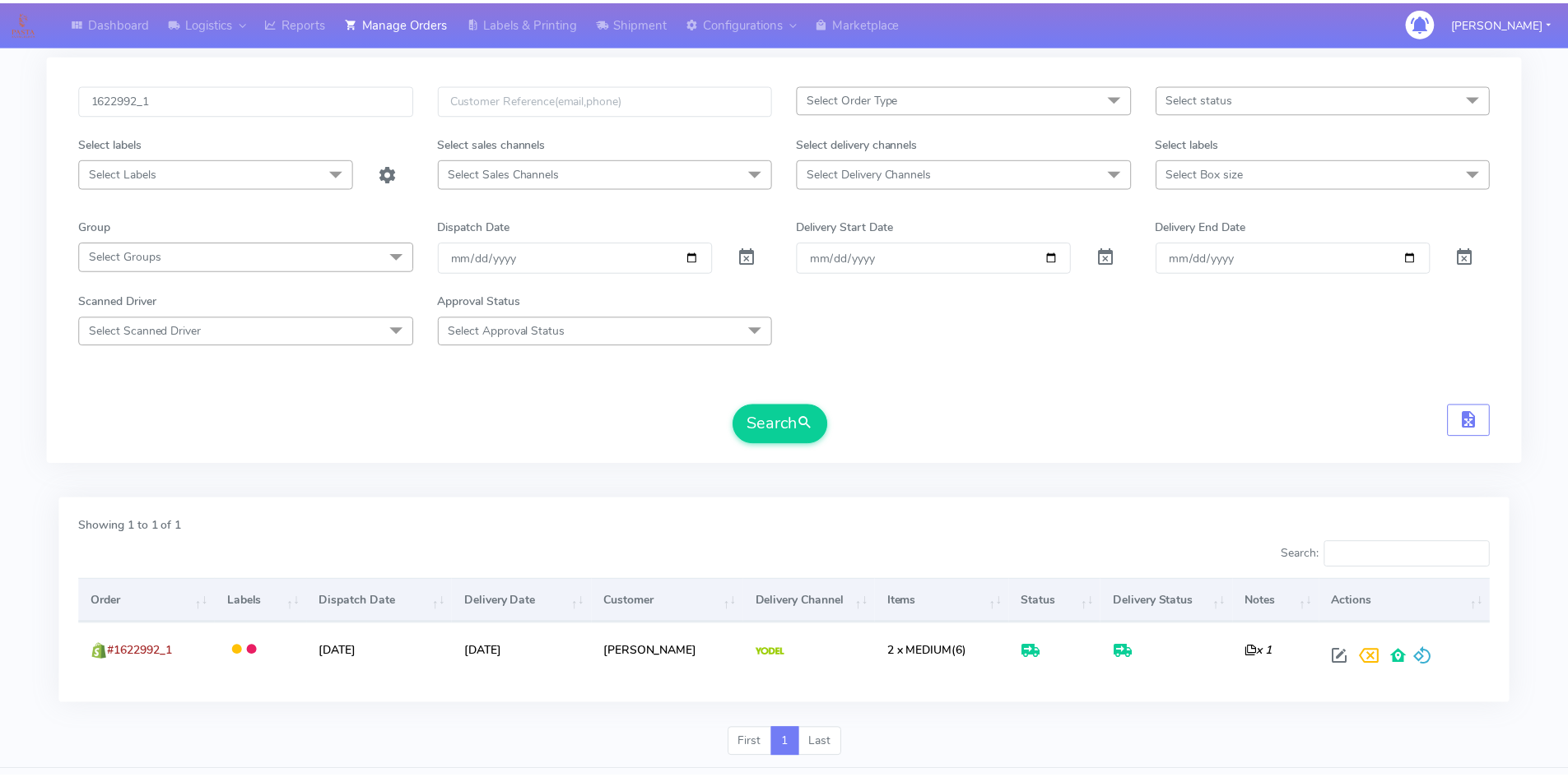
scroll to position [0, 0]
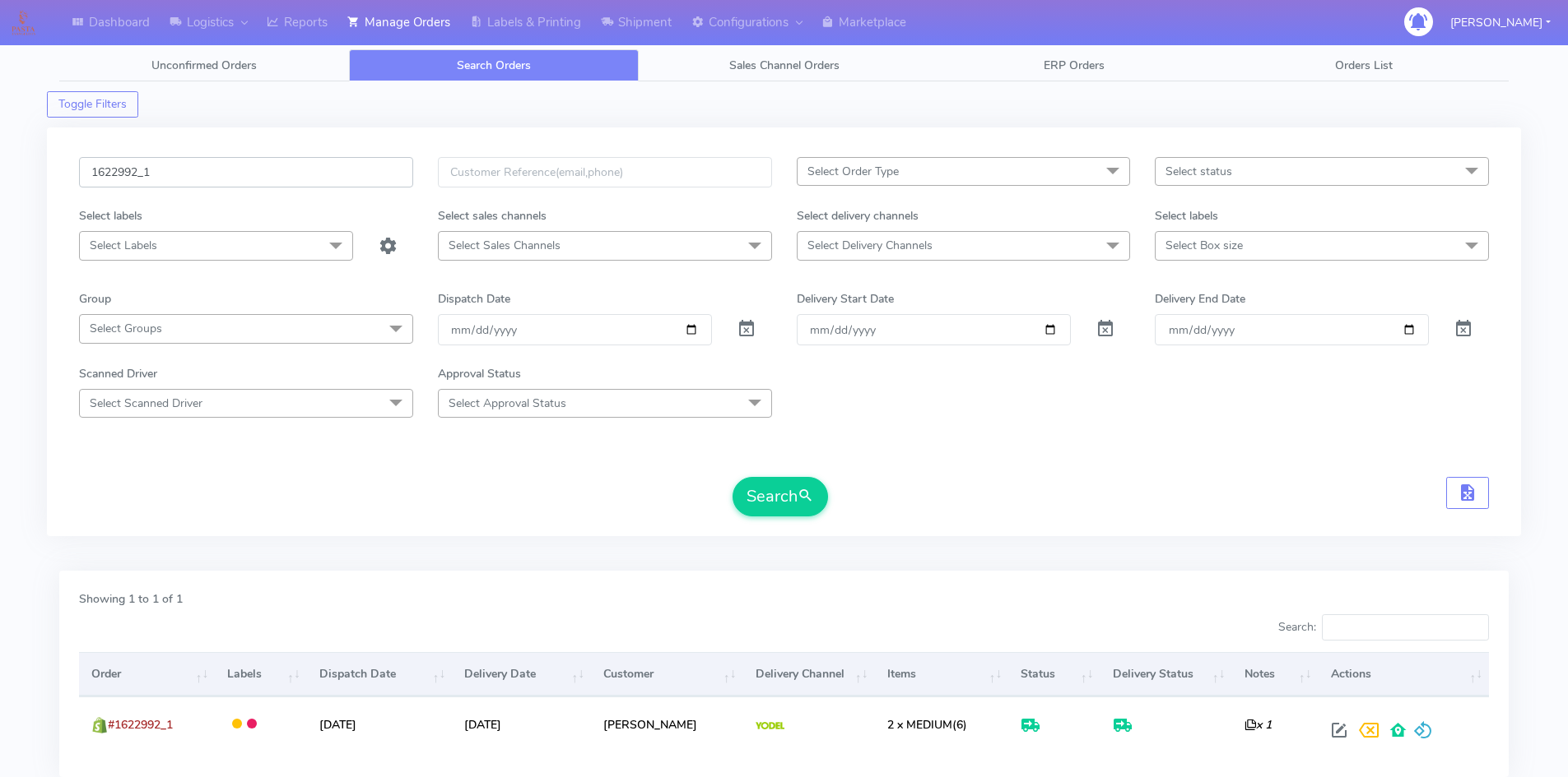
drag, startPoint x: 324, startPoint y: 170, endPoint x: 74, endPoint y: 169, distance: 250.0
click at [74, 169] on div "1622992_1" at bounding box center [246, 183] width 359 height 50
paste input "#1620739"
type input "#1620739"
click at [759, 489] on button "Search" at bounding box center [780, 497] width 96 height 40
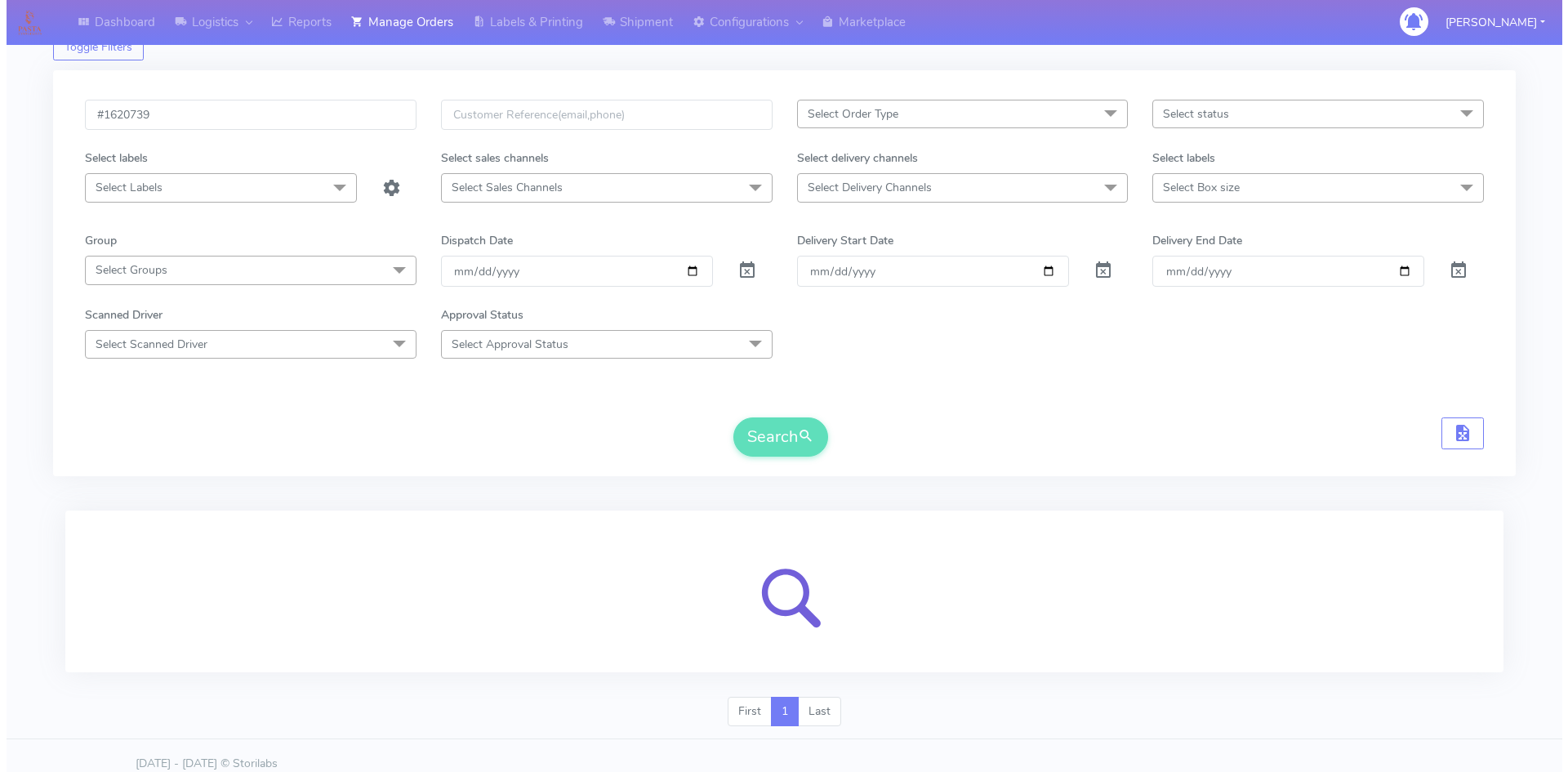
scroll to position [73, 0]
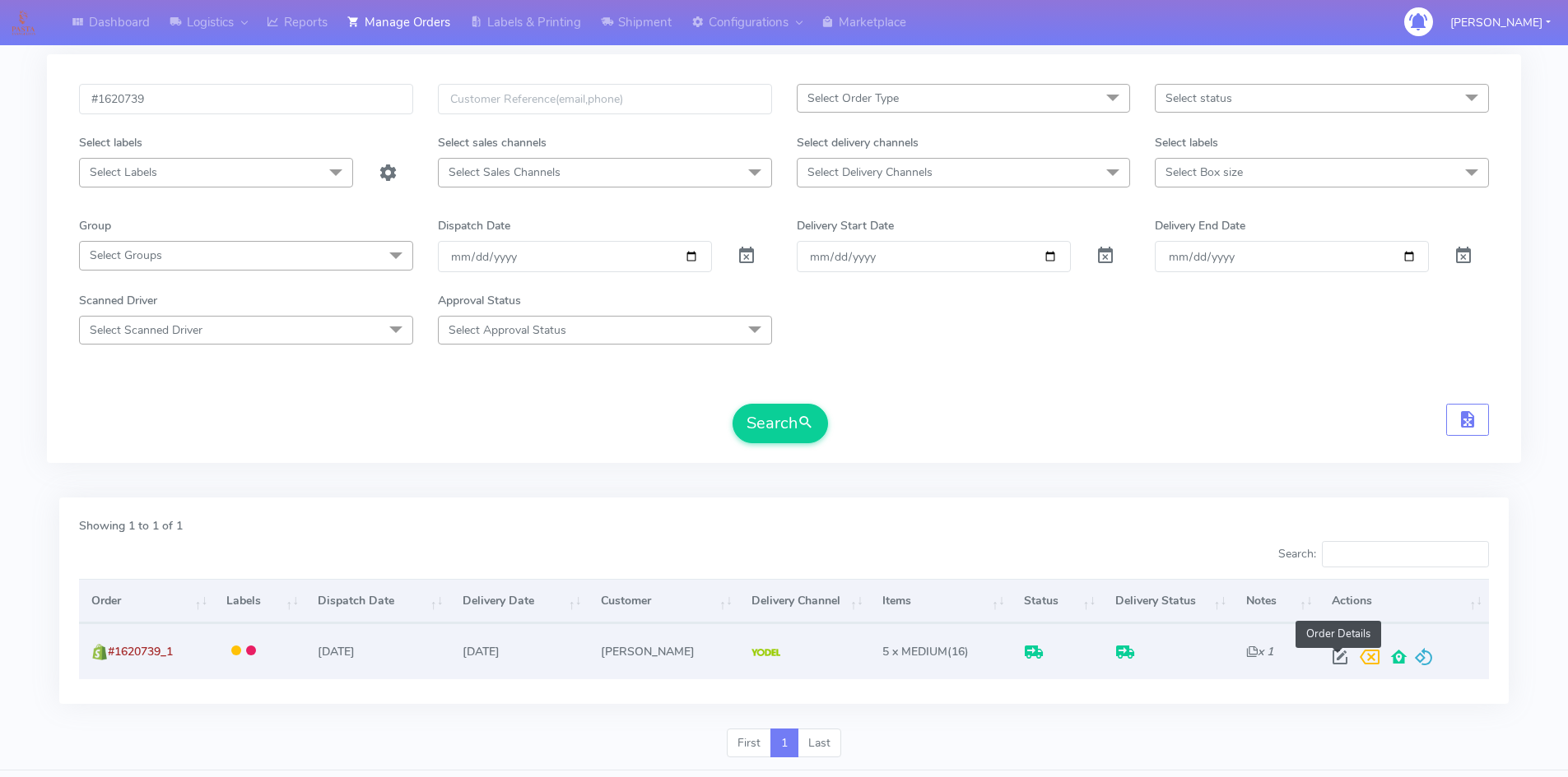
click at [1336, 656] on span at bounding box center [1340, 661] width 30 height 15
select select "5"
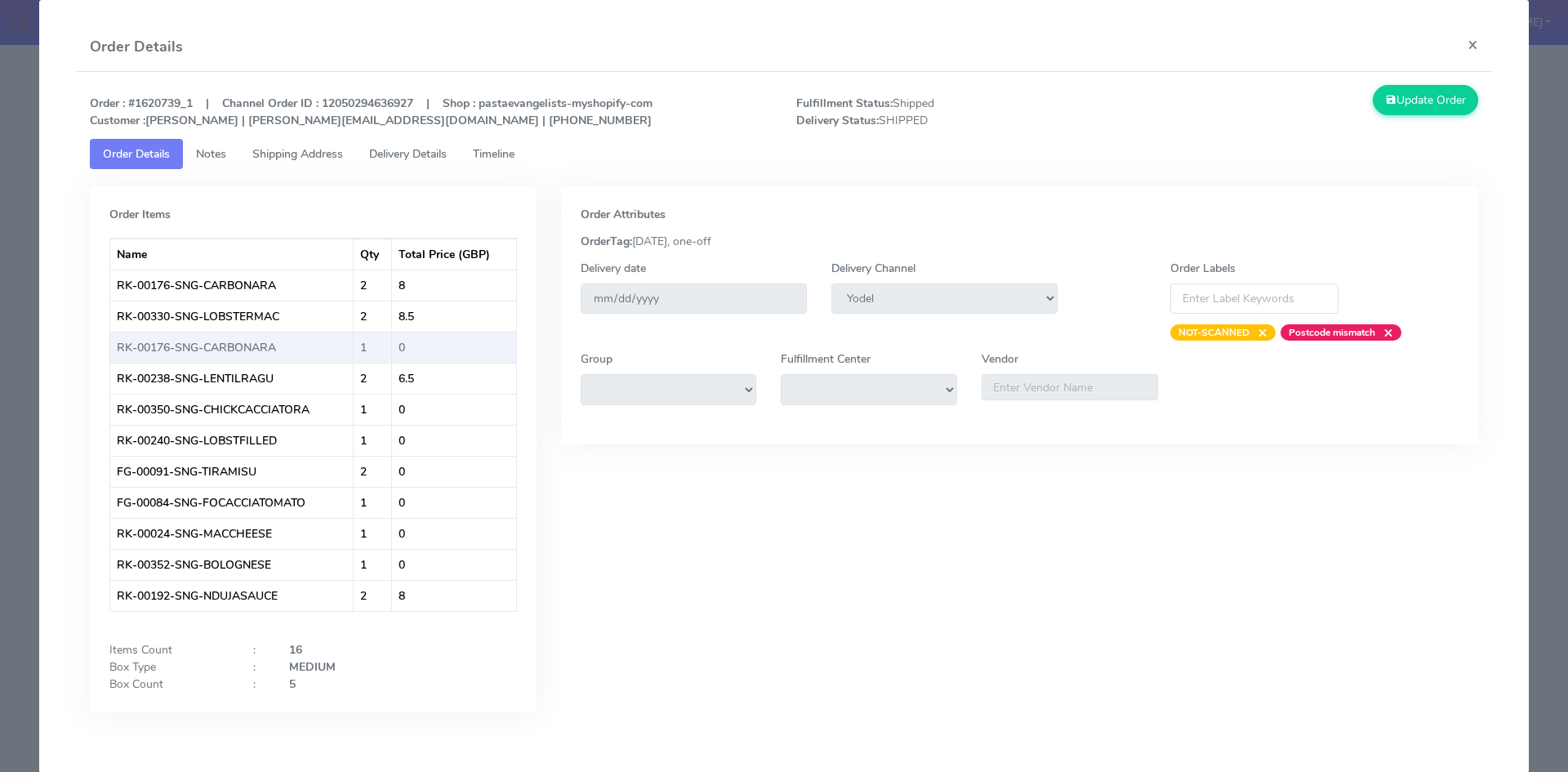
scroll to position [0, 0]
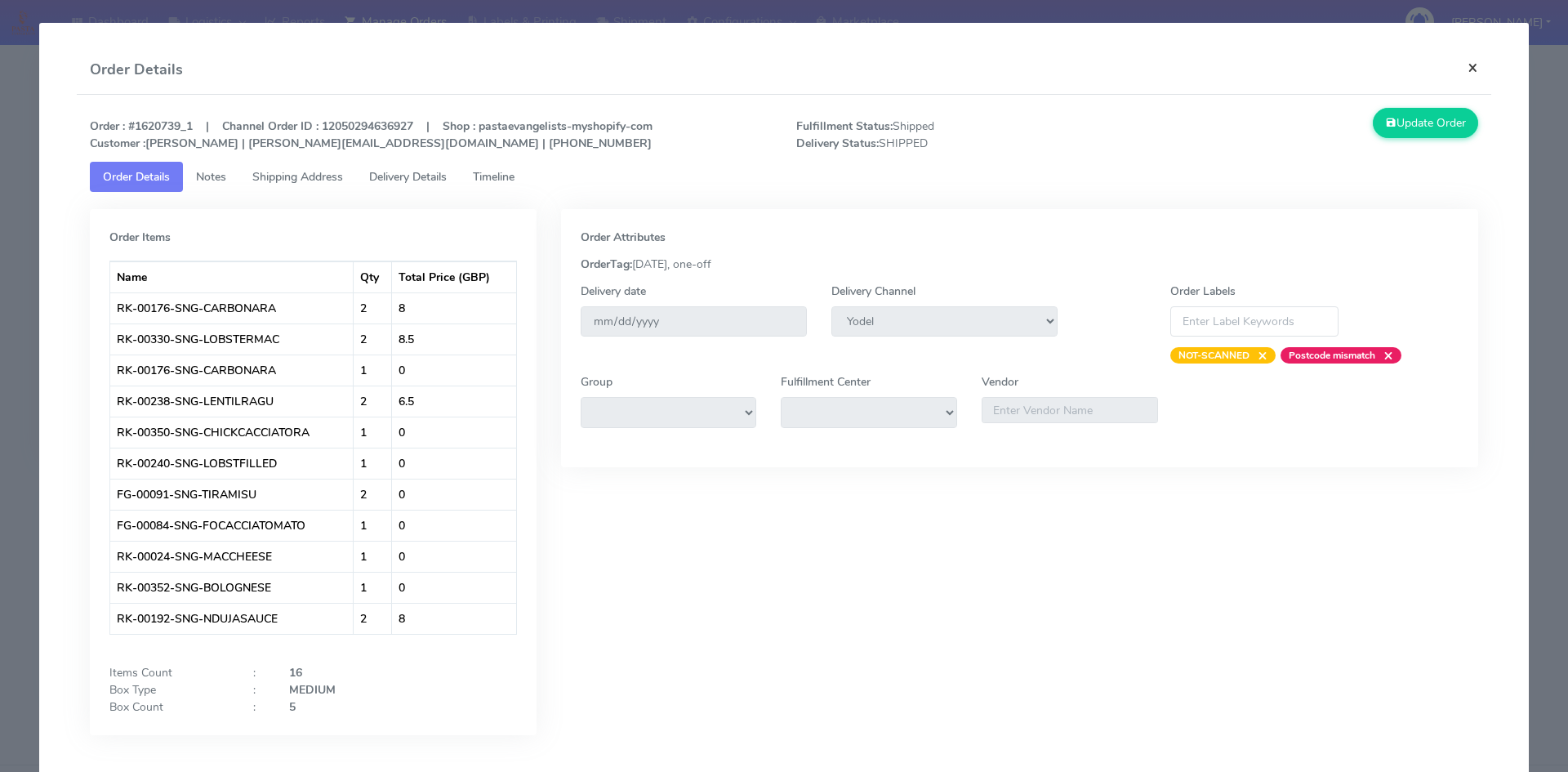
click at [1461, 64] on button "×" at bounding box center [1473, 67] width 36 height 43
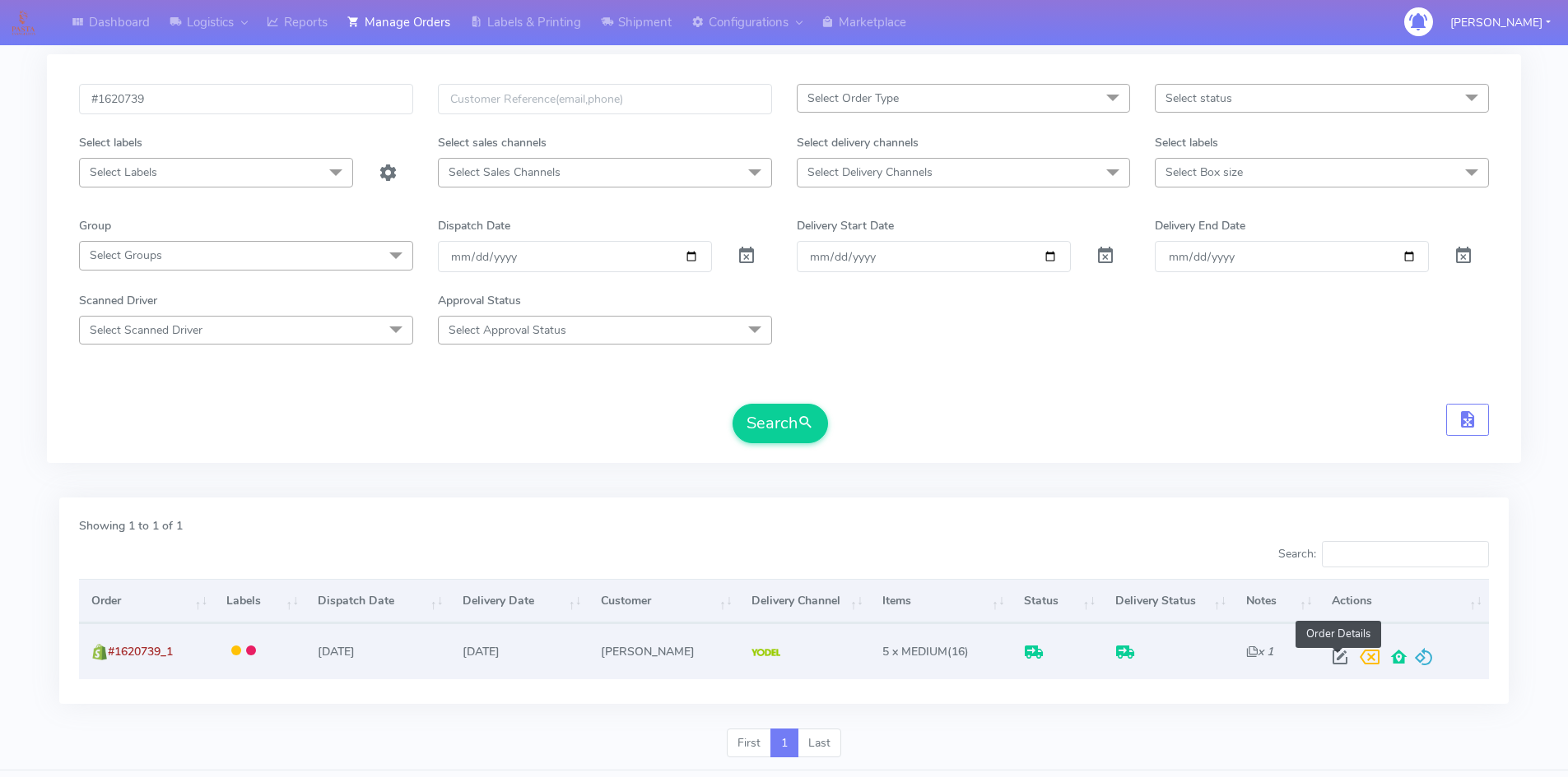
click at [1341, 653] on span at bounding box center [1340, 661] width 30 height 15
select select "5"
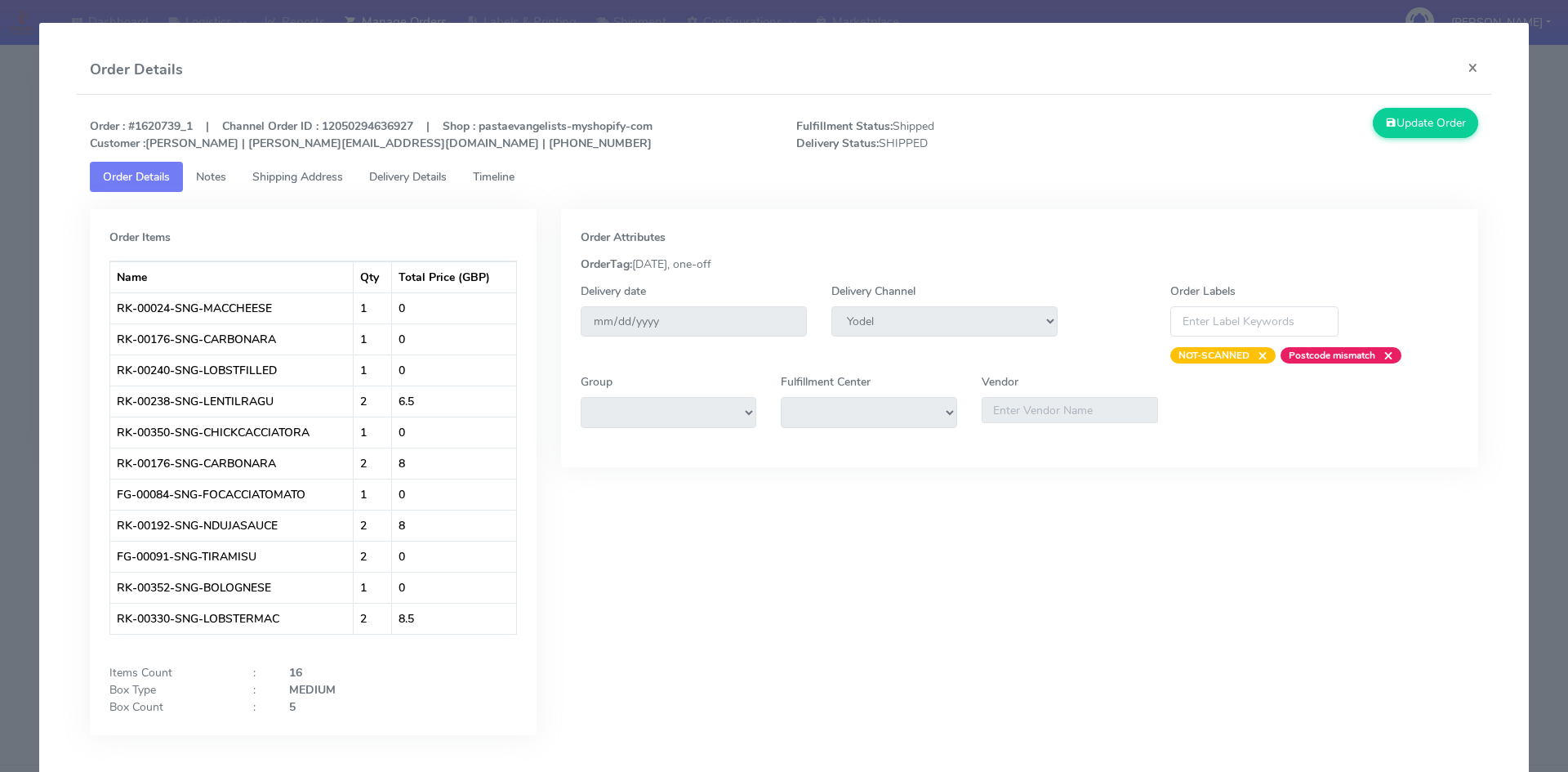
click at [431, 175] on span "Delivery Details" at bounding box center [408, 177] width 78 height 15
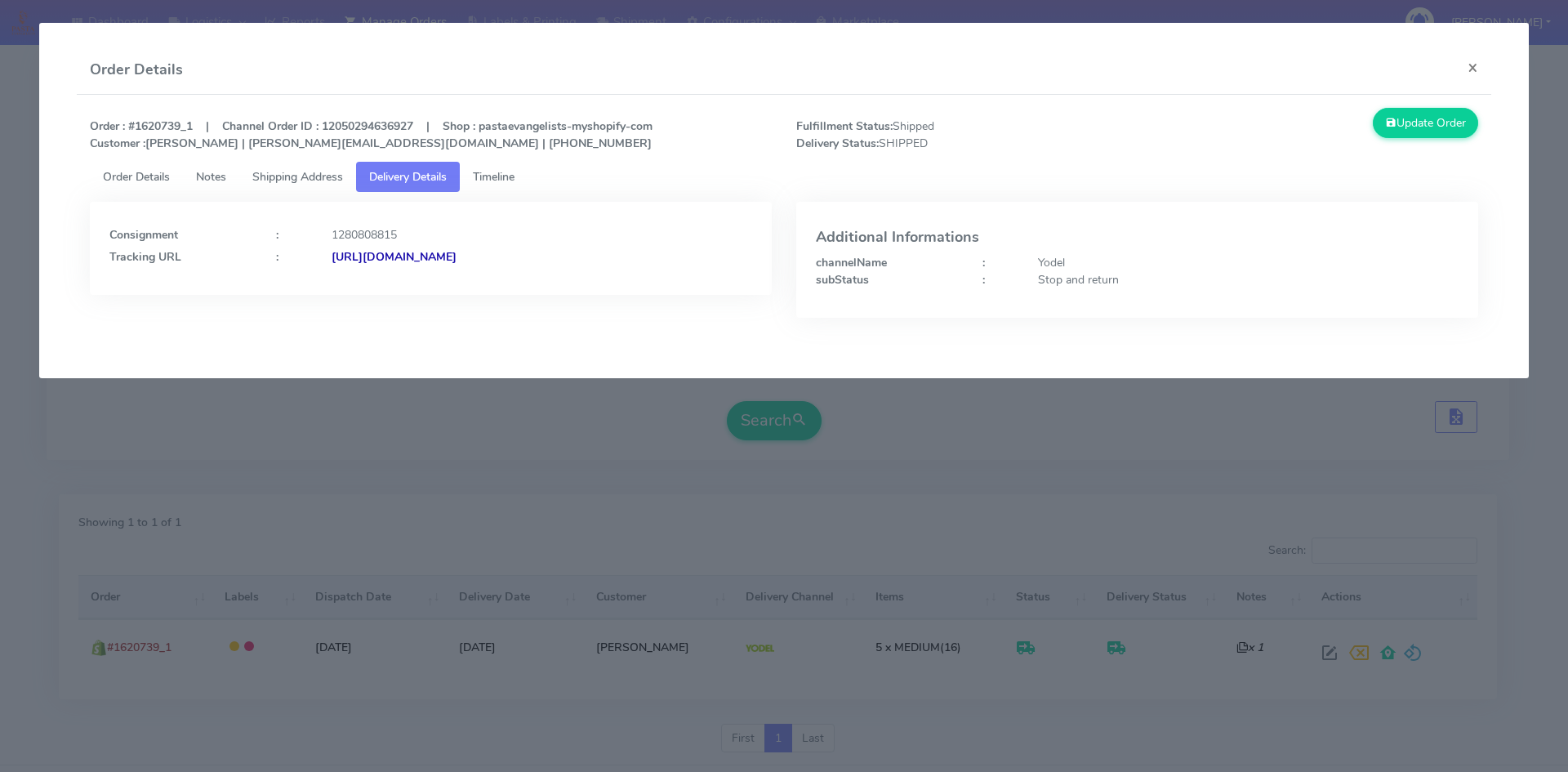
click at [457, 261] on strong "[URL][DOMAIN_NAME]" at bounding box center [394, 257] width 125 height 15
click at [525, 179] on link "Timeline" at bounding box center [493, 177] width 68 height 30
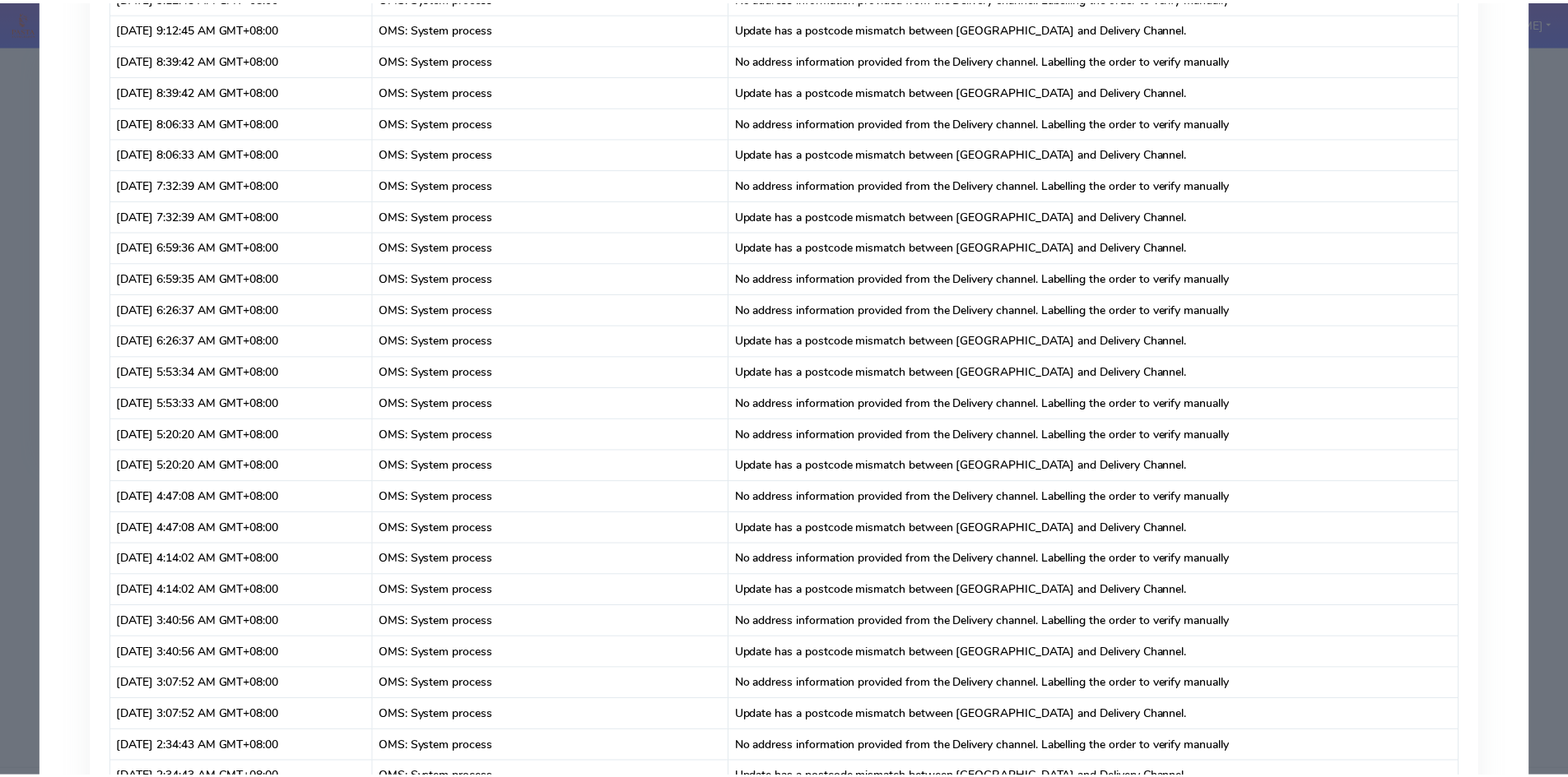
scroll to position [53669, 0]
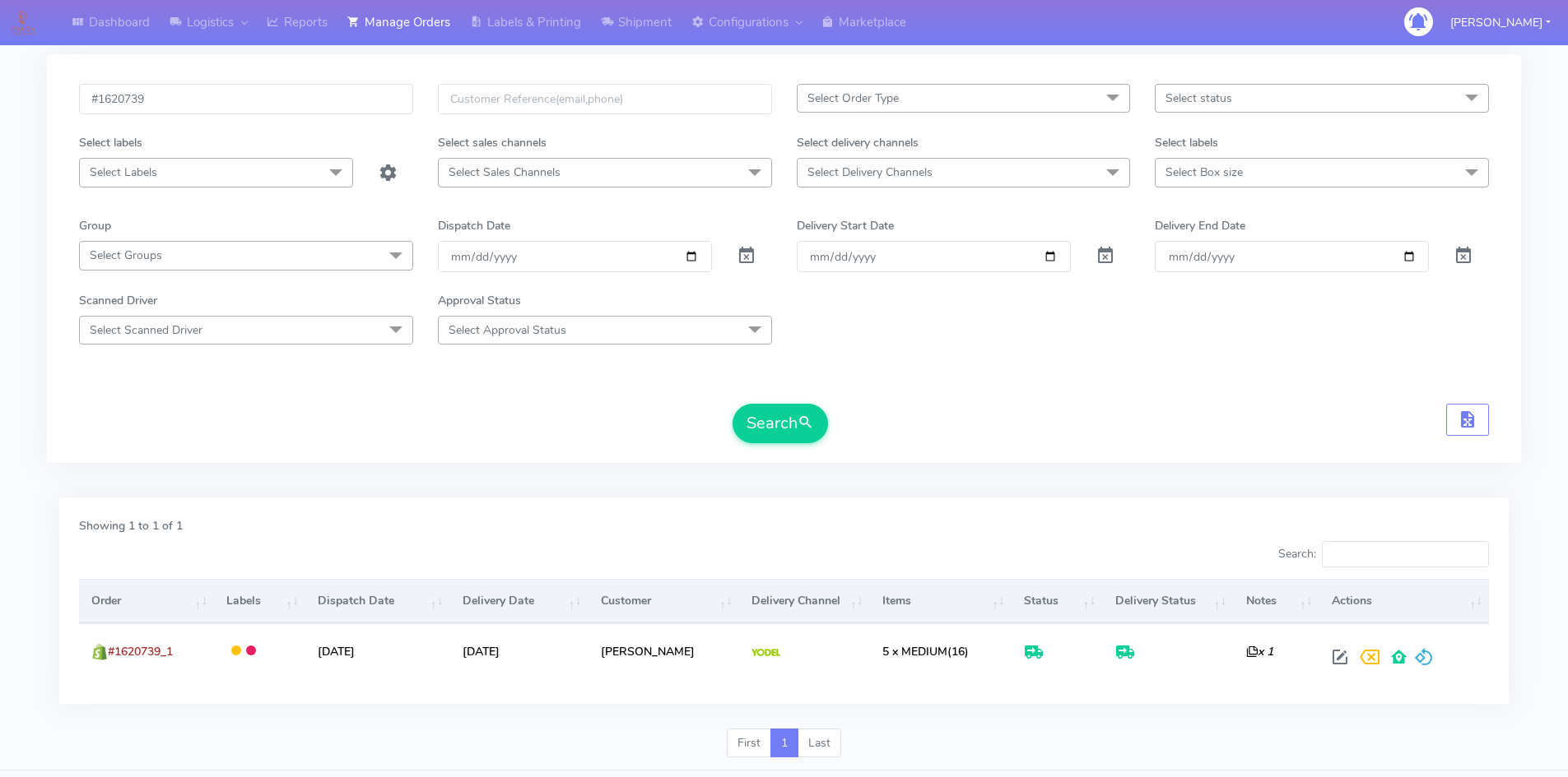
click at [1340, 278] on form "#1620739 Select Order Type Select All MEALS ATAVI One Off Pasta Club Gift Kit E…" at bounding box center [784, 264] width 1409 height 360
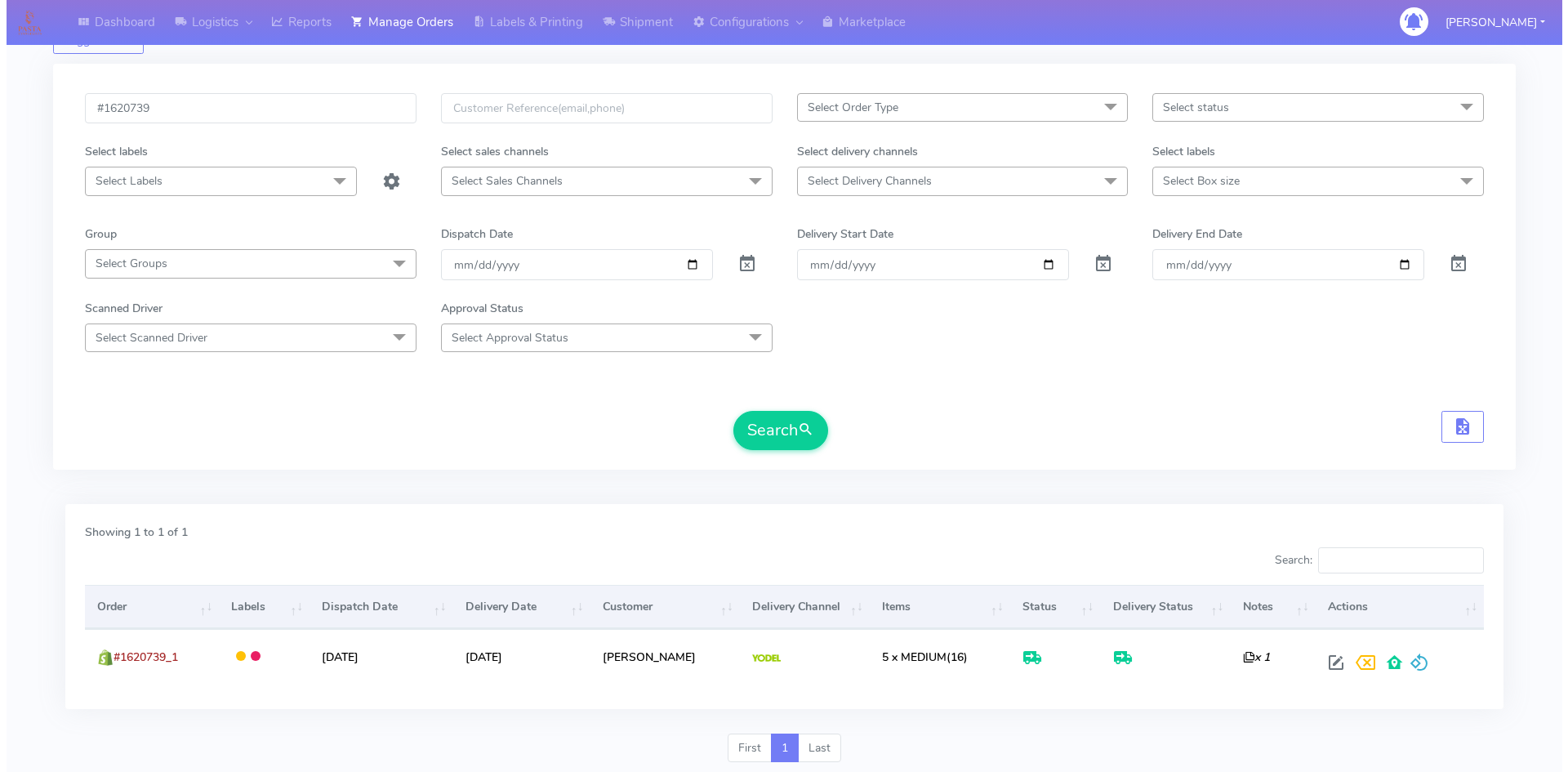
scroll to position [82, 0]
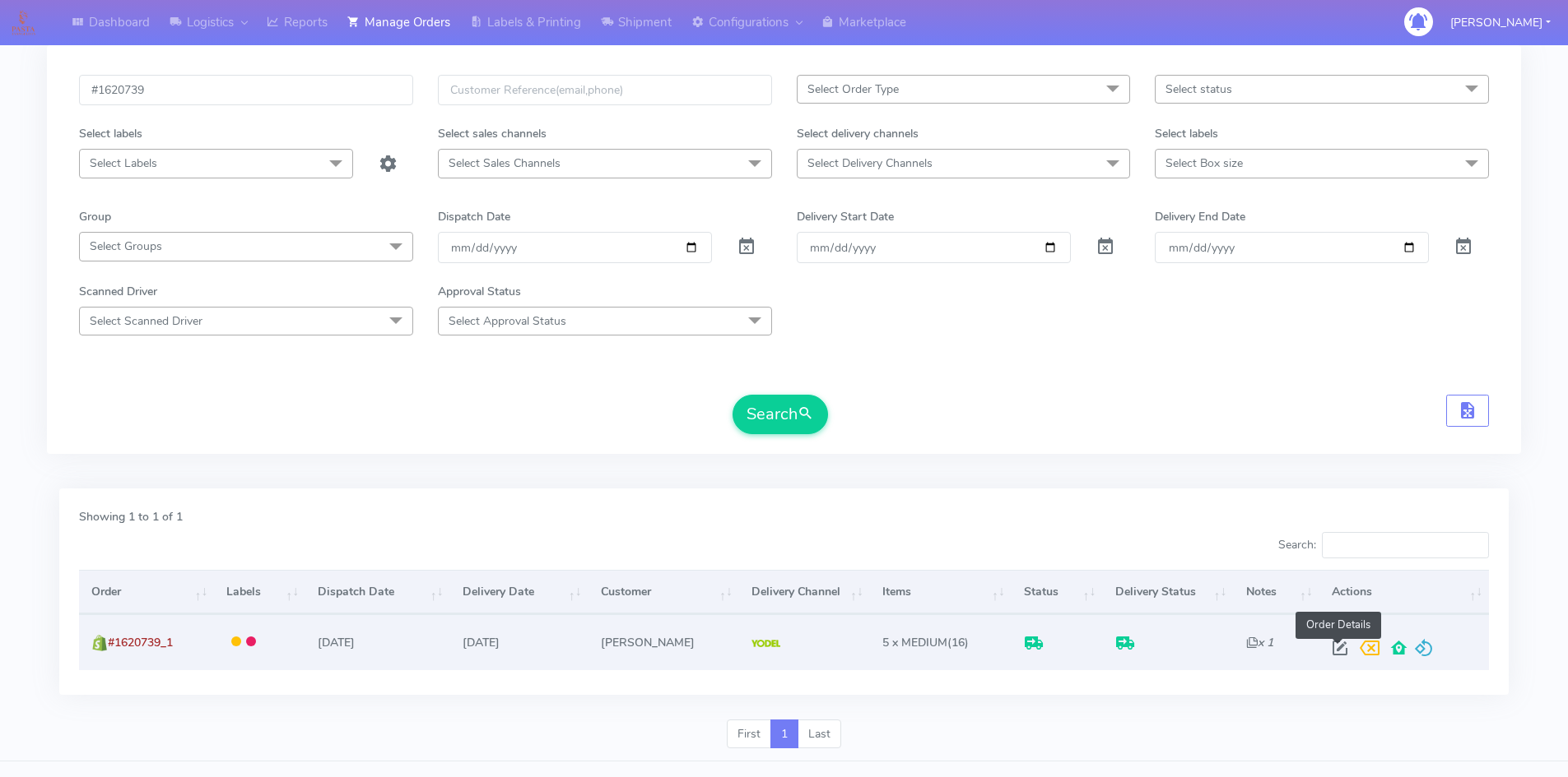
click at [1345, 647] on span at bounding box center [1340, 652] width 30 height 15
select select "5"
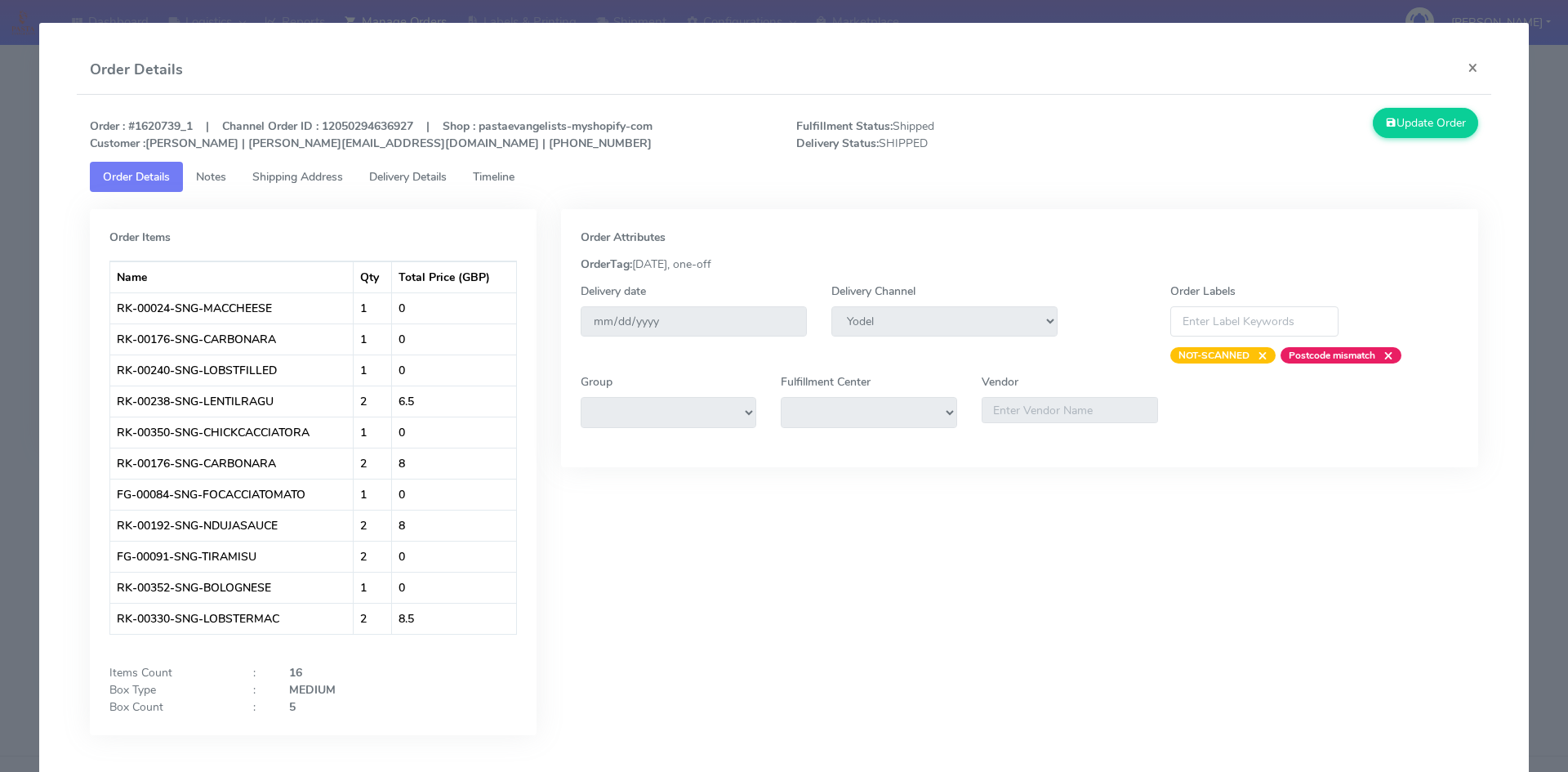
click at [487, 180] on span "Timeline" at bounding box center [493, 177] width 41 height 15
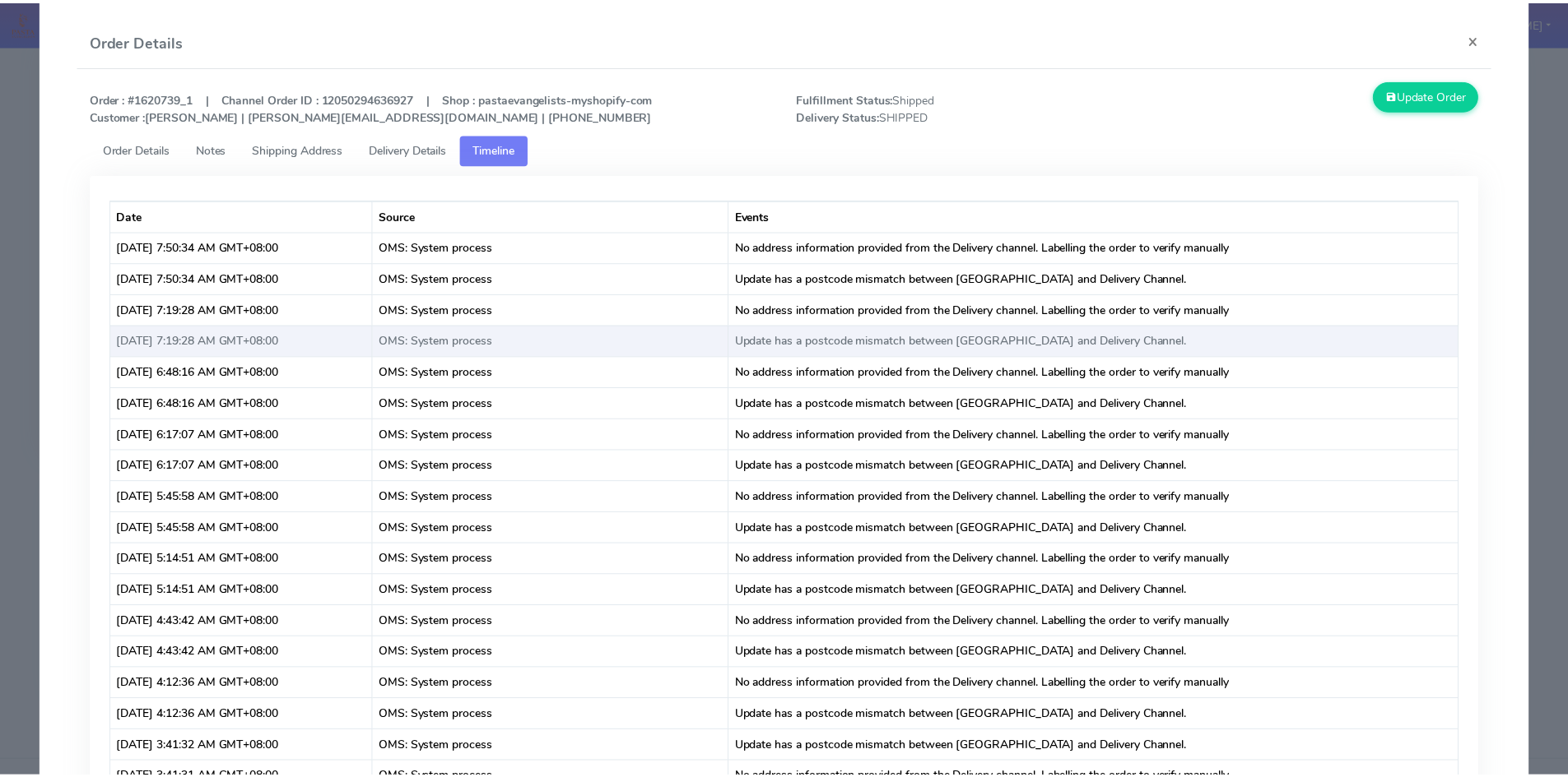
scroll to position [0, 0]
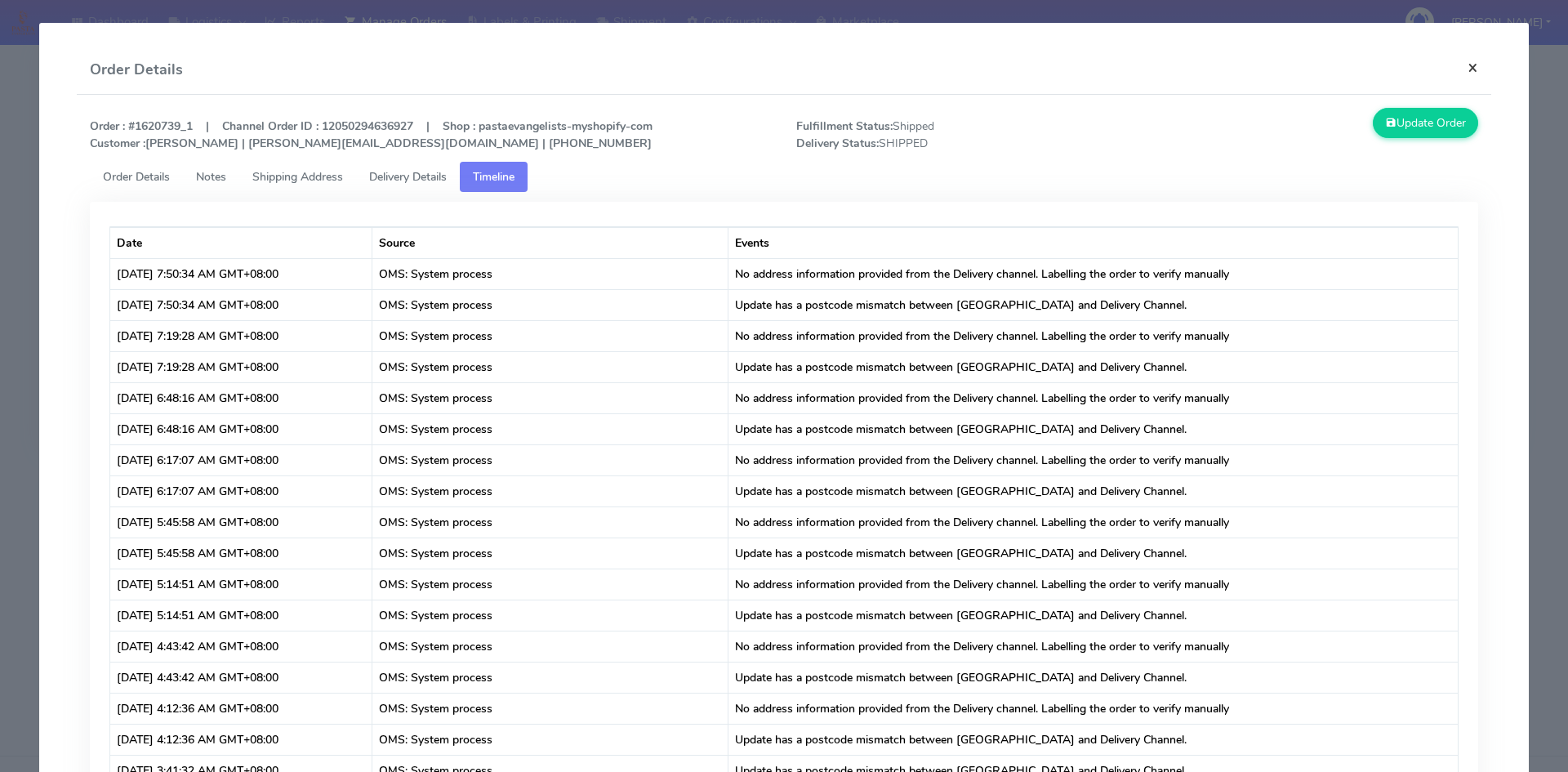
click at [1464, 64] on button "×" at bounding box center [1473, 67] width 36 height 43
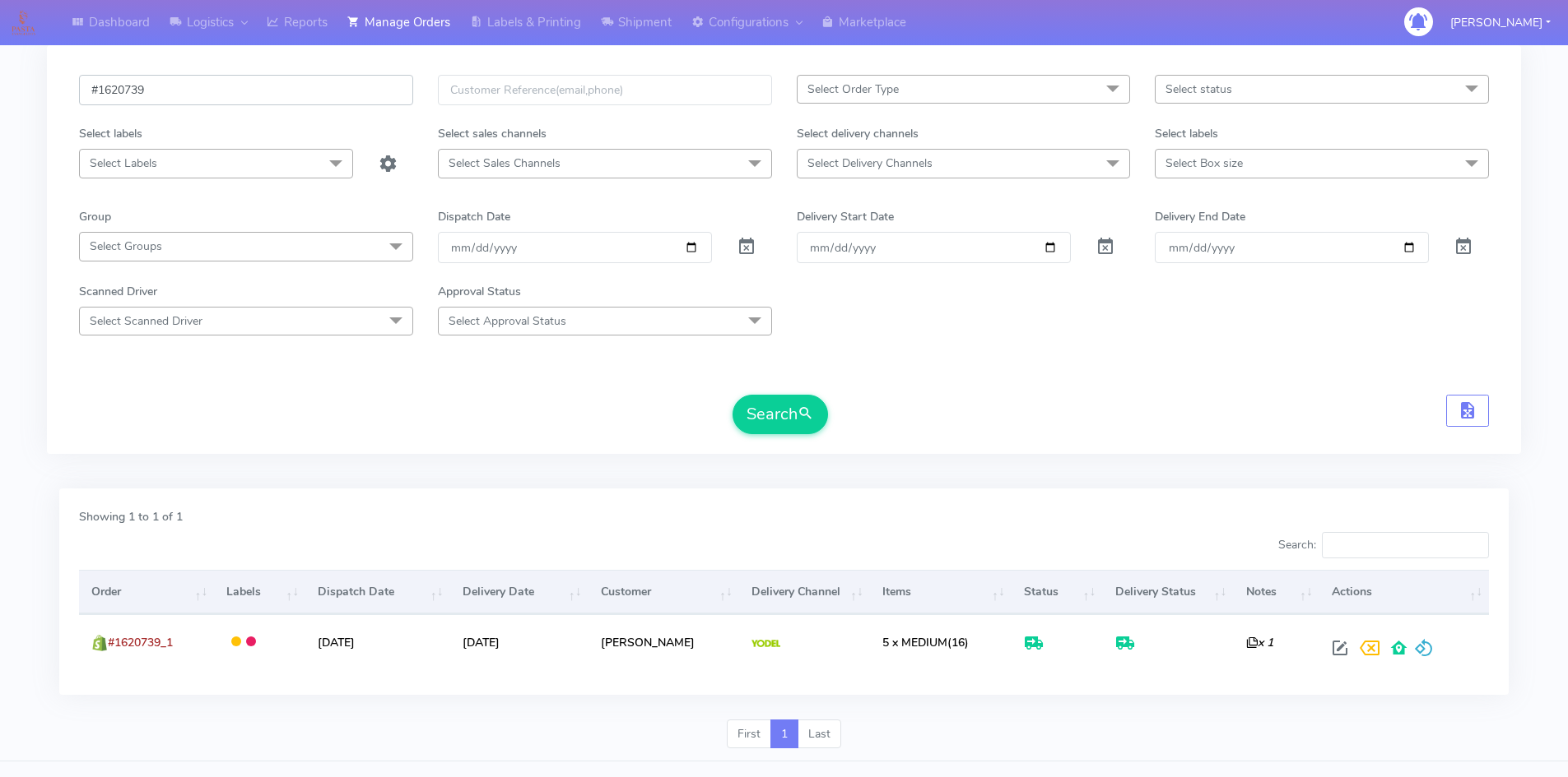
drag, startPoint x: 177, startPoint y: 80, endPoint x: 64, endPoint y: 81, distance: 113.0
click at [64, 81] on div "#1620739 Select Order Type Select All MEALS ATAVI One Off Pasta Club Gift Kit E…" at bounding box center [784, 249] width 1474 height 409
paste input "2124"
type input "#1622124"
click at [744, 417] on button "Search" at bounding box center [780, 415] width 96 height 40
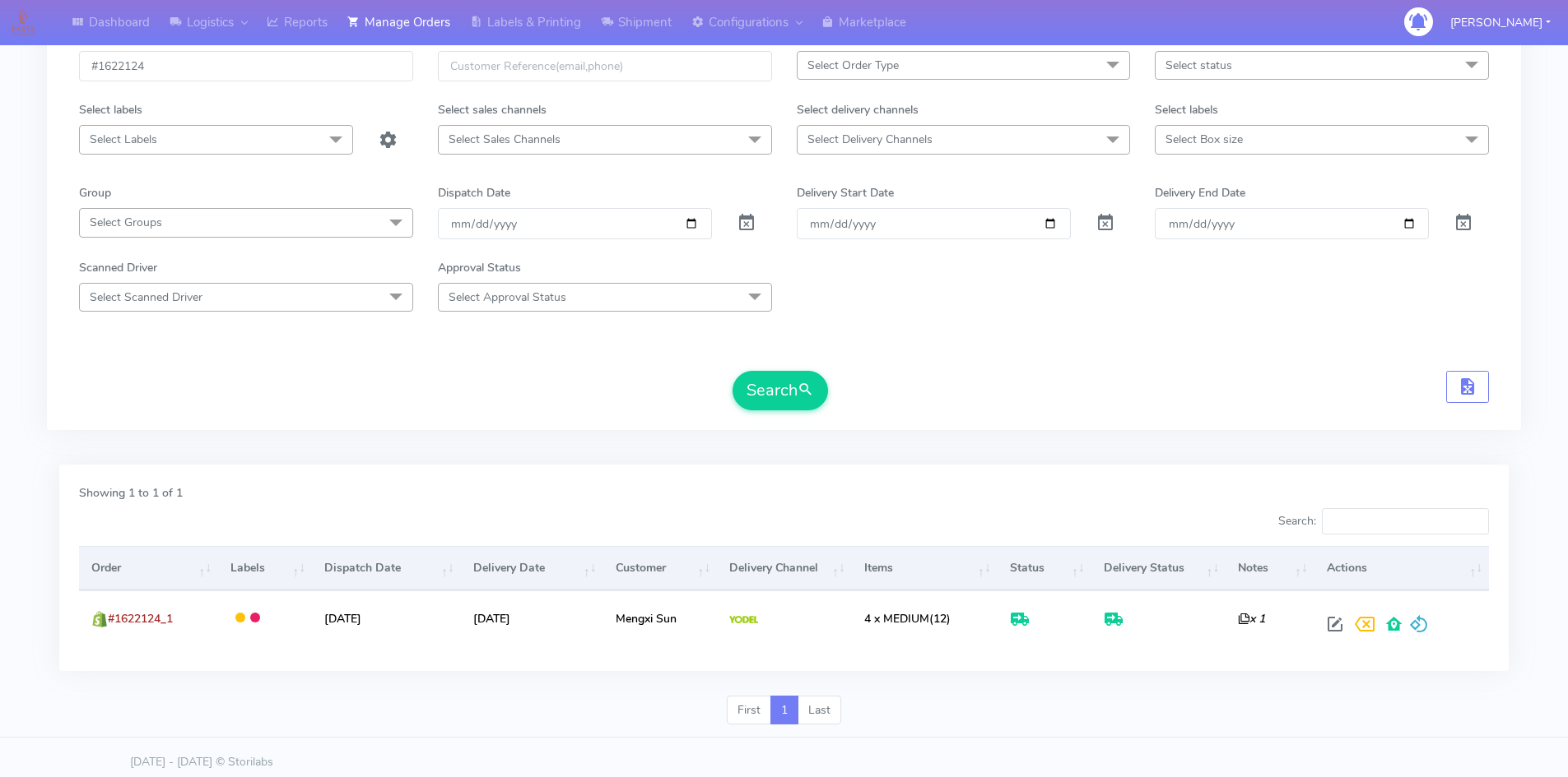
scroll to position [116, 0]
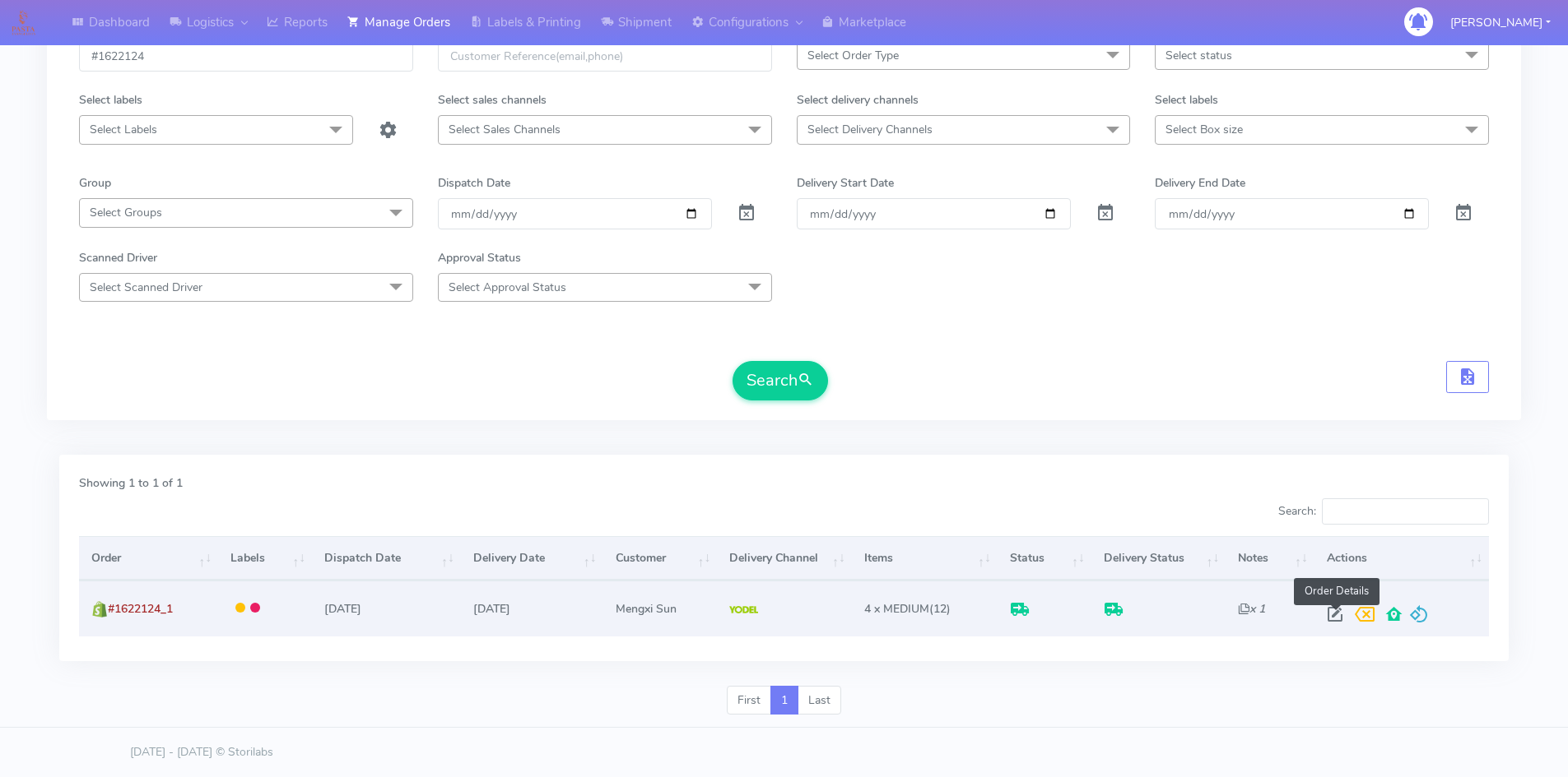
click at [1331, 616] on span at bounding box center [1334, 619] width 30 height 15
select select "5"
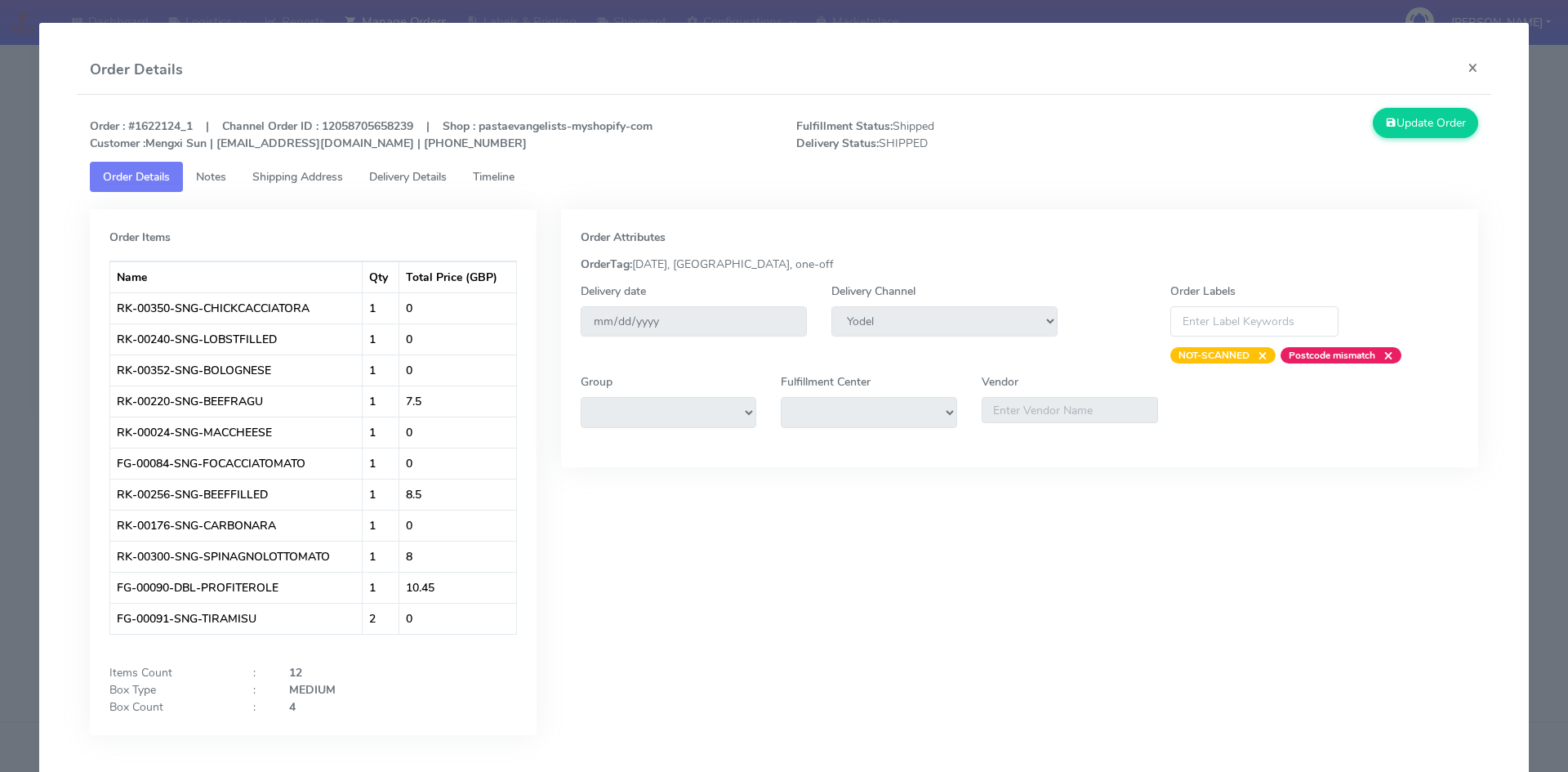
click at [415, 172] on span "Delivery Details" at bounding box center [408, 177] width 78 height 15
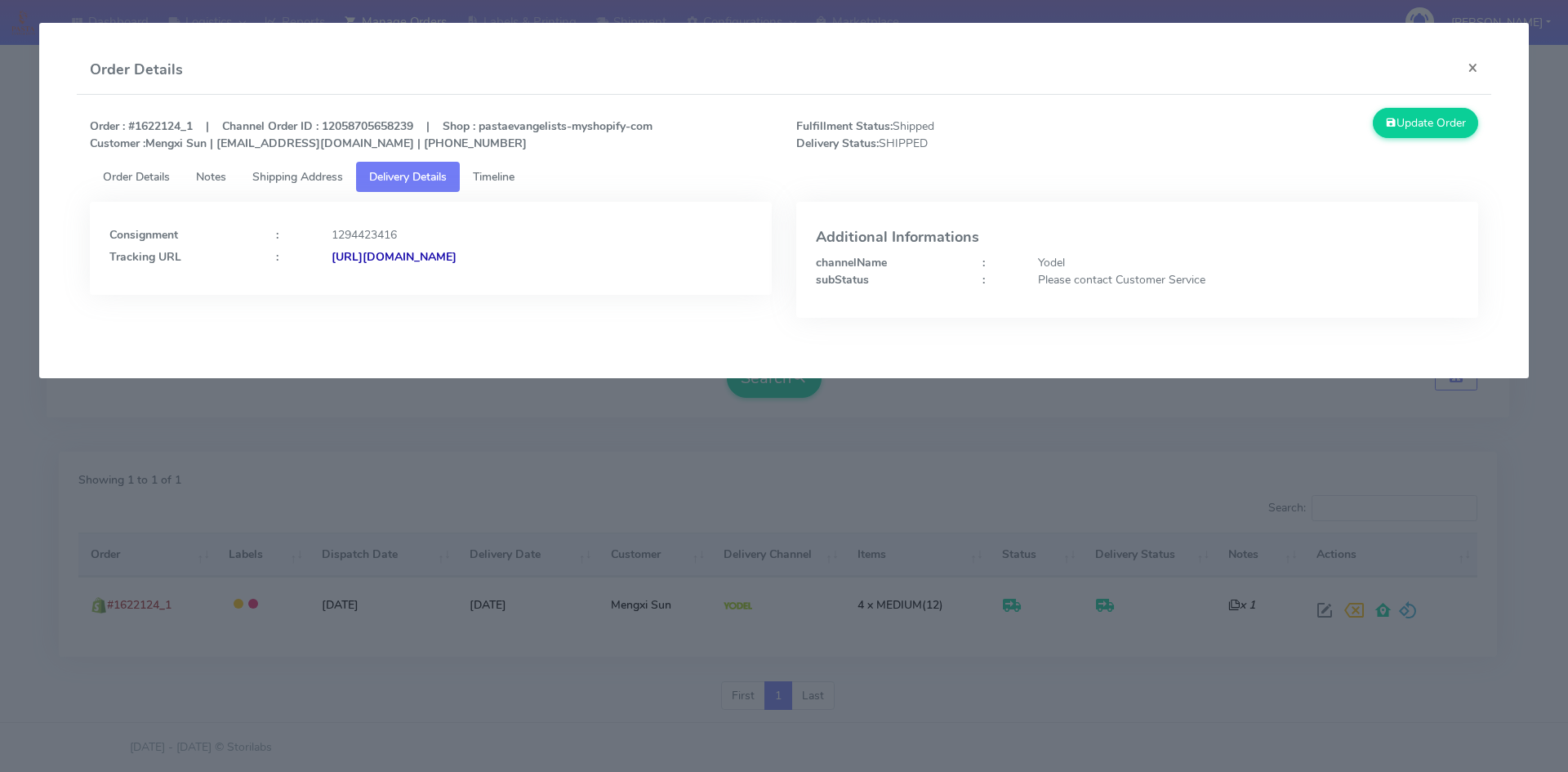
click at [514, 179] on span "Timeline" at bounding box center [493, 177] width 41 height 15
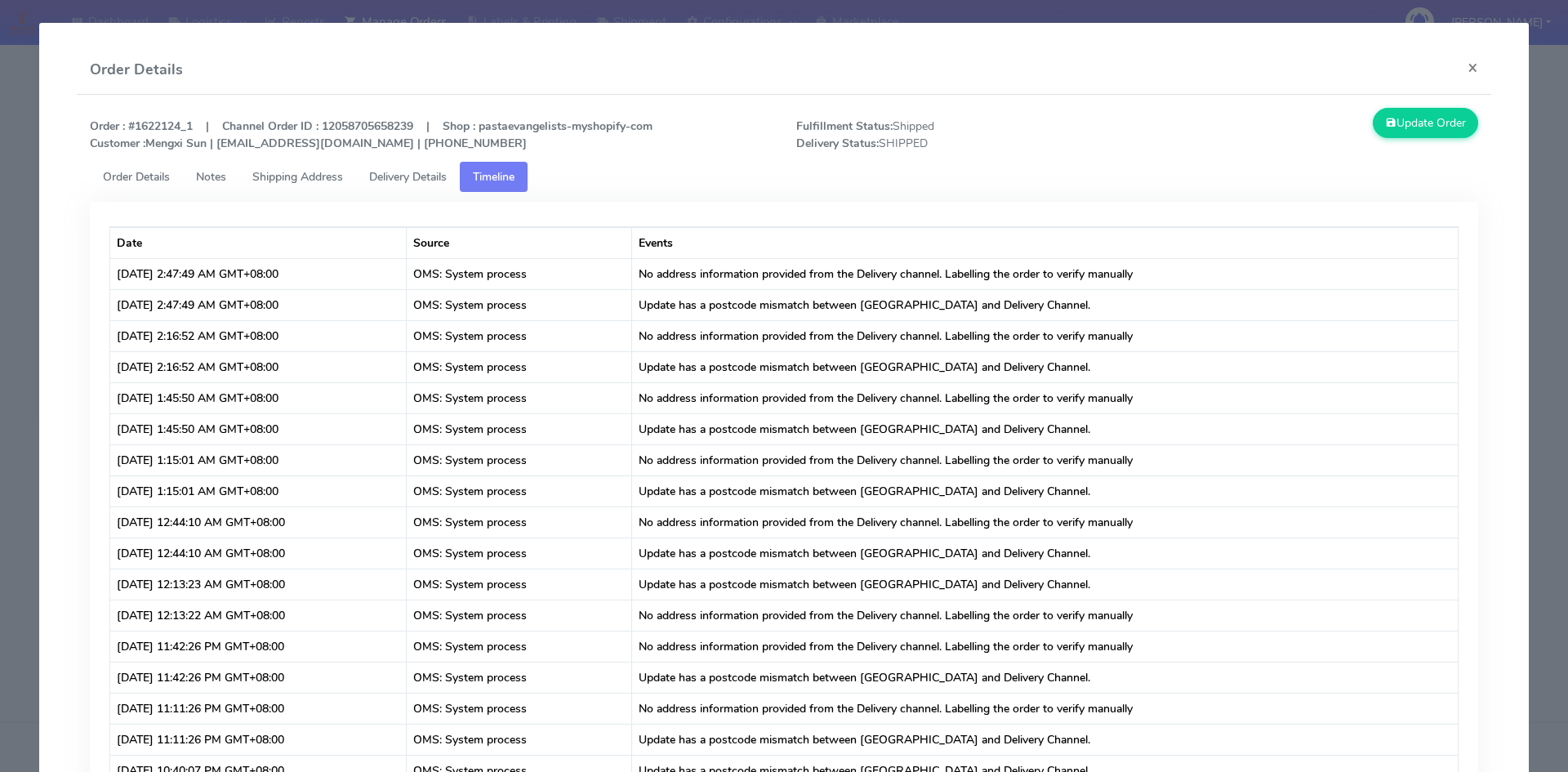
click at [409, 179] on span "Delivery Details" at bounding box center [408, 177] width 78 height 15
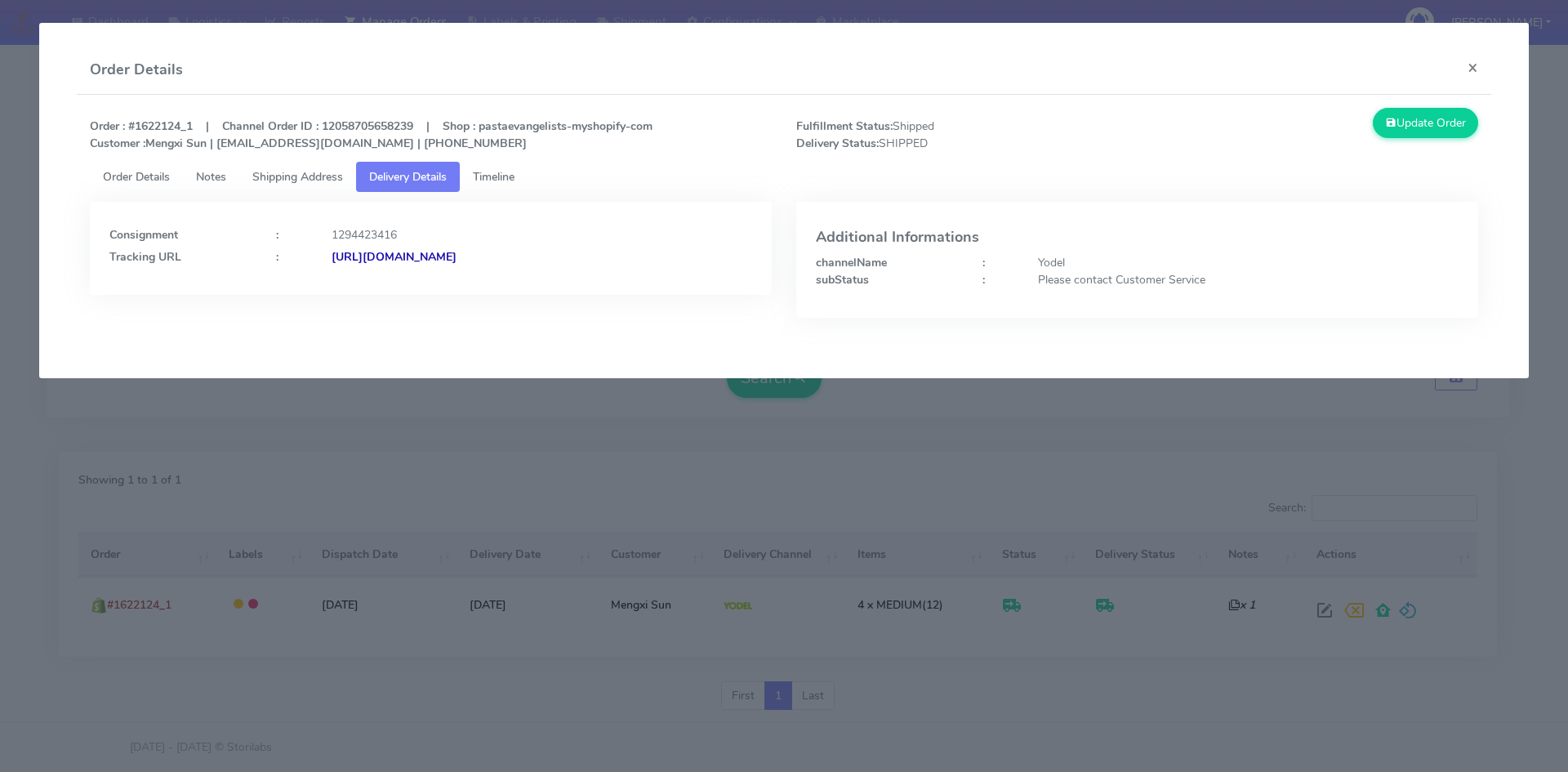
click at [457, 261] on strong "[URL][DOMAIN_NAME]" at bounding box center [394, 257] width 125 height 15
click at [457, 257] on strong "[URL][DOMAIN_NAME]" at bounding box center [394, 257] width 125 height 15
drag, startPoint x: 201, startPoint y: 121, endPoint x: 132, endPoint y: 124, distance: 69.1
click at [132, 124] on strong "Order : #1622124_1 | Channel Order ID : 12058705658239 | Shop : pastaevangelist…" at bounding box center [371, 134] width 563 height 33
copy strong "#1622124_1"
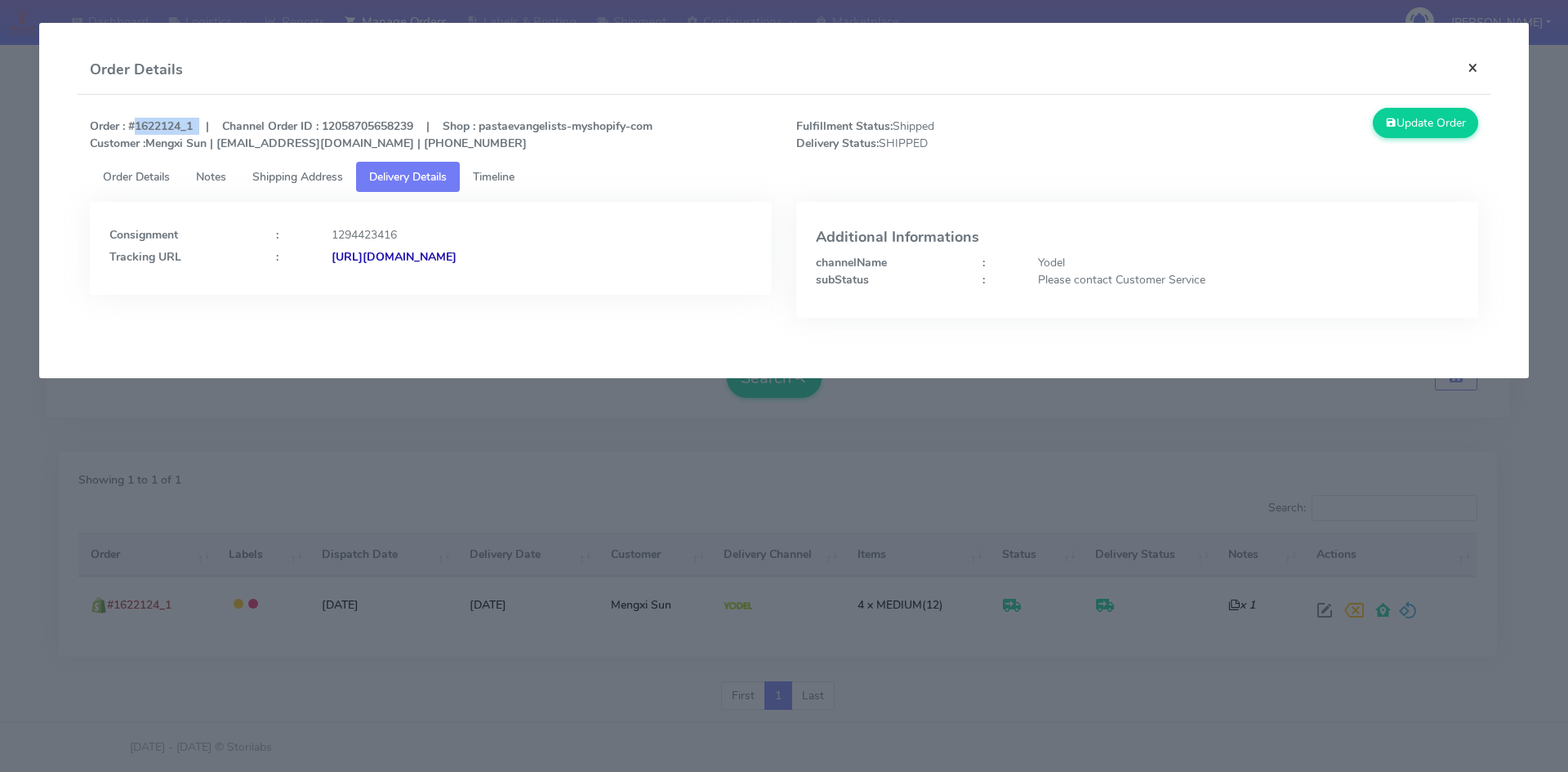
click at [1475, 66] on button "×" at bounding box center [1473, 67] width 36 height 43
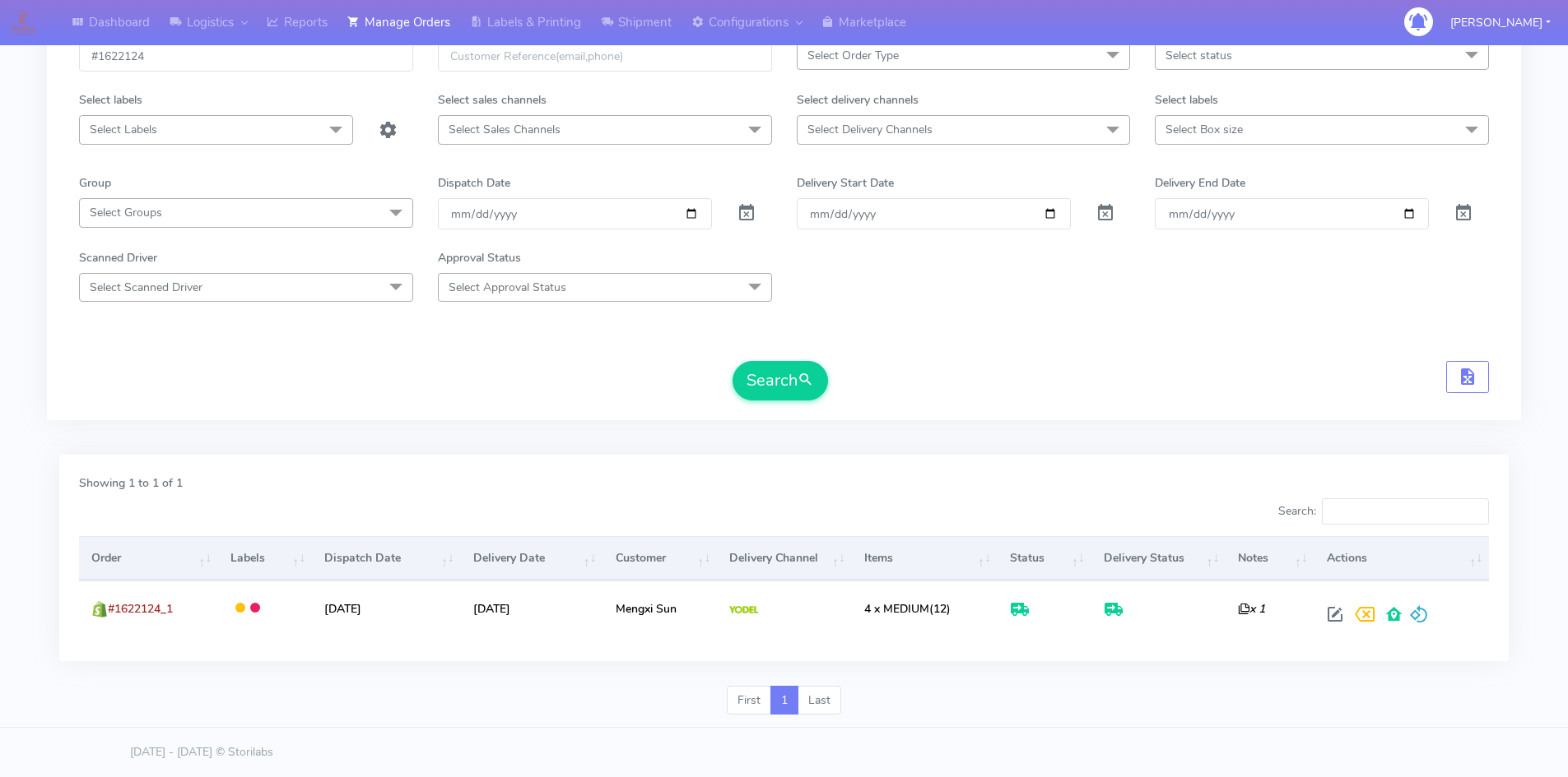
scroll to position [0, 0]
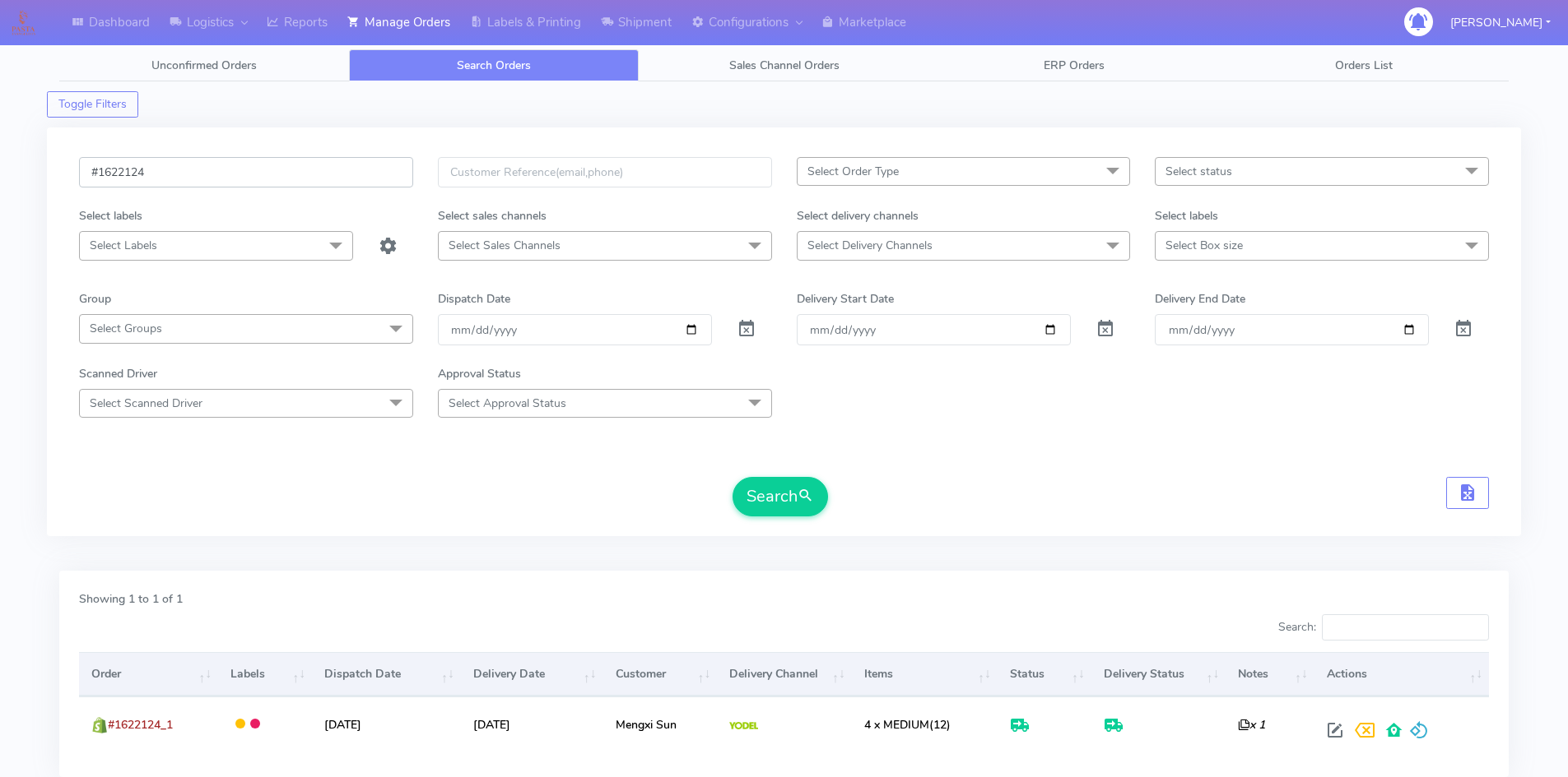
drag, startPoint x: 234, startPoint y: 171, endPoint x: 32, endPoint y: 172, distance: 202.0
click at [32, 172] on div "Dashboard Logistics London Logistics Reports Manage Orders Labels & Printing Sh…" at bounding box center [784, 437] width 1568 height 815
paste input "19805"
type input "#1619805"
click at [786, 504] on button "Search" at bounding box center [780, 497] width 96 height 40
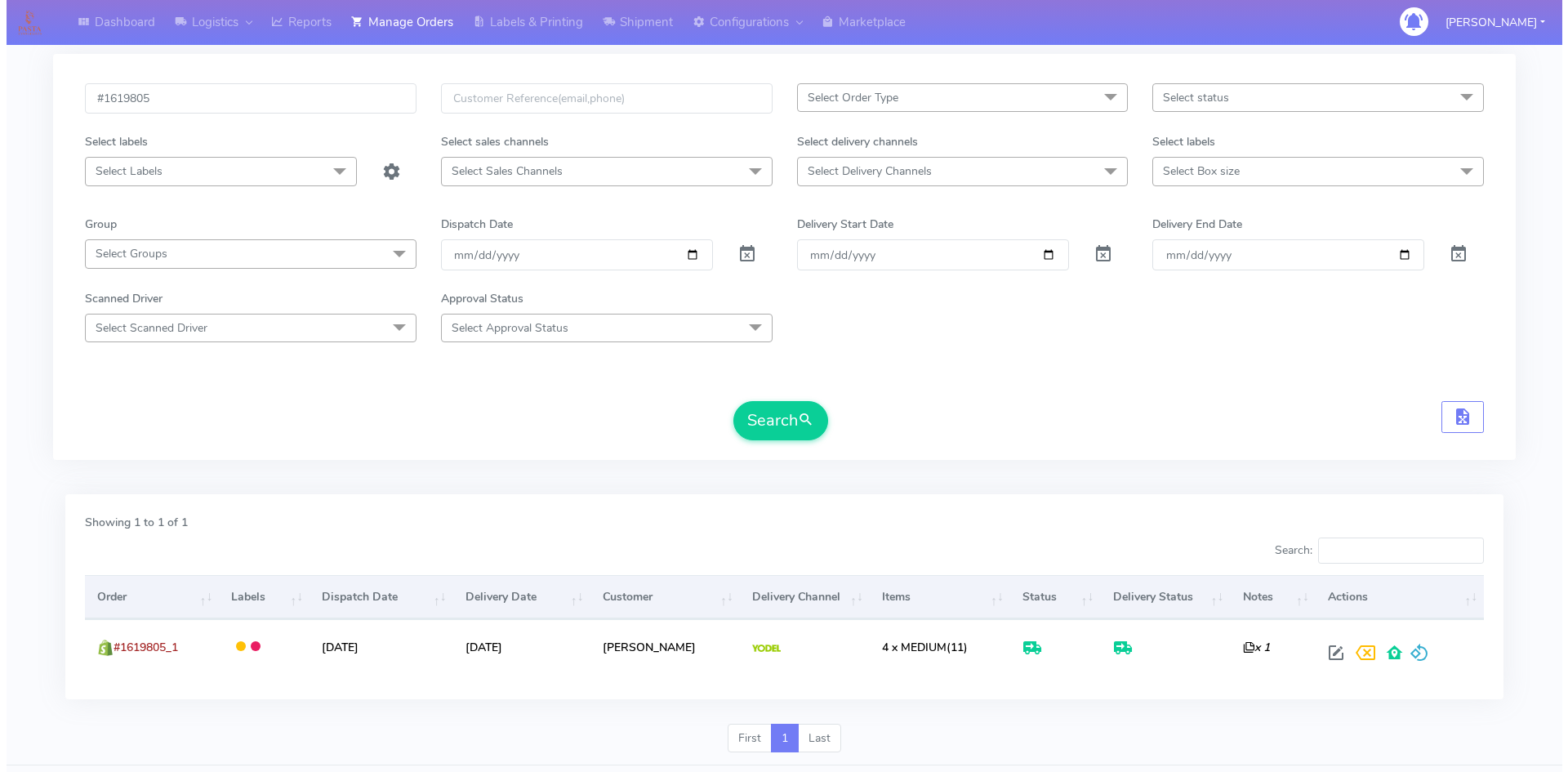
scroll to position [115, 0]
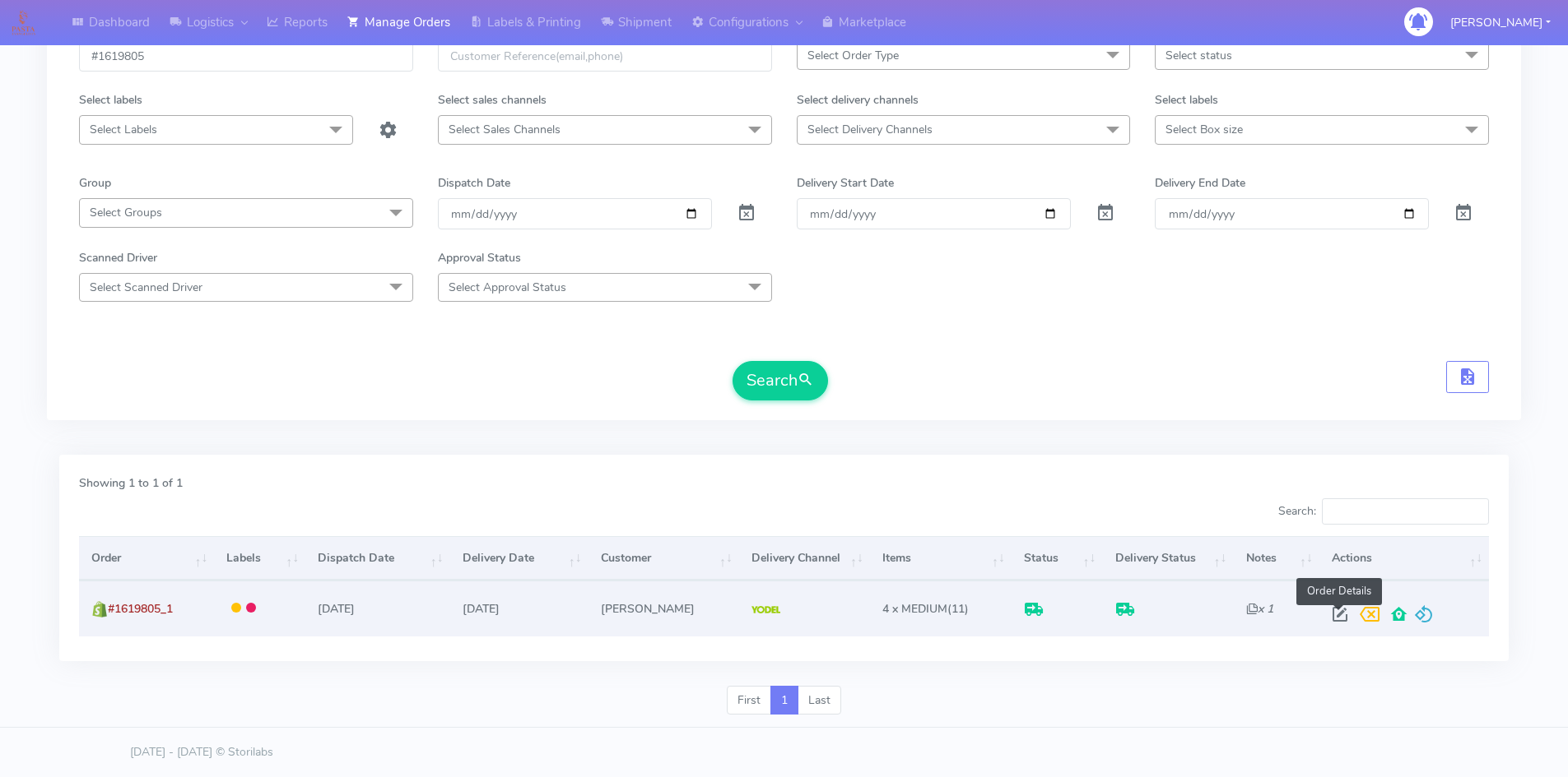
click at [1341, 616] on span at bounding box center [1340, 619] width 30 height 15
select select "5"
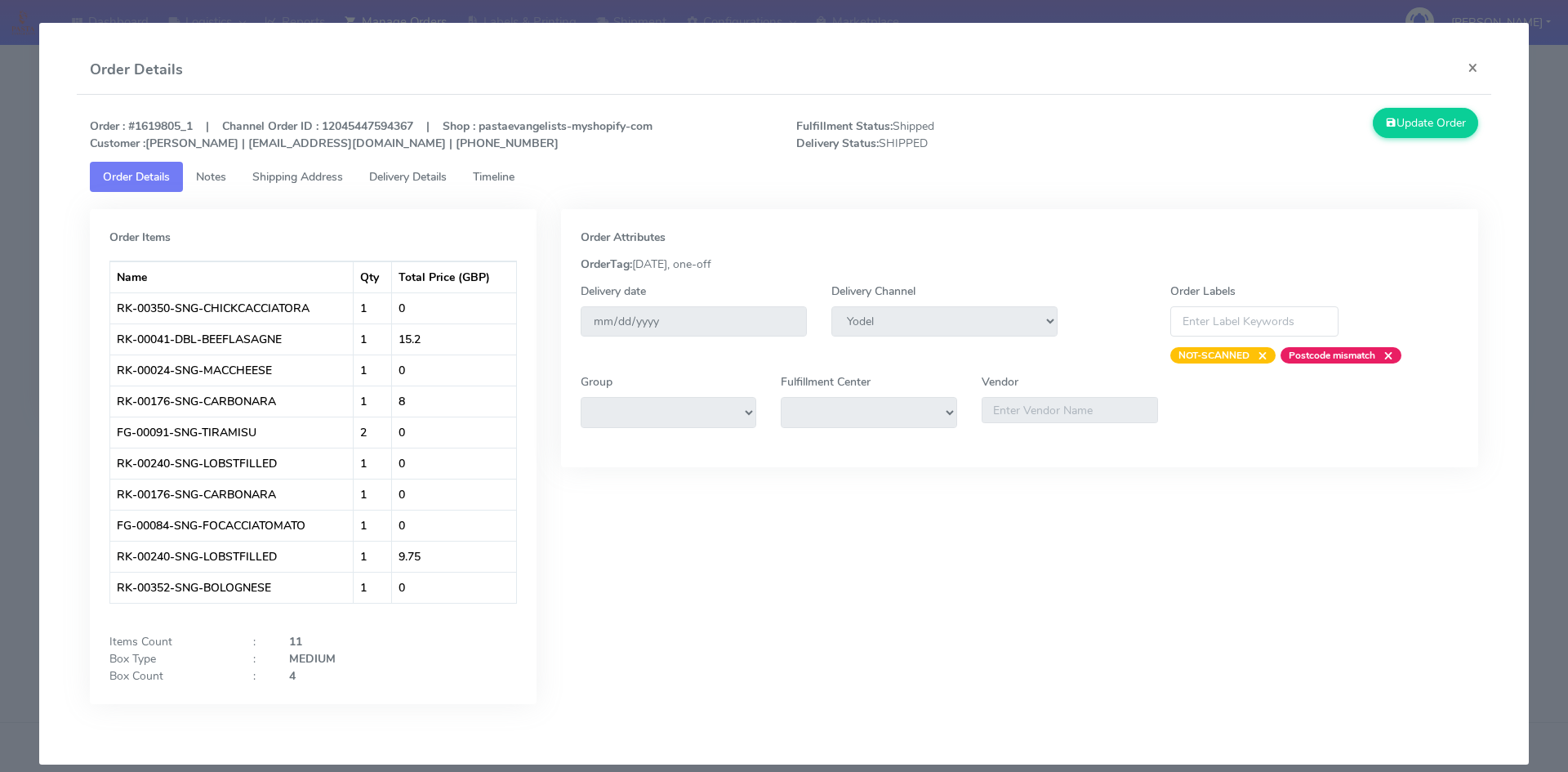
click at [411, 178] on span "Delivery Details" at bounding box center [408, 177] width 78 height 15
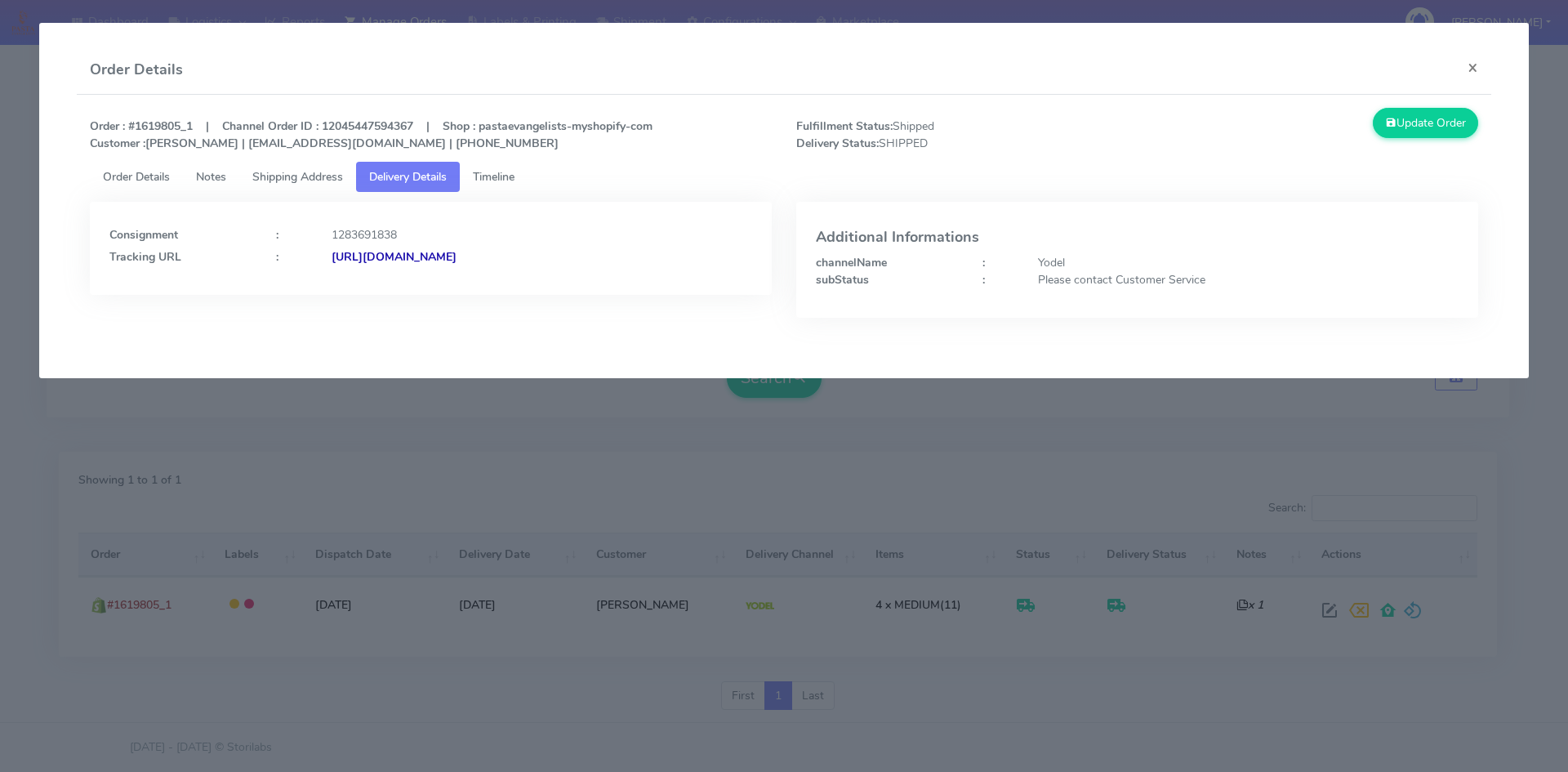
click at [457, 256] on strong "[URL][DOMAIN_NAME]" at bounding box center [394, 257] width 125 height 15
click at [497, 175] on span "Timeline" at bounding box center [493, 177] width 41 height 15
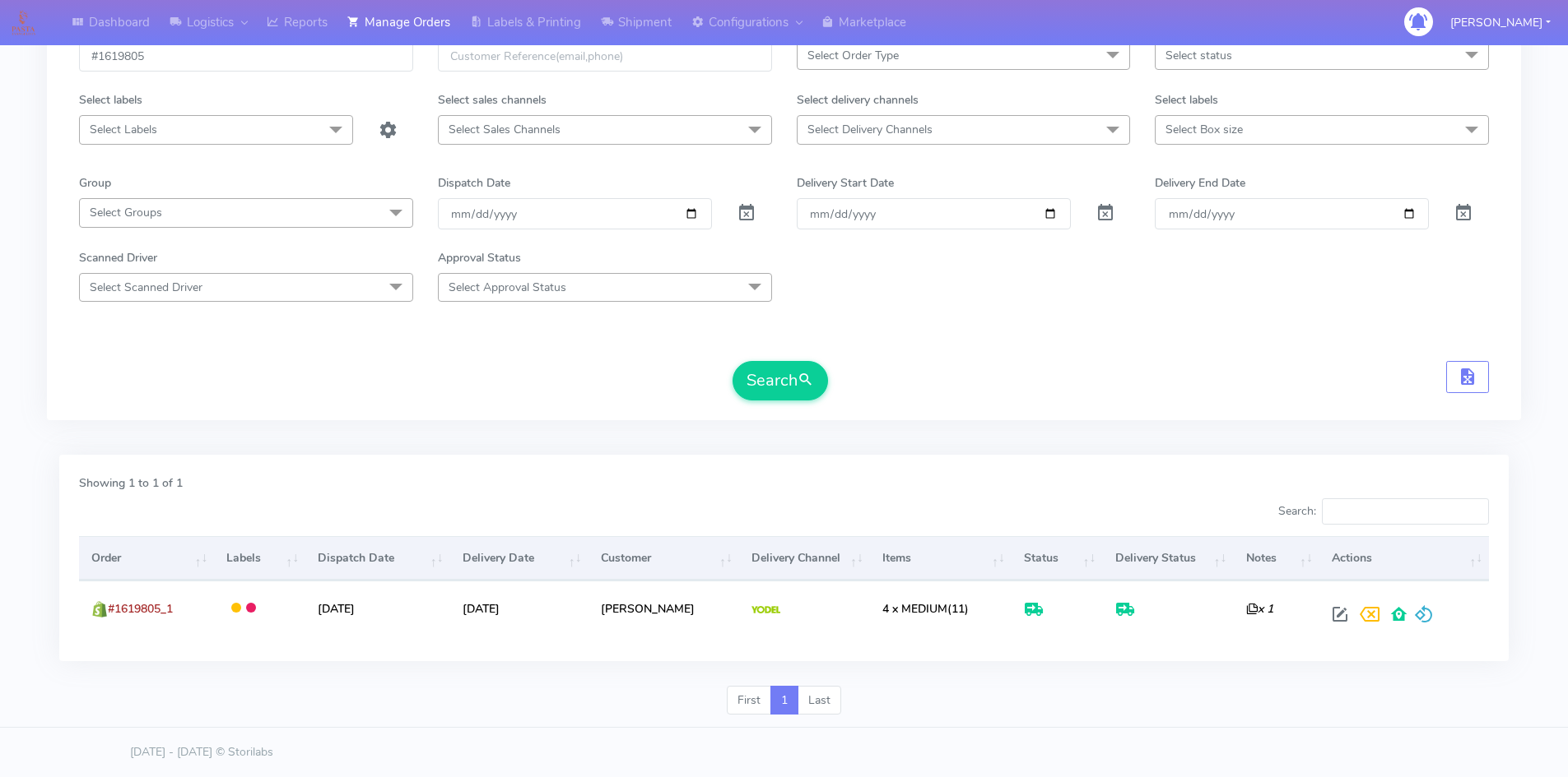
scroll to position [0, 0]
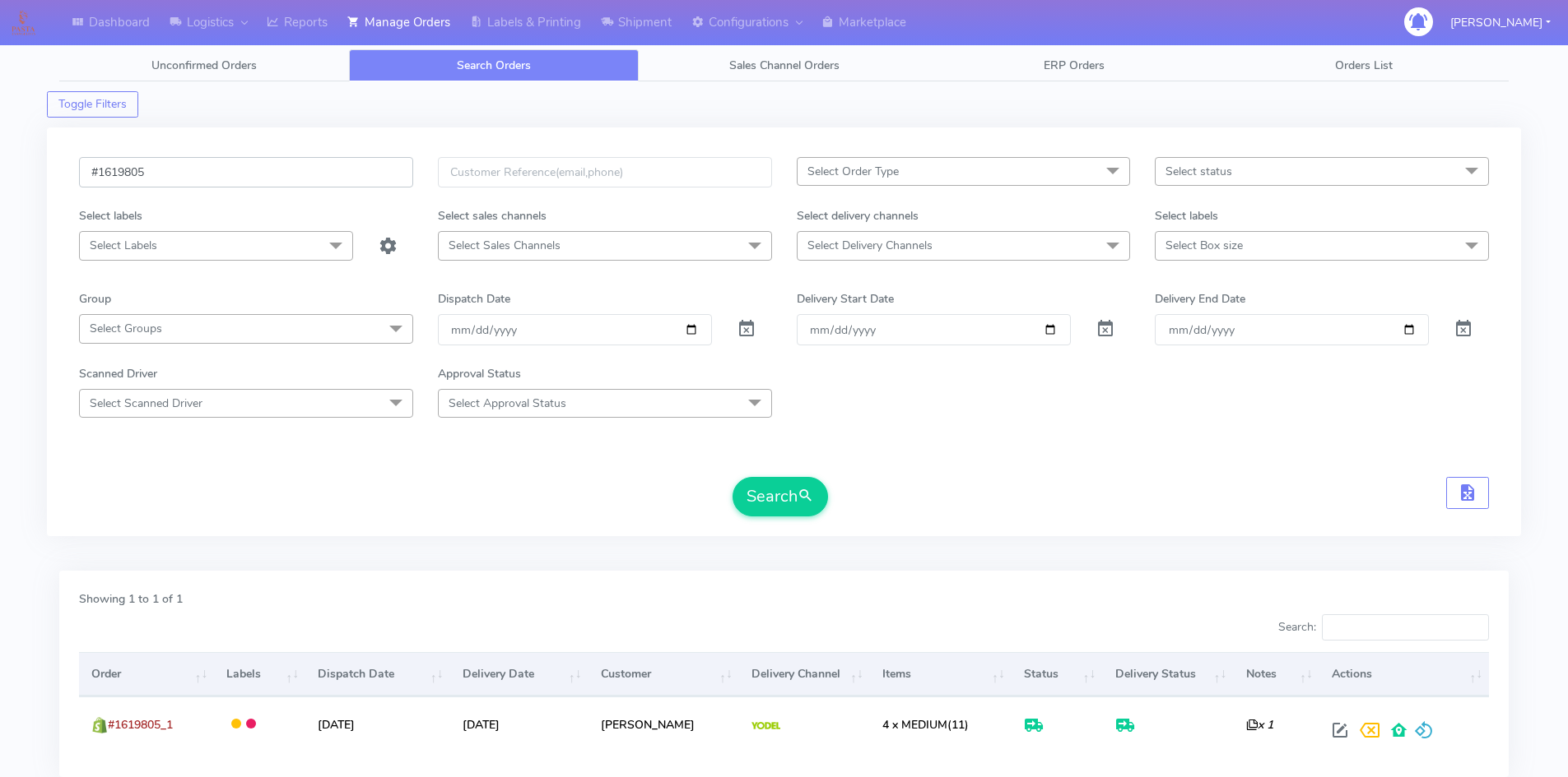
drag, startPoint x: 144, startPoint y: 169, endPoint x: 74, endPoint y: 169, distance: 70.0
click at [74, 169] on div "#1619805" at bounding box center [246, 183] width 359 height 50
paste input "21550"
type input "#1621550"
click at [798, 503] on button "Search" at bounding box center [780, 497] width 96 height 40
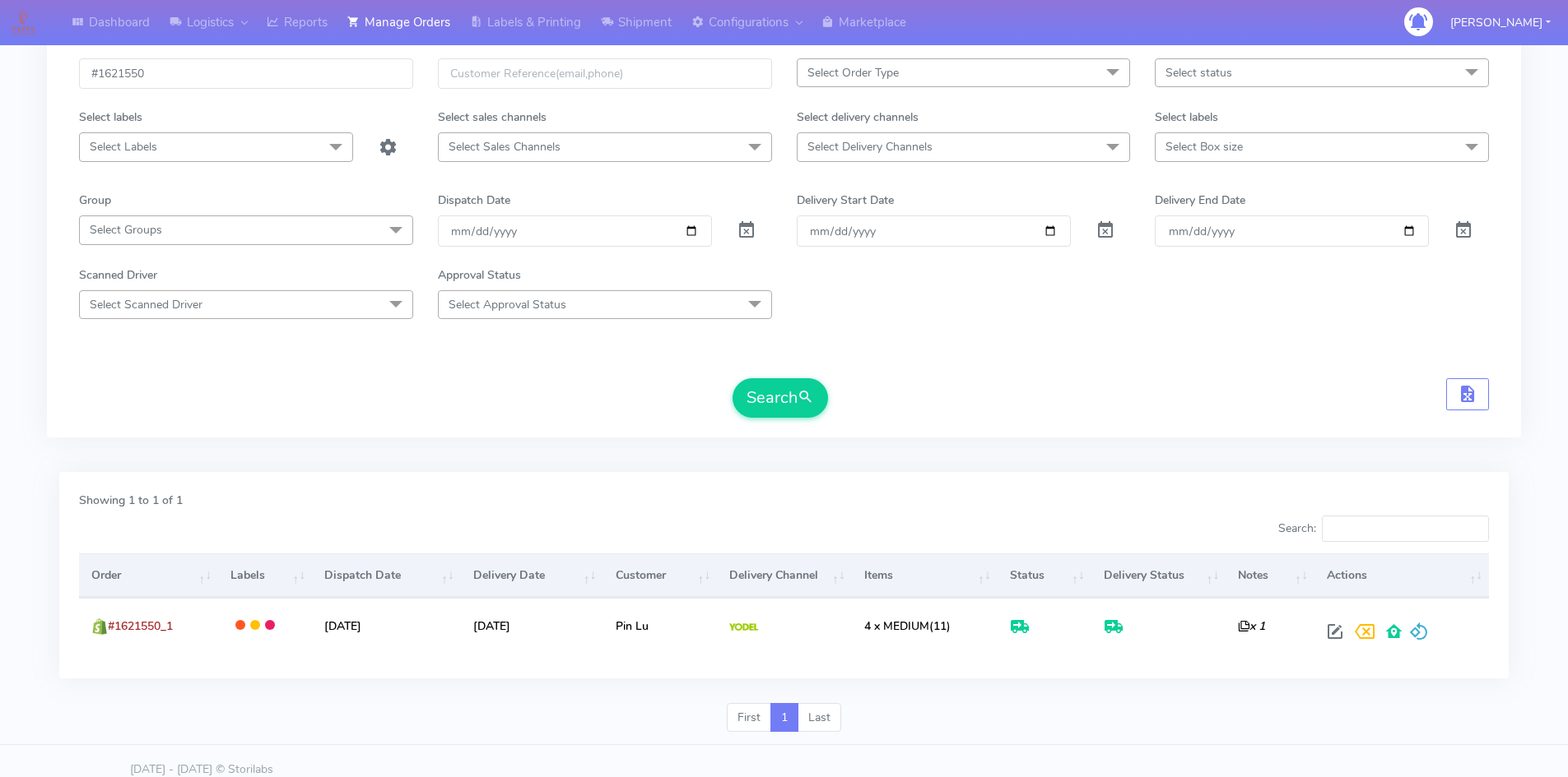
scroll to position [116, 0]
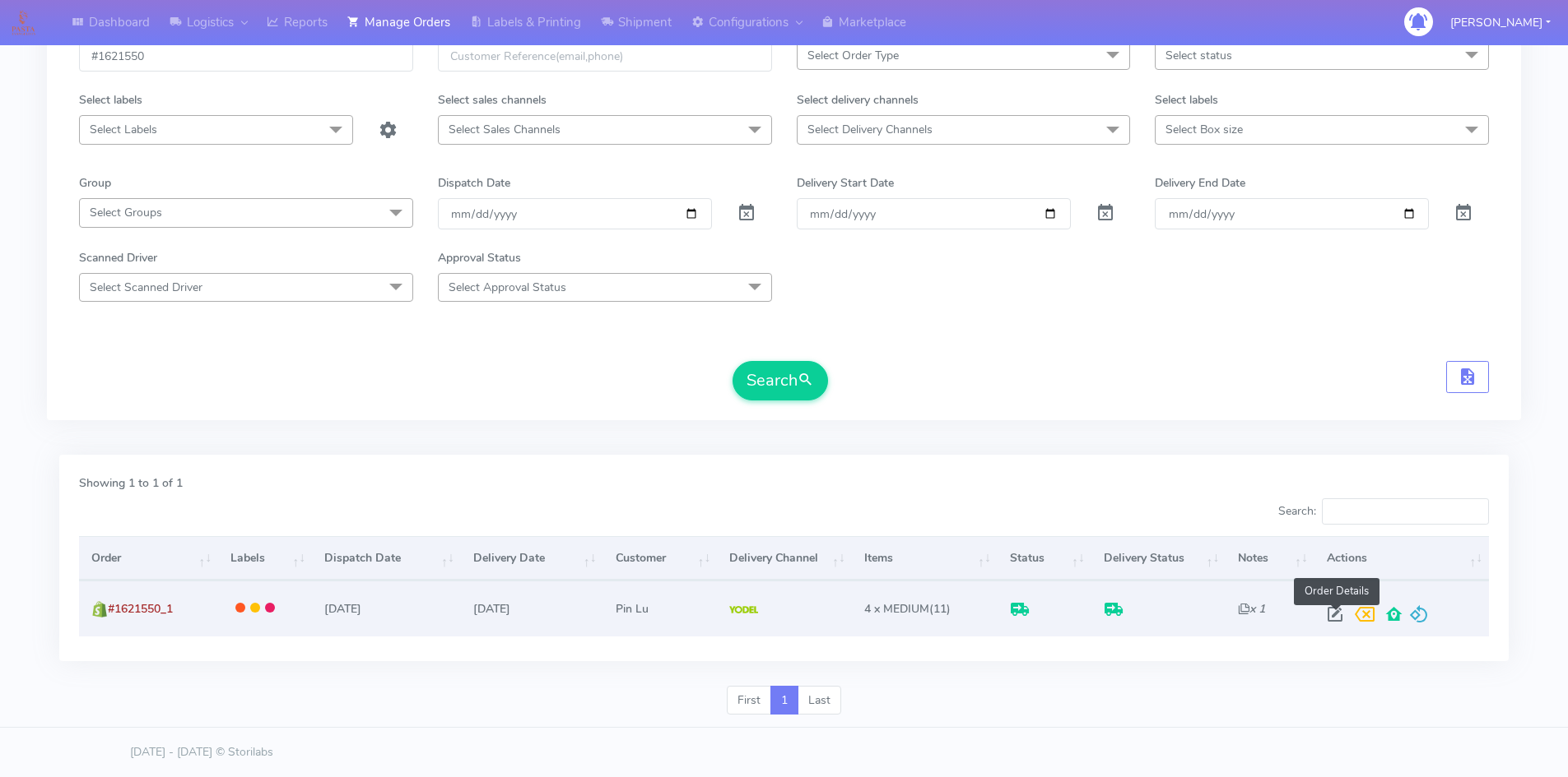
click at [1335, 615] on span at bounding box center [1334, 619] width 30 height 15
select select "5"
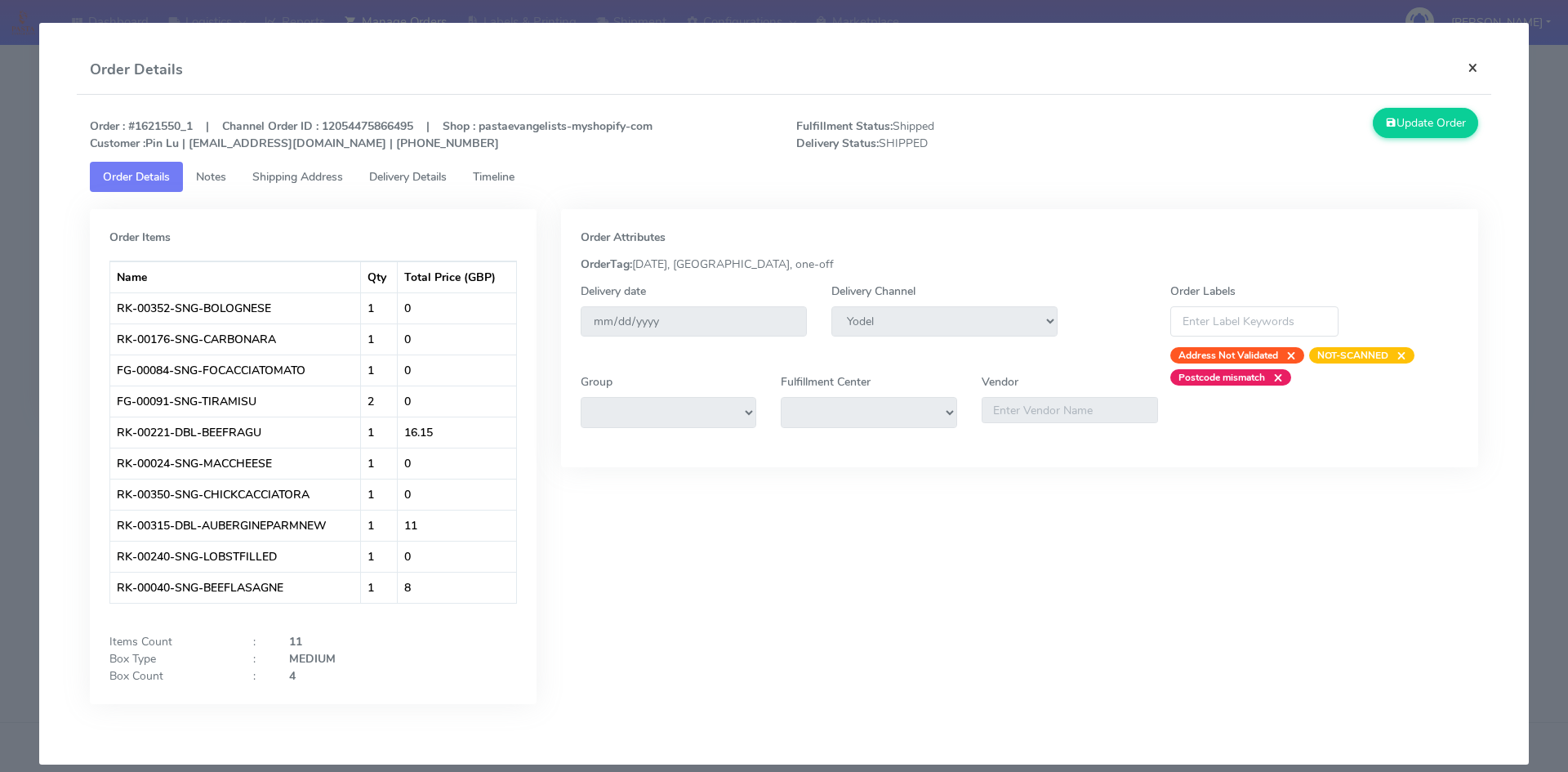
click at [1465, 70] on button "×" at bounding box center [1473, 67] width 36 height 43
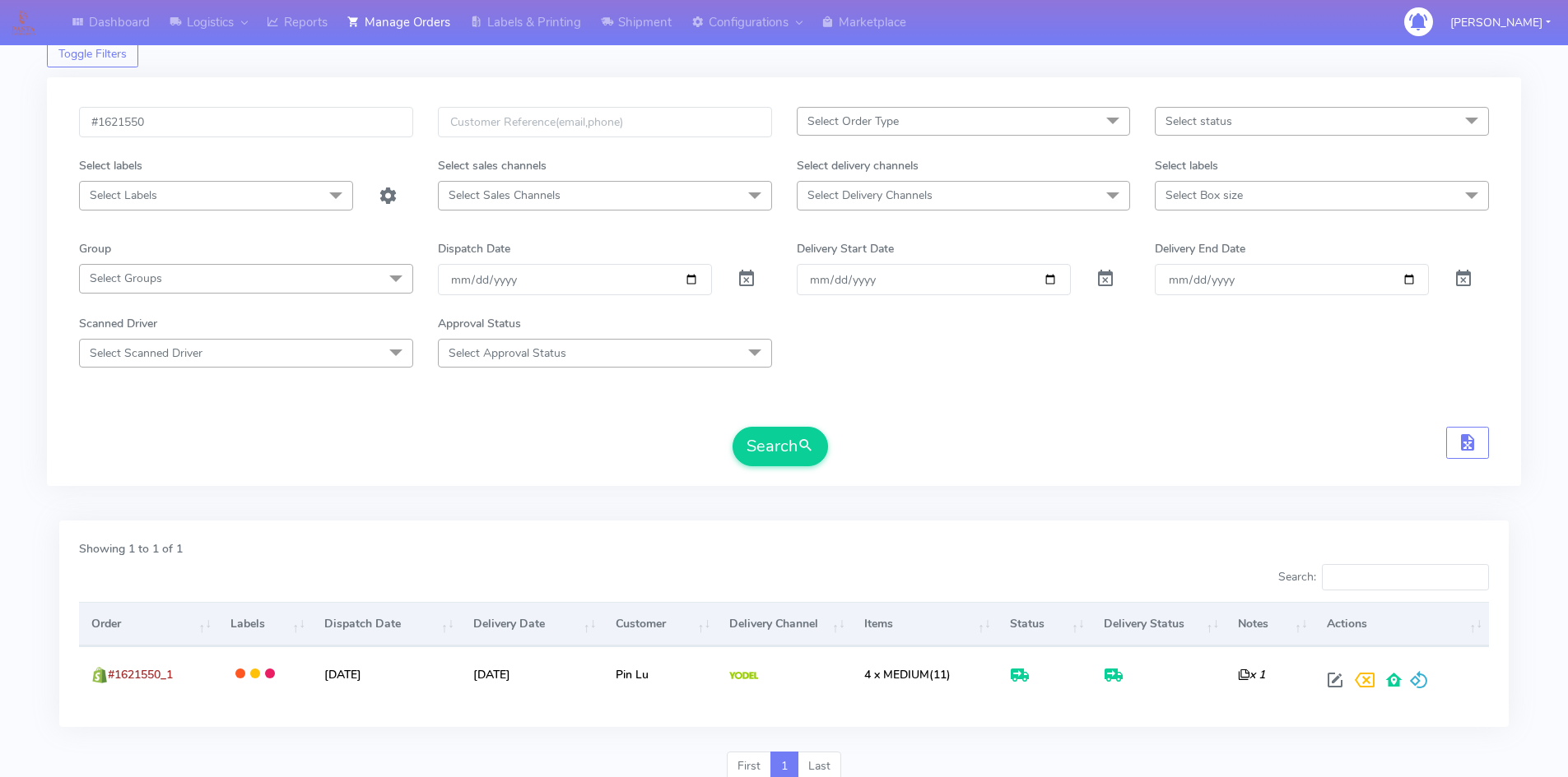
scroll to position [0, 0]
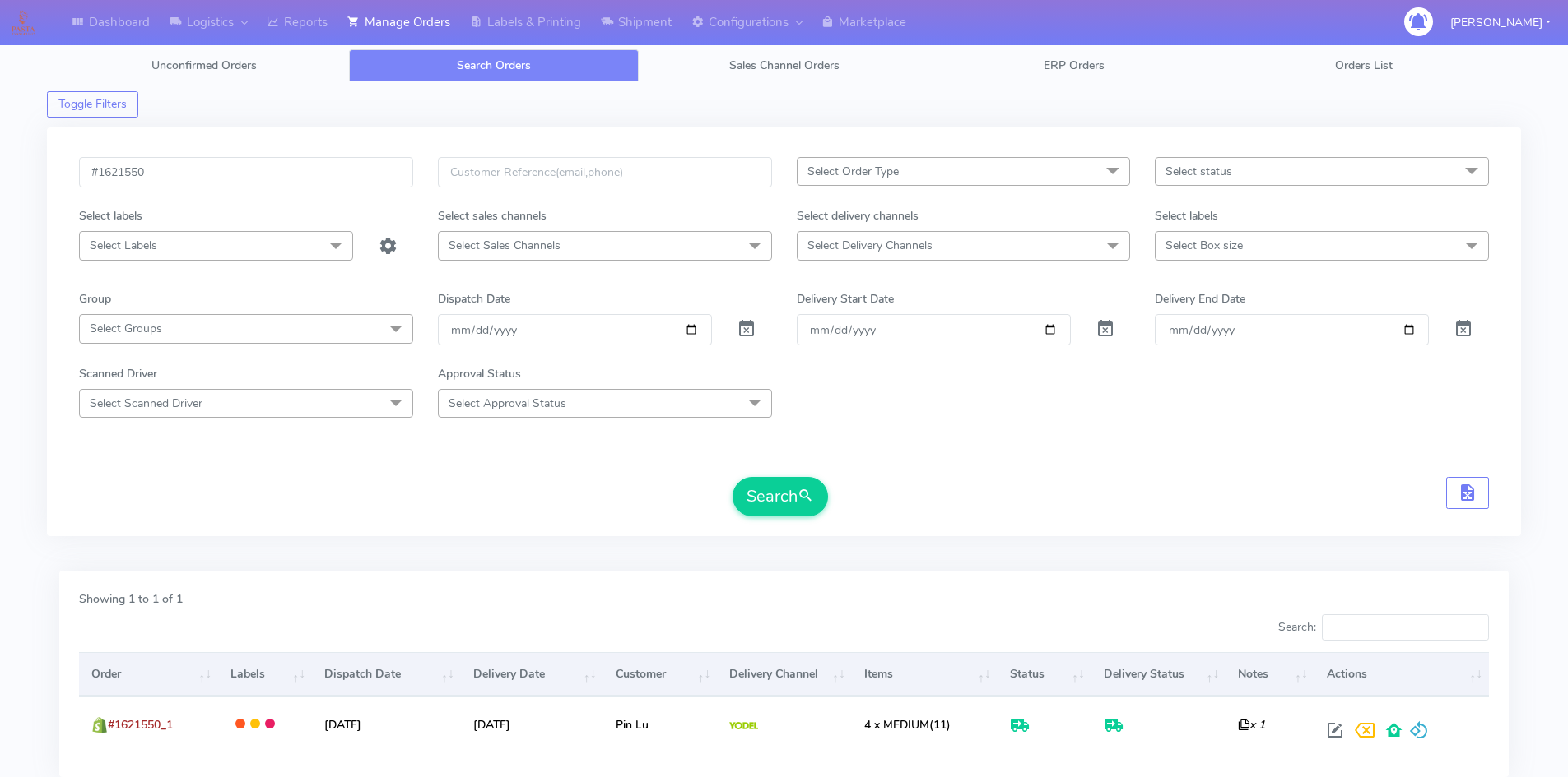
drag, startPoint x: 253, startPoint y: 170, endPoint x: -30, endPoint y: 178, distance: 283.1
click at [0, 178] on html "Dashboard Logistics London Logistics Reports Manage Orders Labels & Printing Sh…" at bounding box center [784, 446] width 1568 height 893
click at [367, 178] on input "#1621550" at bounding box center [247, 172] width 334 height 30
paste input "#1620247"
type input "#1621550#1620247"
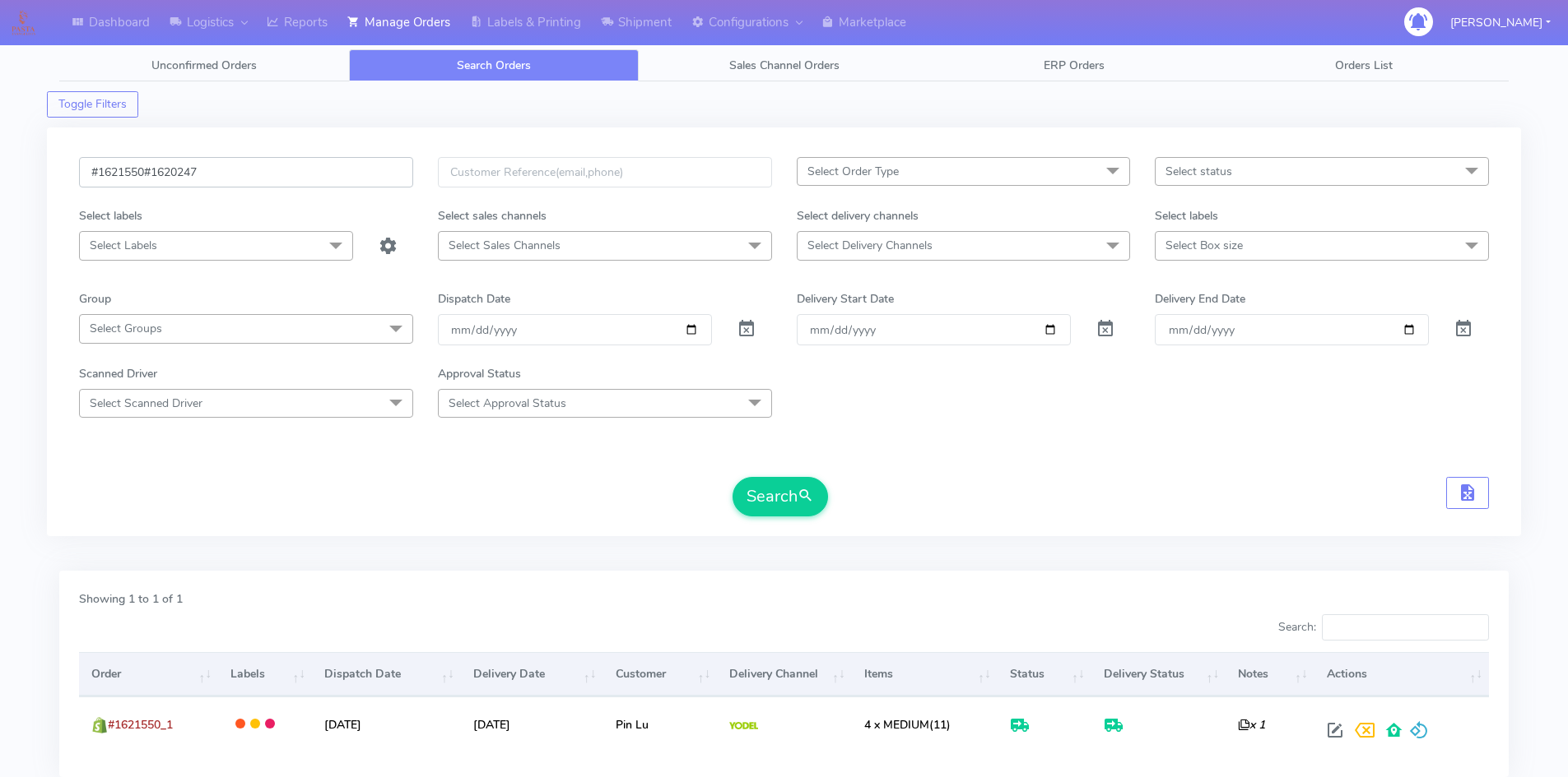
drag, startPoint x: 131, startPoint y: 195, endPoint x: 41, endPoint y: 141, distance: 105.0
click at [33, 200] on div "Dashboard Logistics London Logistics Reports Manage Orders Labels & Printing Sh…" at bounding box center [784, 437] width 1568 height 815
paste input "#1620247"
click at [746, 500] on button "Search" at bounding box center [780, 497] width 96 height 40
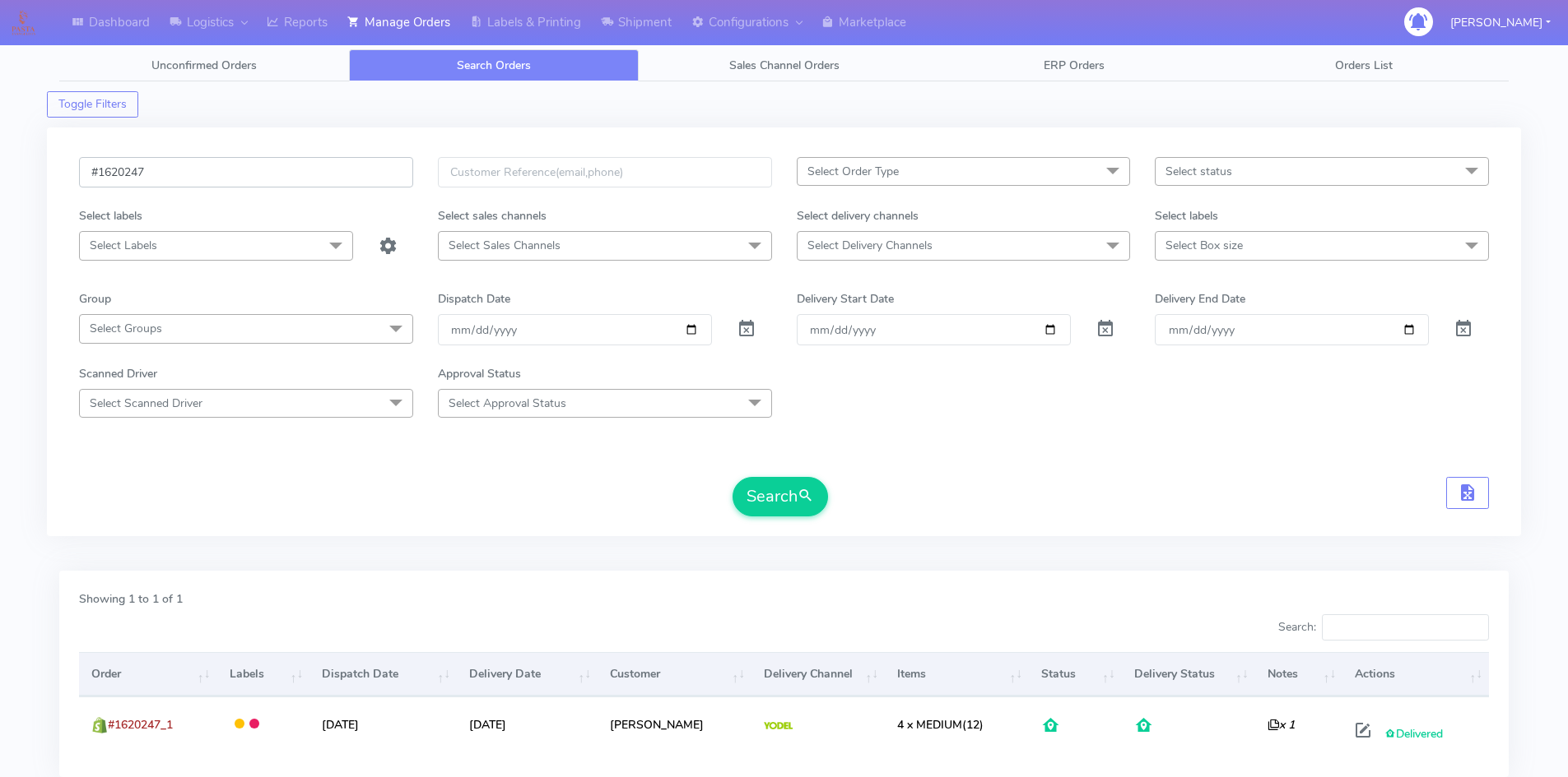
drag, startPoint x: 179, startPoint y: 156, endPoint x: 35, endPoint y: 167, distance: 144.4
click at [35, 167] on div "Dashboard Logistics London Logistics Reports Manage Orders Labels & Printing Sh…" at bounding box center [784, 437] width 1568 height 815
paste input "19936"
type input "#1619936"
click at [772, 490] on button "Search" at bounding box center [780, 497] width 96 height 40
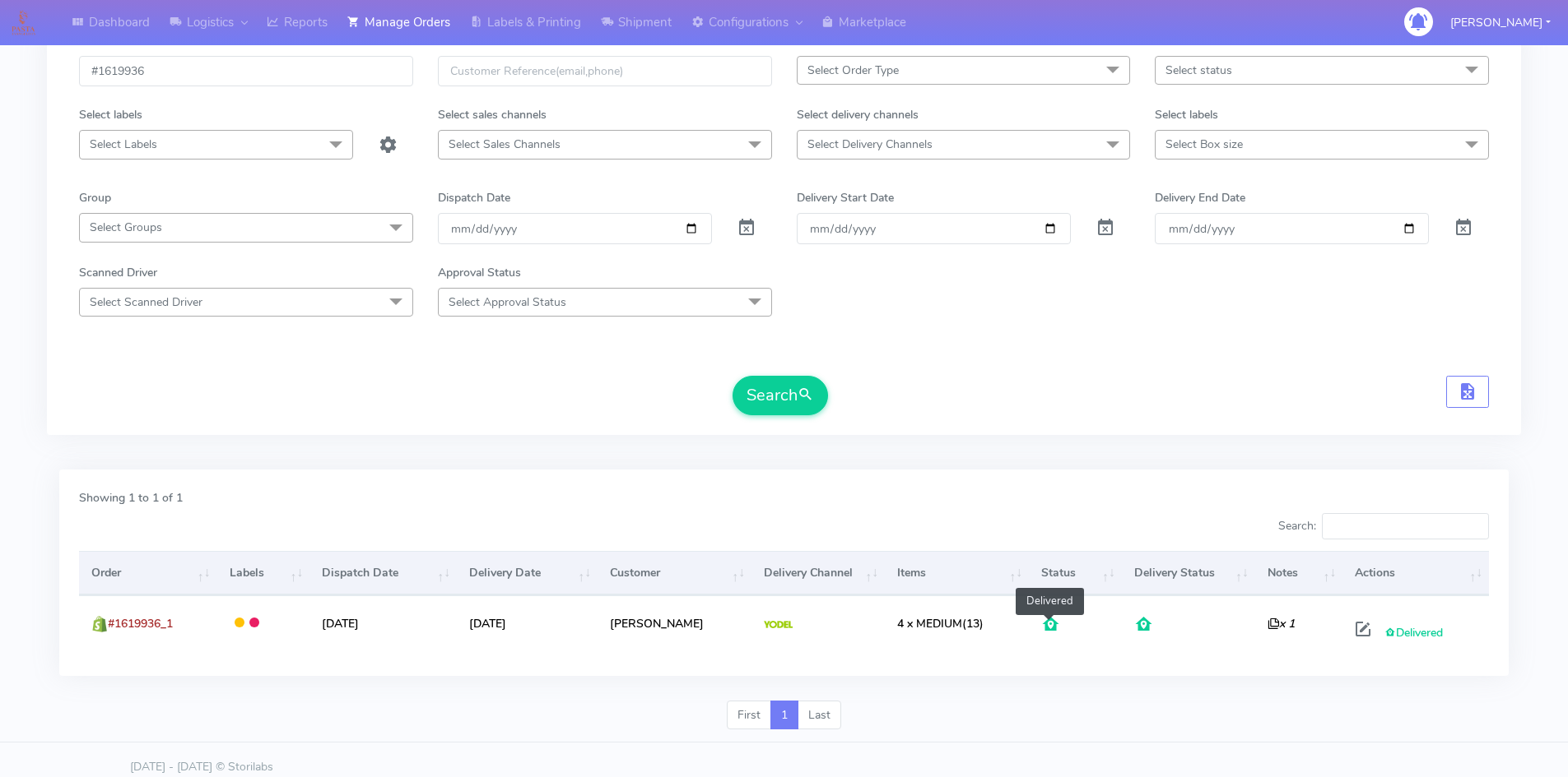
scroll to position [116, 0]
